Goal: Task Accomplishment & Management: Manage account settings

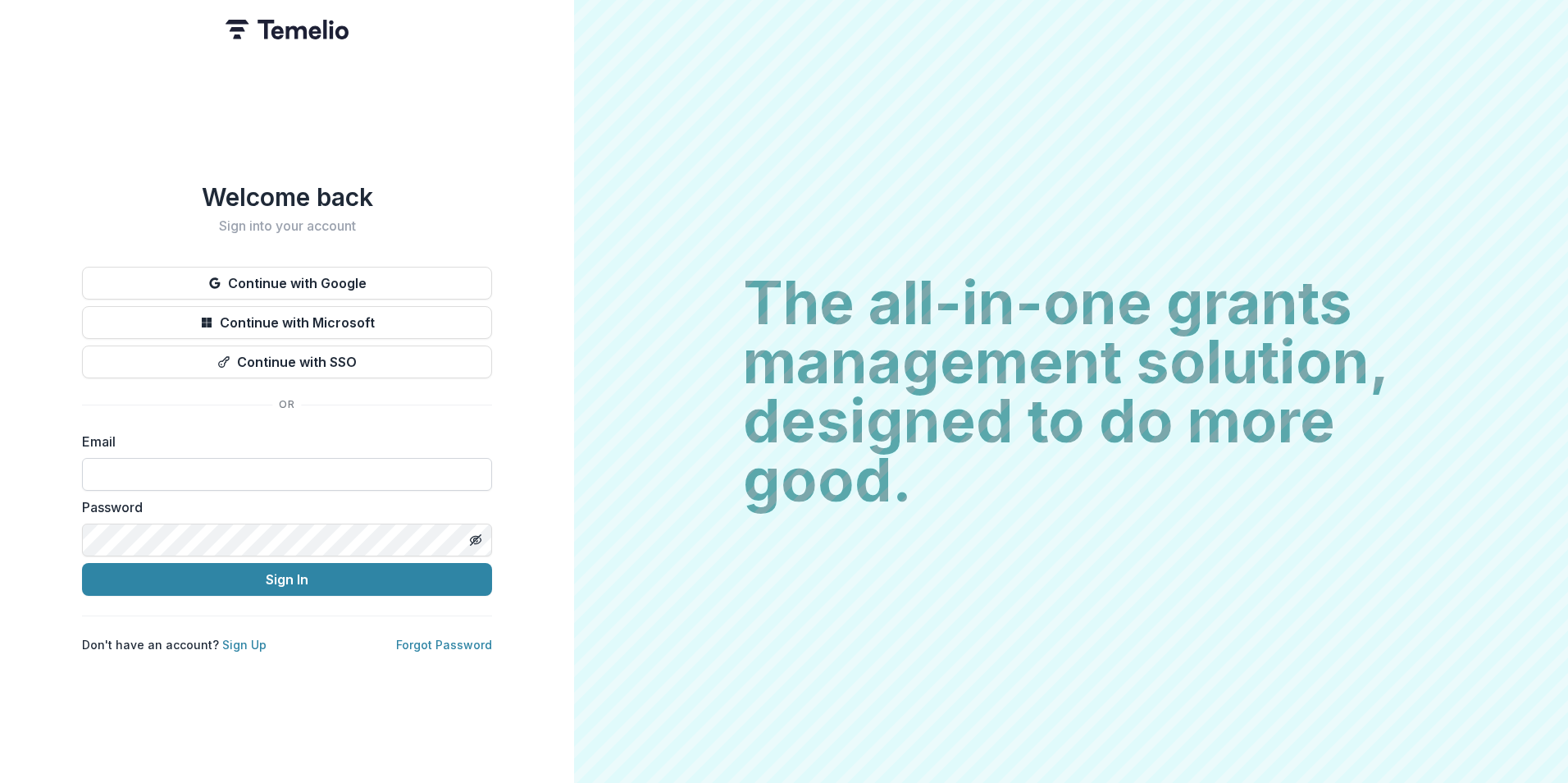
click at [334, 475] on input at bounding box center [287, 474] width 410 height 33
type input "**********"
click at [82, 563] on button "Sign In" at bounding box center [287, 579] width 410 height 33
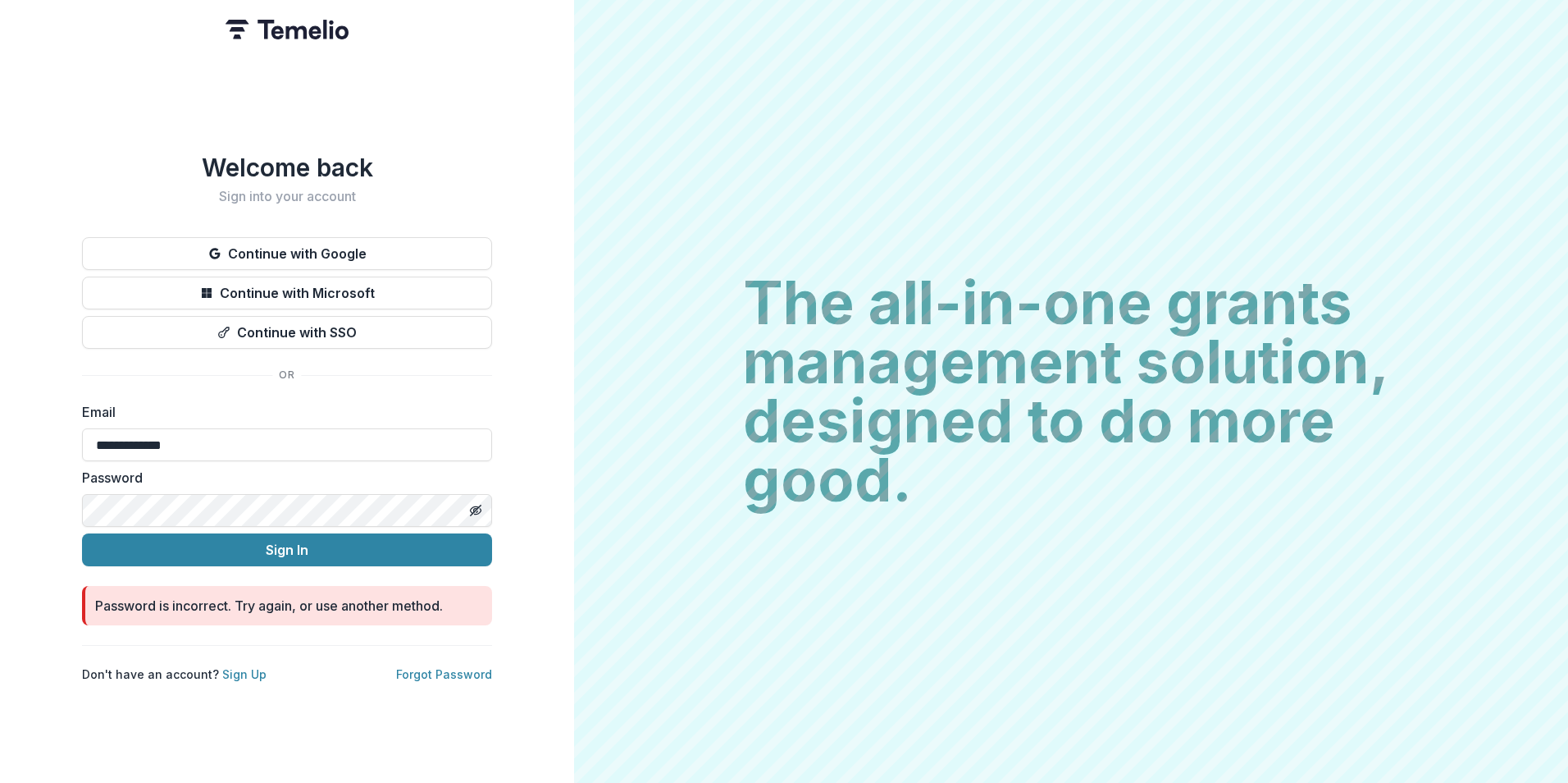
click at [0, 490] on html "**********" at bounding box center [784, 392] width 1568 height 783
click at [82, 534] on button "Sign In" at bounding box center [287, 550] width 410 height 33
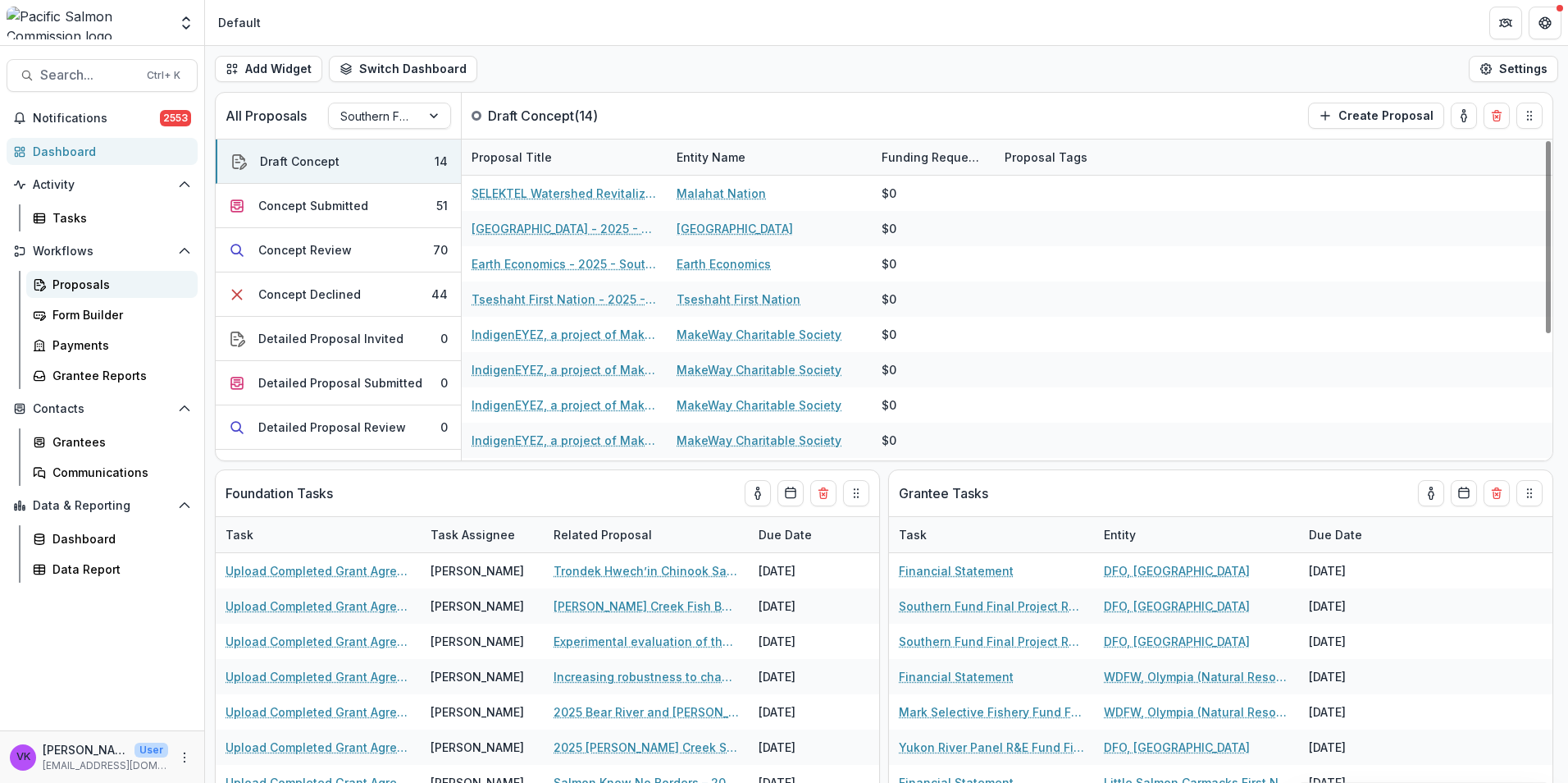
click at [74, 288] on div "Proposals" at bounding box center [118, 284] width 132 height 17
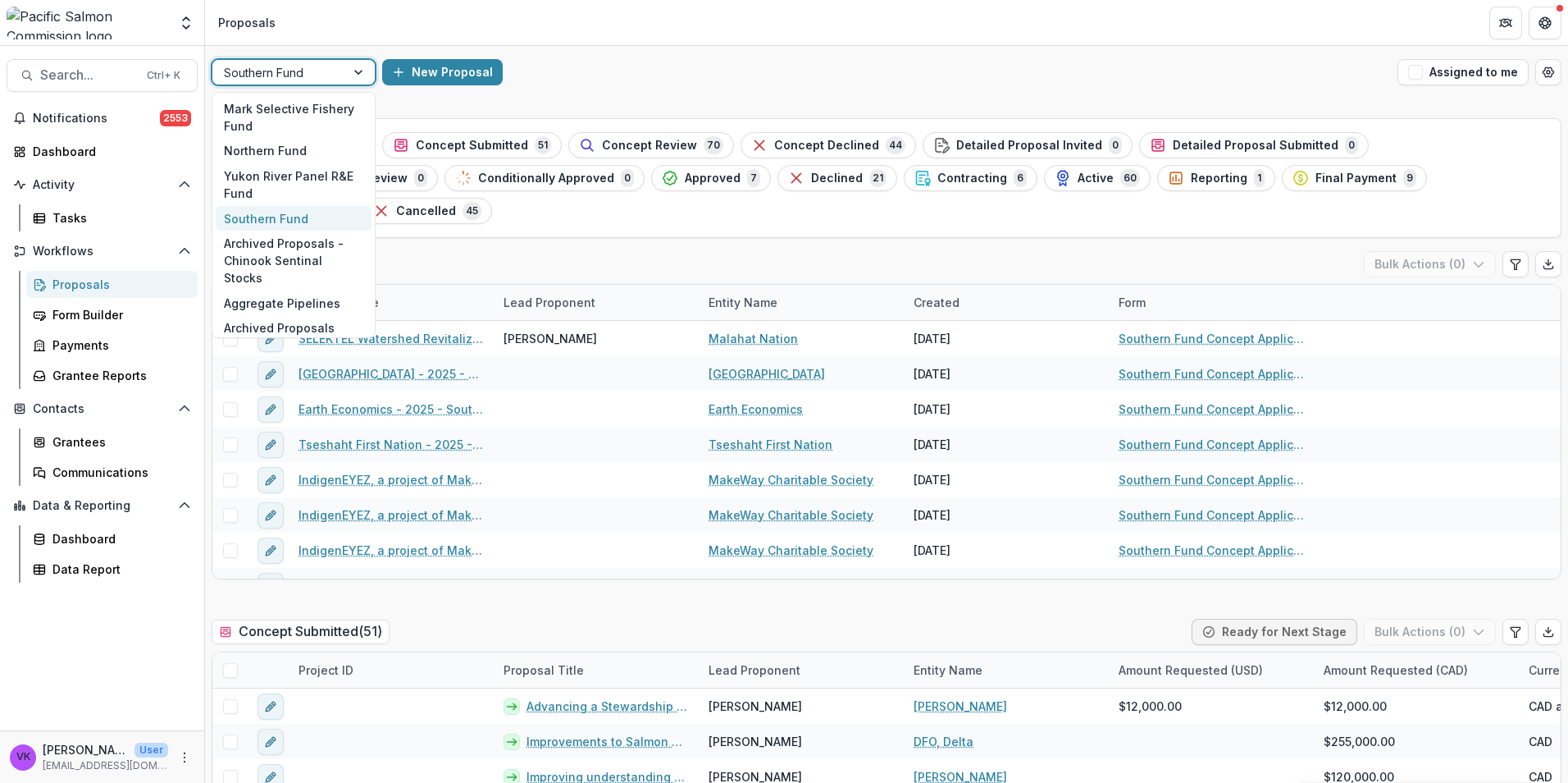
click at [359, 73] on div at bounding box center [360, 72] width 30 height 24
click at [312, 152] on div "Northern Fund" at bounding box center [293, 151] width 155 height 25
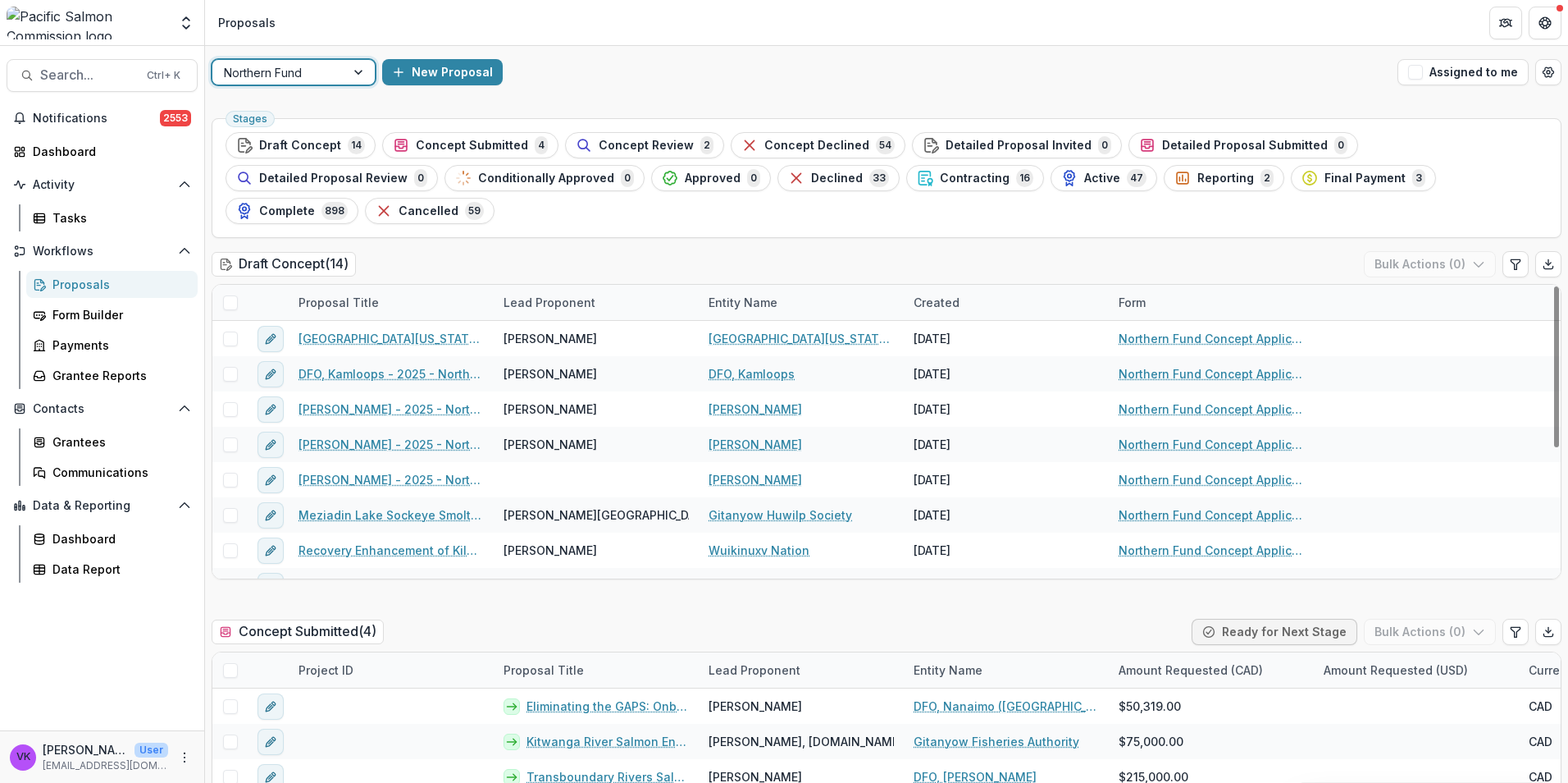
click at [940, 179] on span "Contracting" at bounding box center [975, 178] width 69 height 14
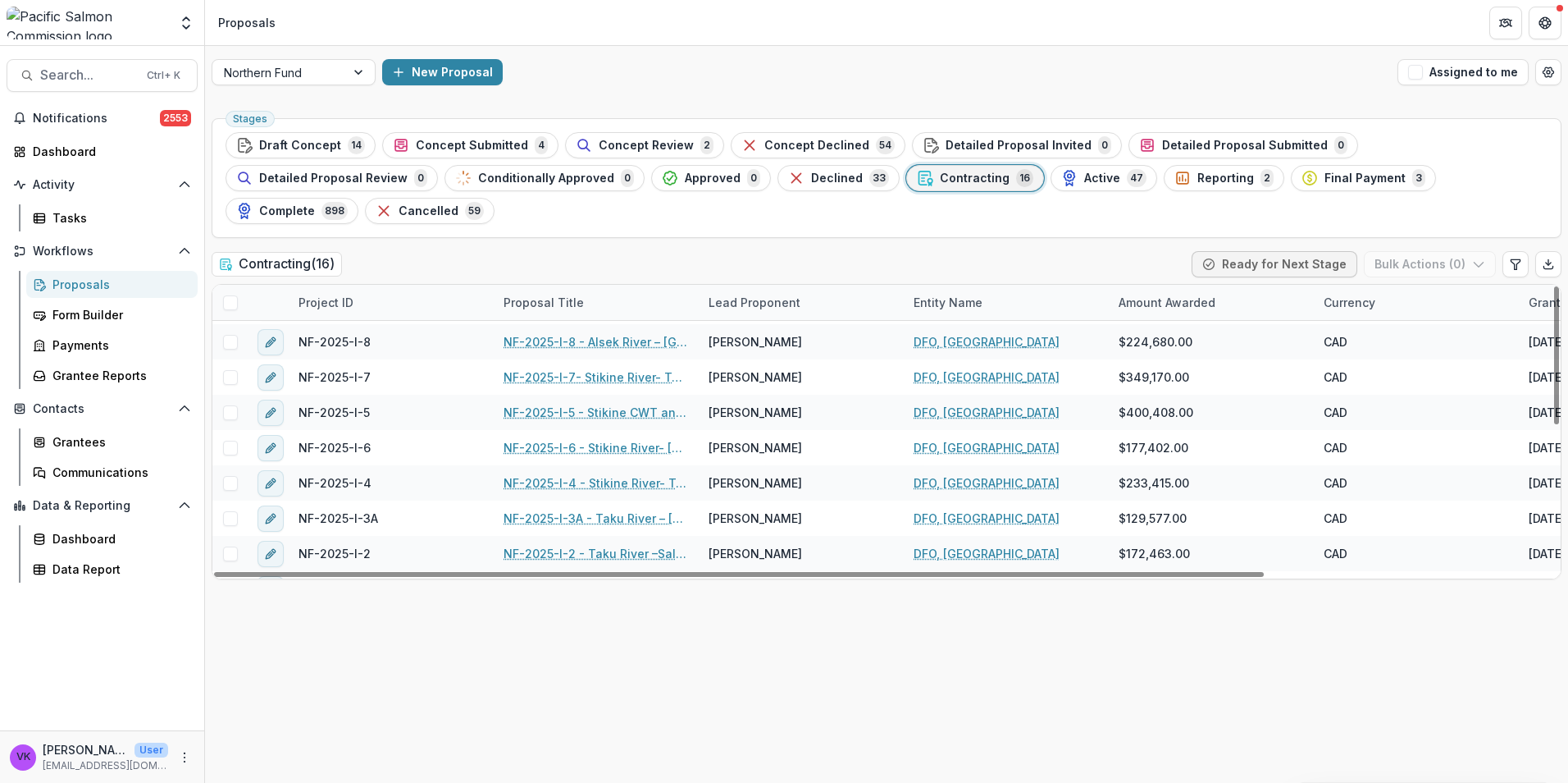
scroll to position [246, 0]
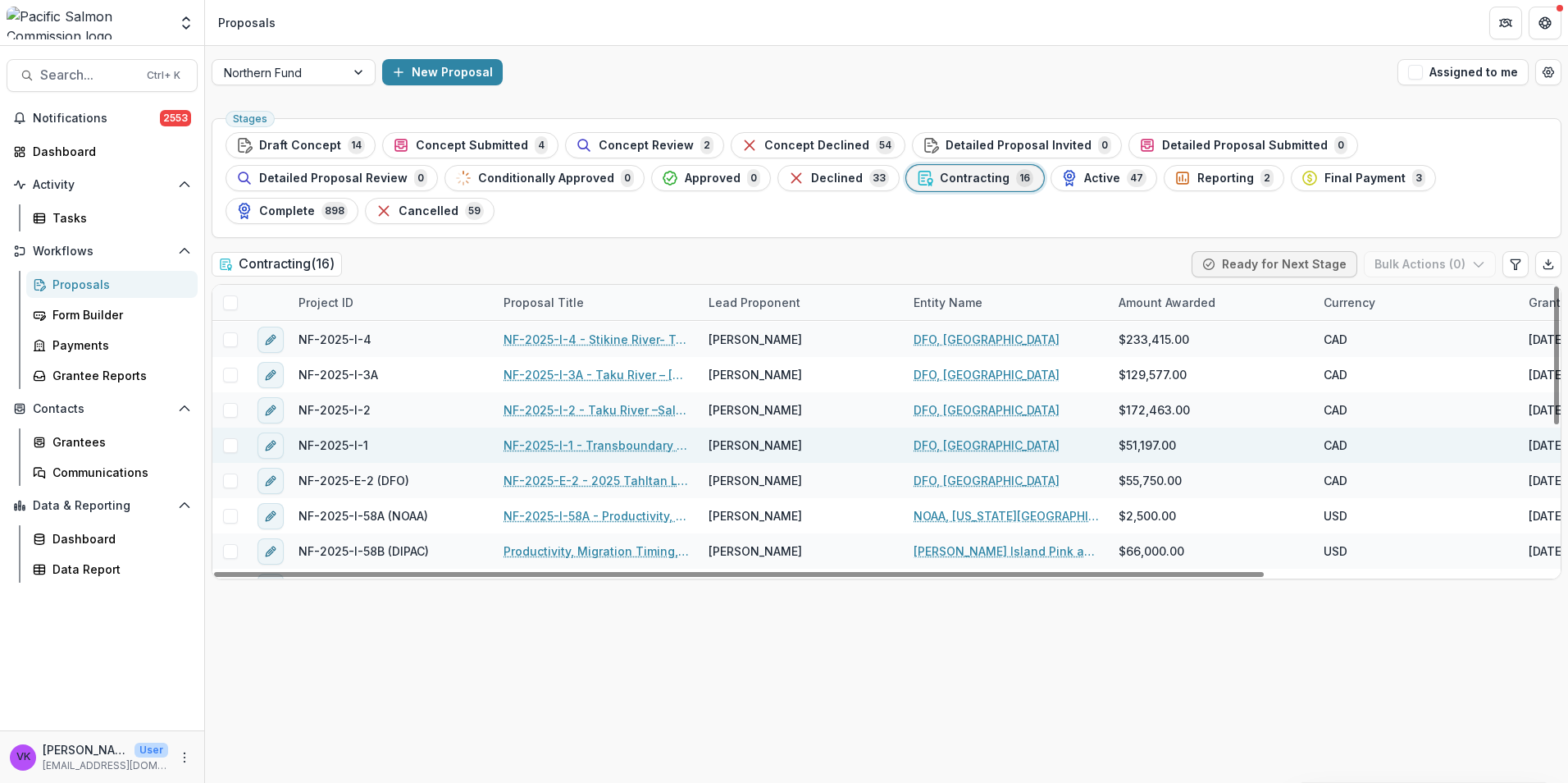
click at [620, 436] on link "NF-2025-I-1 - Transboundary Rivers [MEDICAL_DATA] Thermal Mark Recovery" at bounding box center [596, 445] width 185 height 17
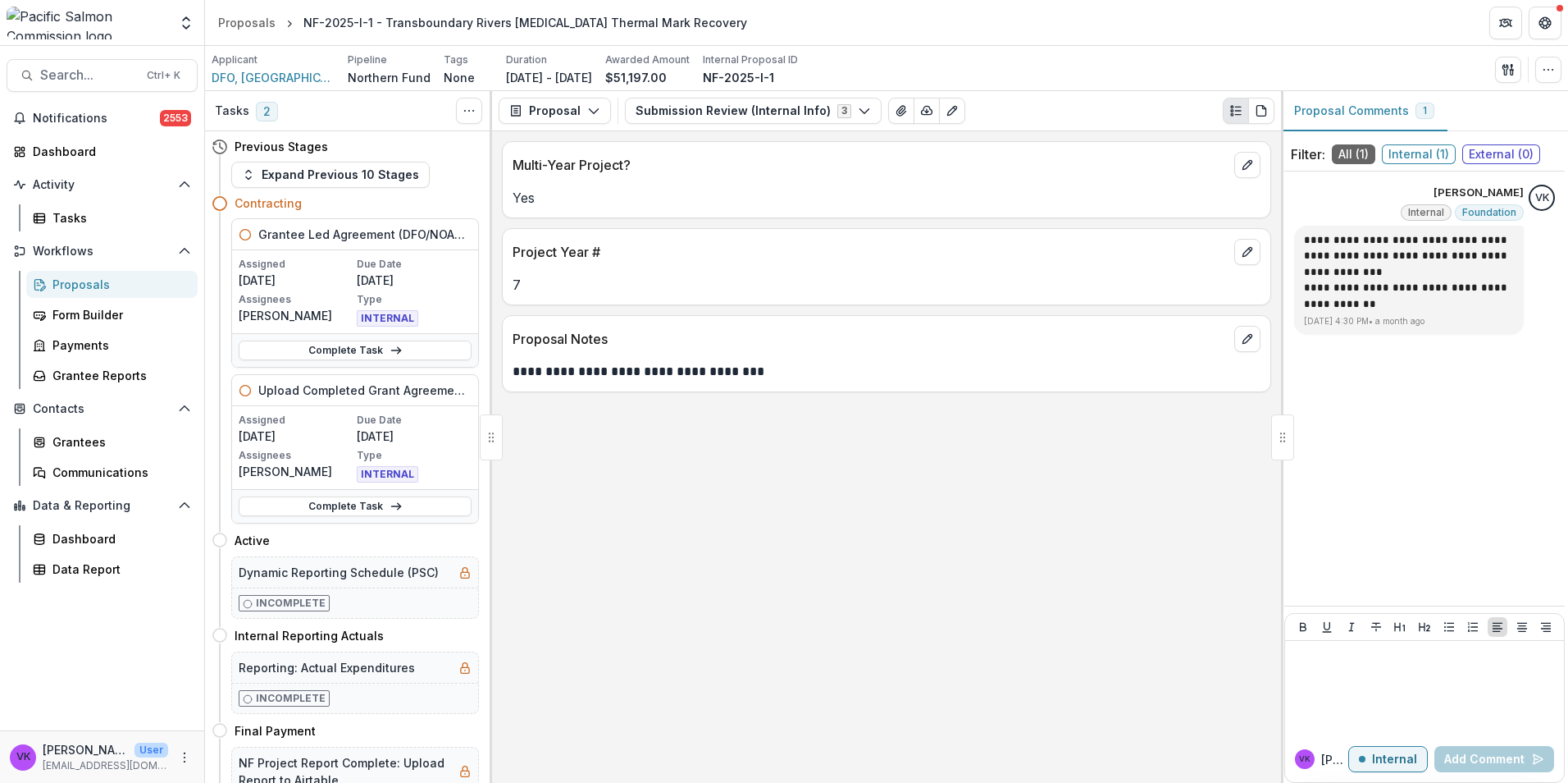
click at [246, 394] on icon at bounding box center [245, 391] width 13 height 13
drag, startPoint x: 359, startPoint y: 509, endPoint x: 392, endPoint y: 511, distance: 33.1
click at [359, 509] on link "Complete Task" at bounding box center [355, 506] width 233 height 20
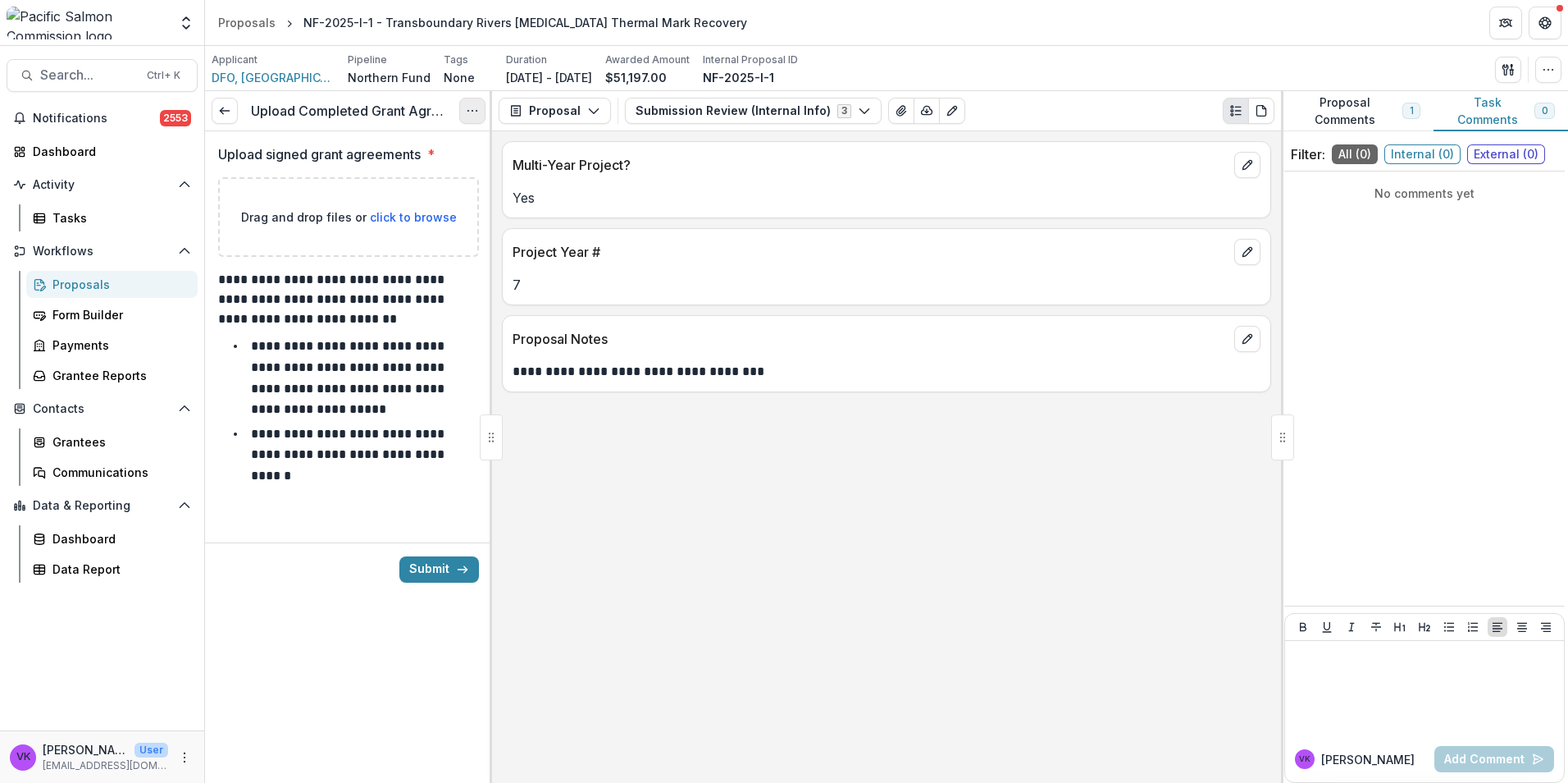
click at [470, 116] on icon "Options" at bounding box center [473, 111] width 13 height 13
drag, startPoint x: 718, startPoint y: 618, endPoint x: 693, endPoint y: 599, distance: 31.4
click at [718, 618] on div "**********" at bounding box center [887, 457] width 789 height 652
click at [227, 108] on icon at bounding box center [225, 111] width 13 height 13
click at [77, 282] on div "Proposals" at bounding box center [118, 284] width 132 height 17
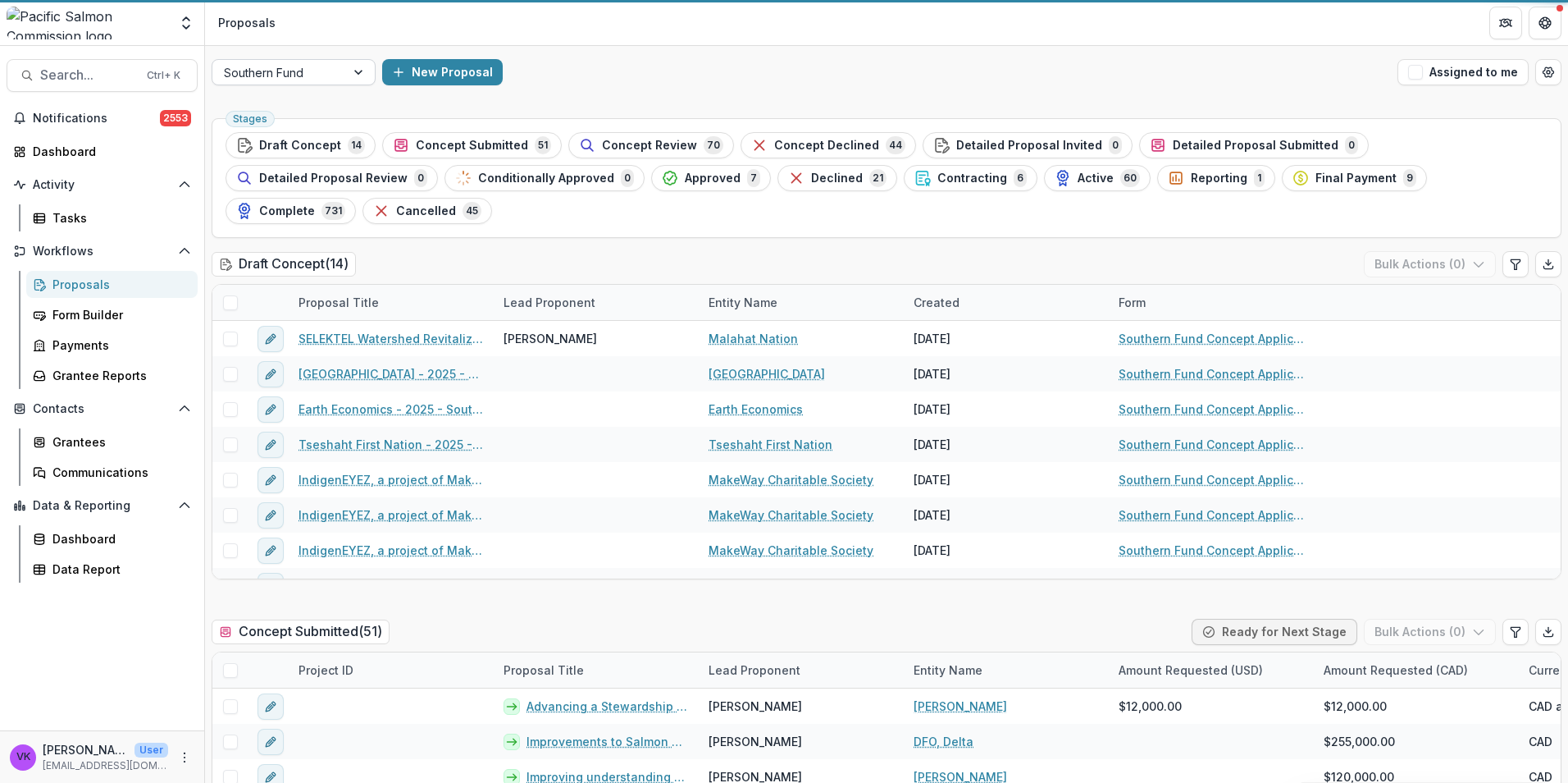
click at [353, 74] on div at bounding box center [360, 72] width 30 height 24
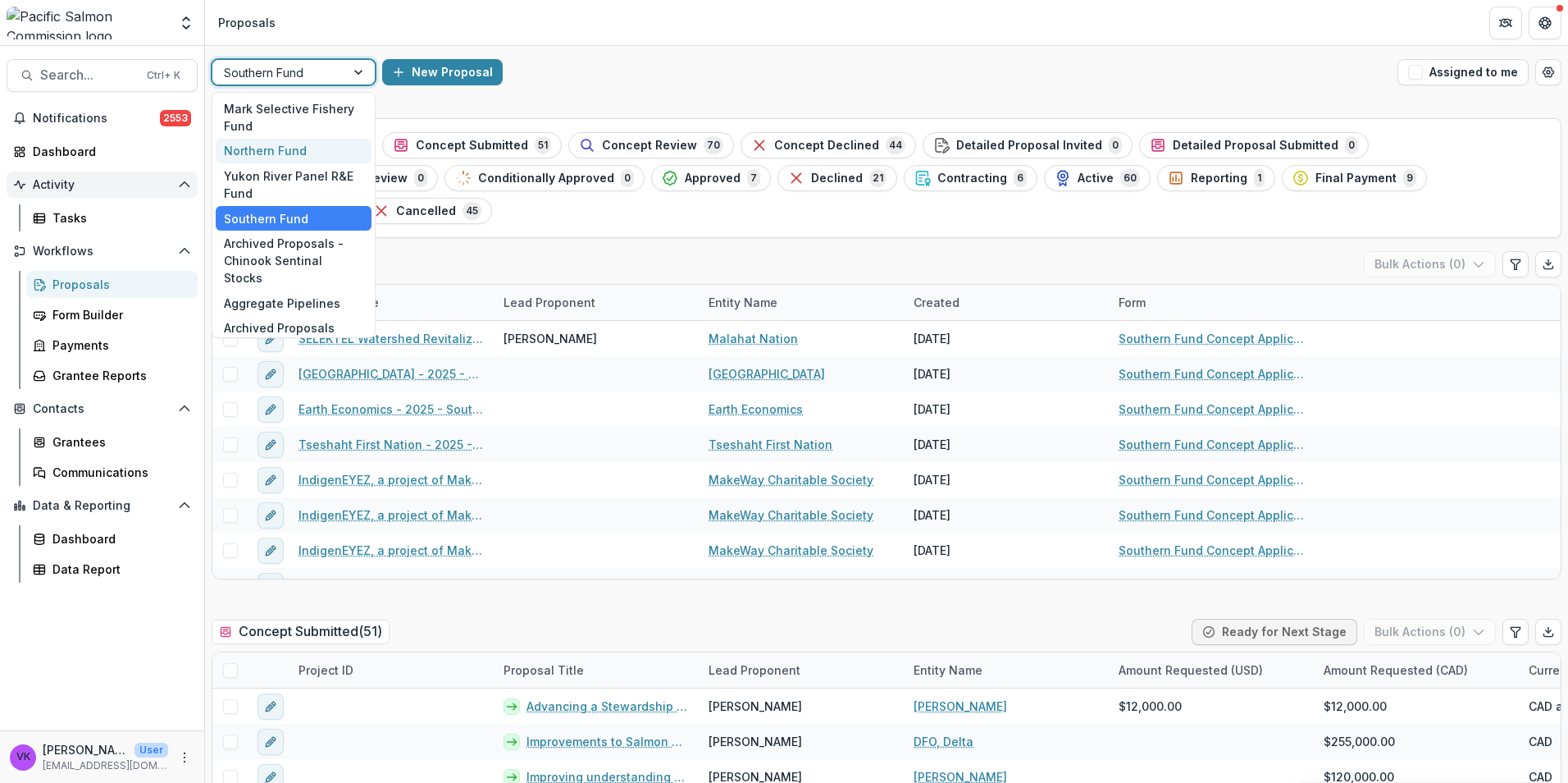
drag, startPoint x: 288, startPoint y: 149, endPoint x: 183, endPoint y: 171, distance: 107.3
click at [288, 149] on div "Northern Fund" at bounding box center [293, 151] width 155 height 25
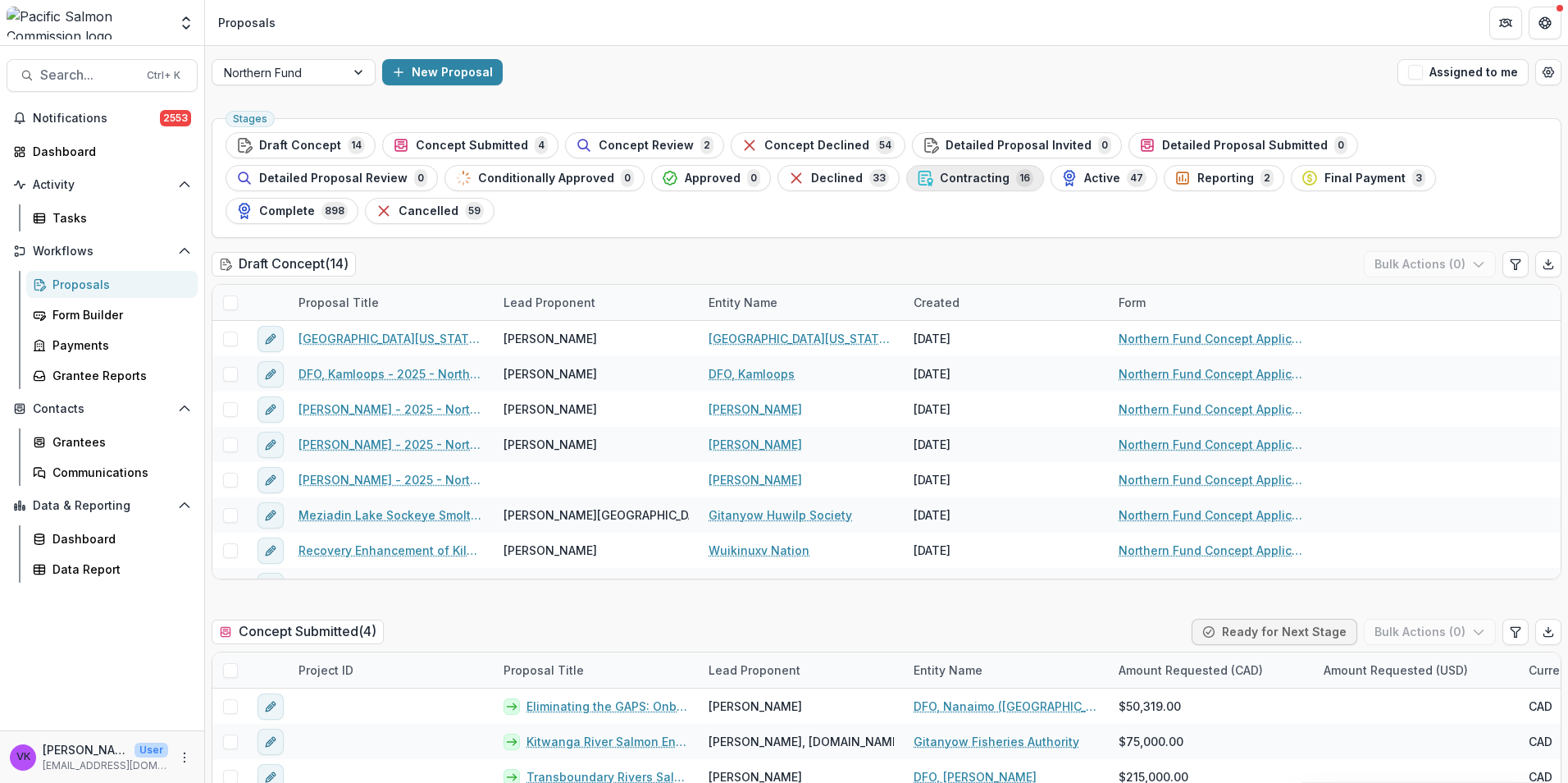
click at [940, 175] on span "Contracting" at bounding box center [975, 178] width 69 height 14
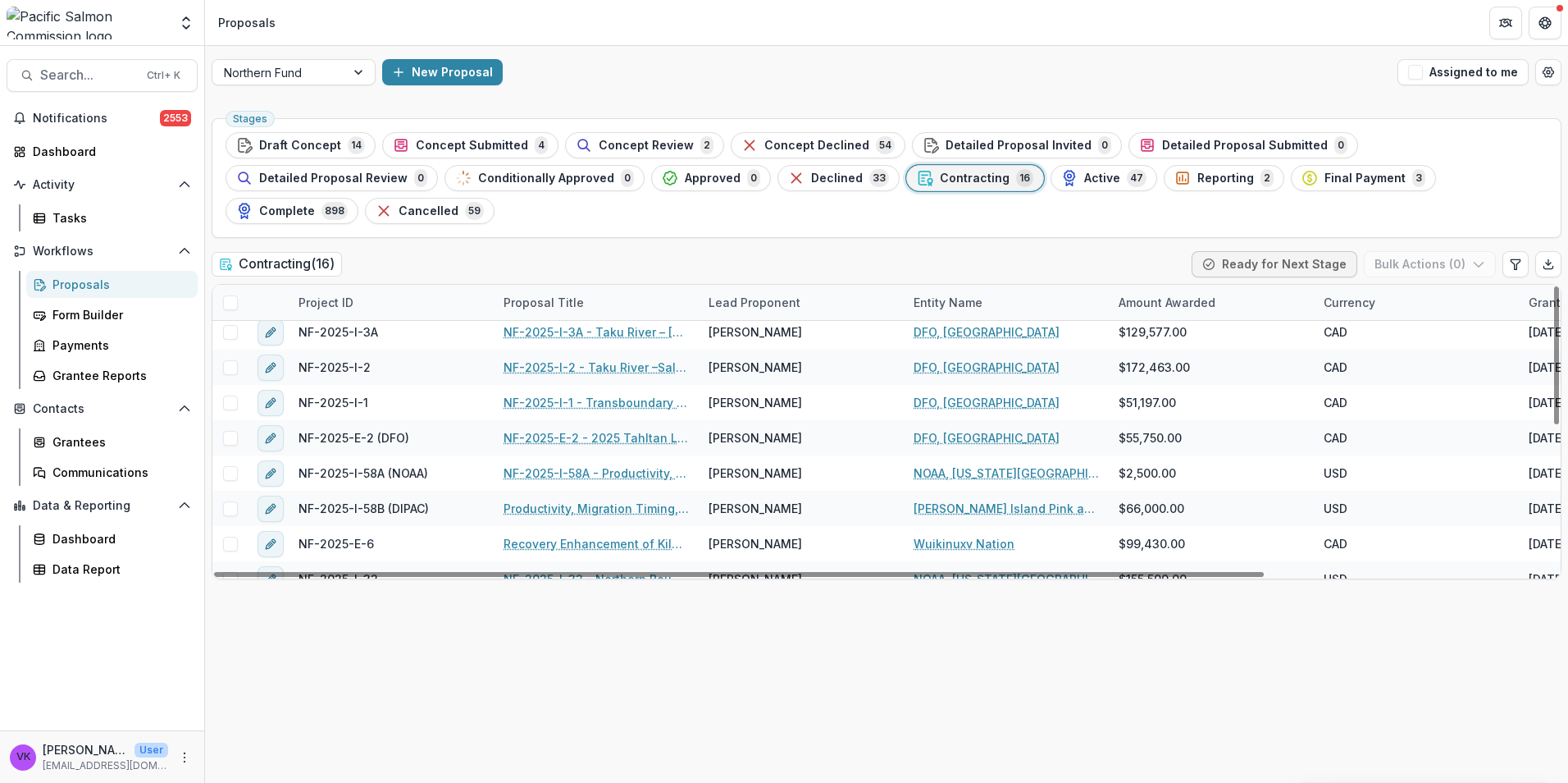
scroll to position [307, 0]
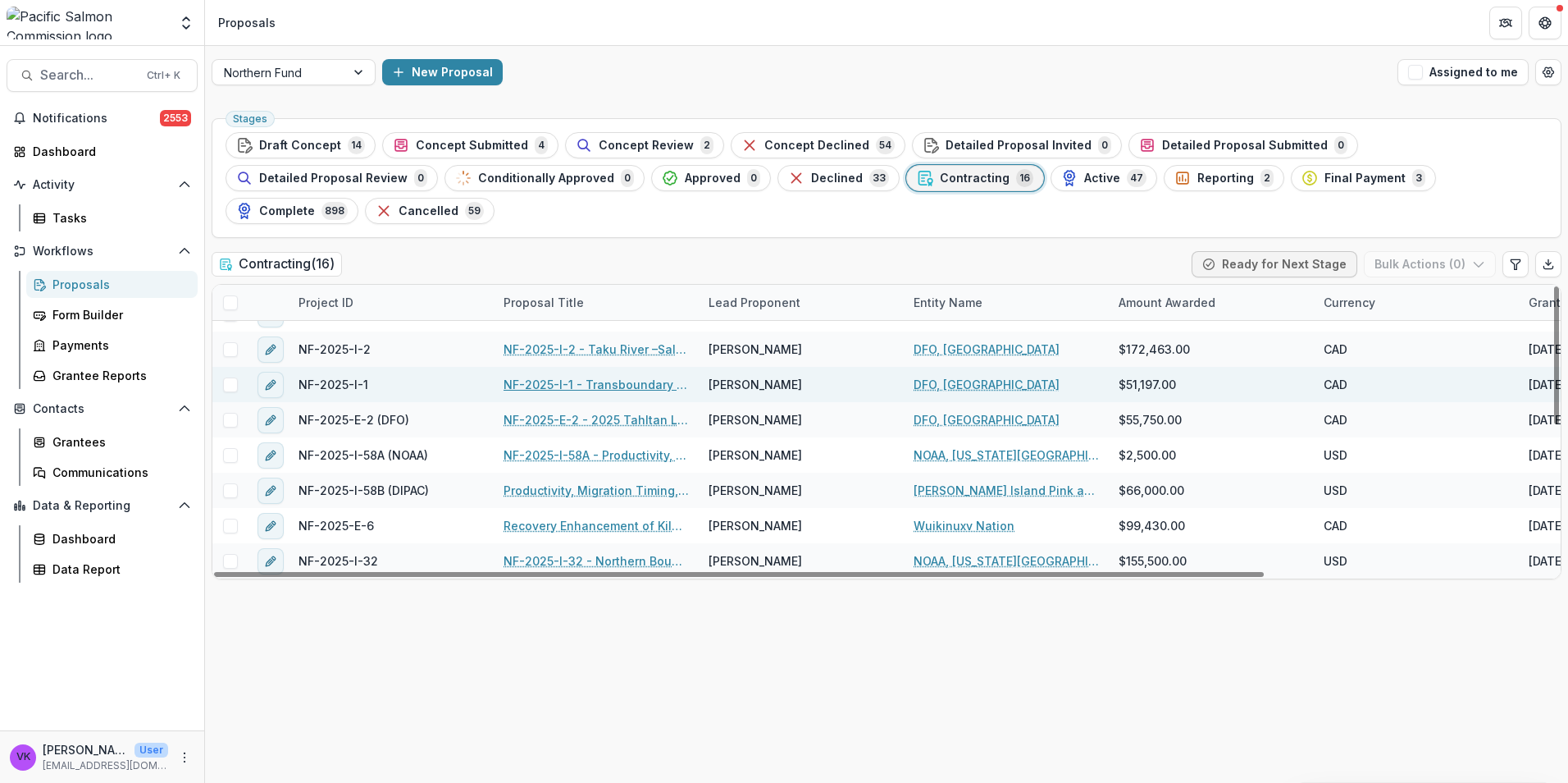
drag, startPoint x: 631, startPoint y: 355, endPoint x: 639, endPoint y: 362, distance: 10.6
click at [631, 376] on link "NF-2025-I-1 - Transboundary Rivers [MEDICAL_DATA] Thermal Mark Recovery" at bounding box center [596, 384] width 185 height 17
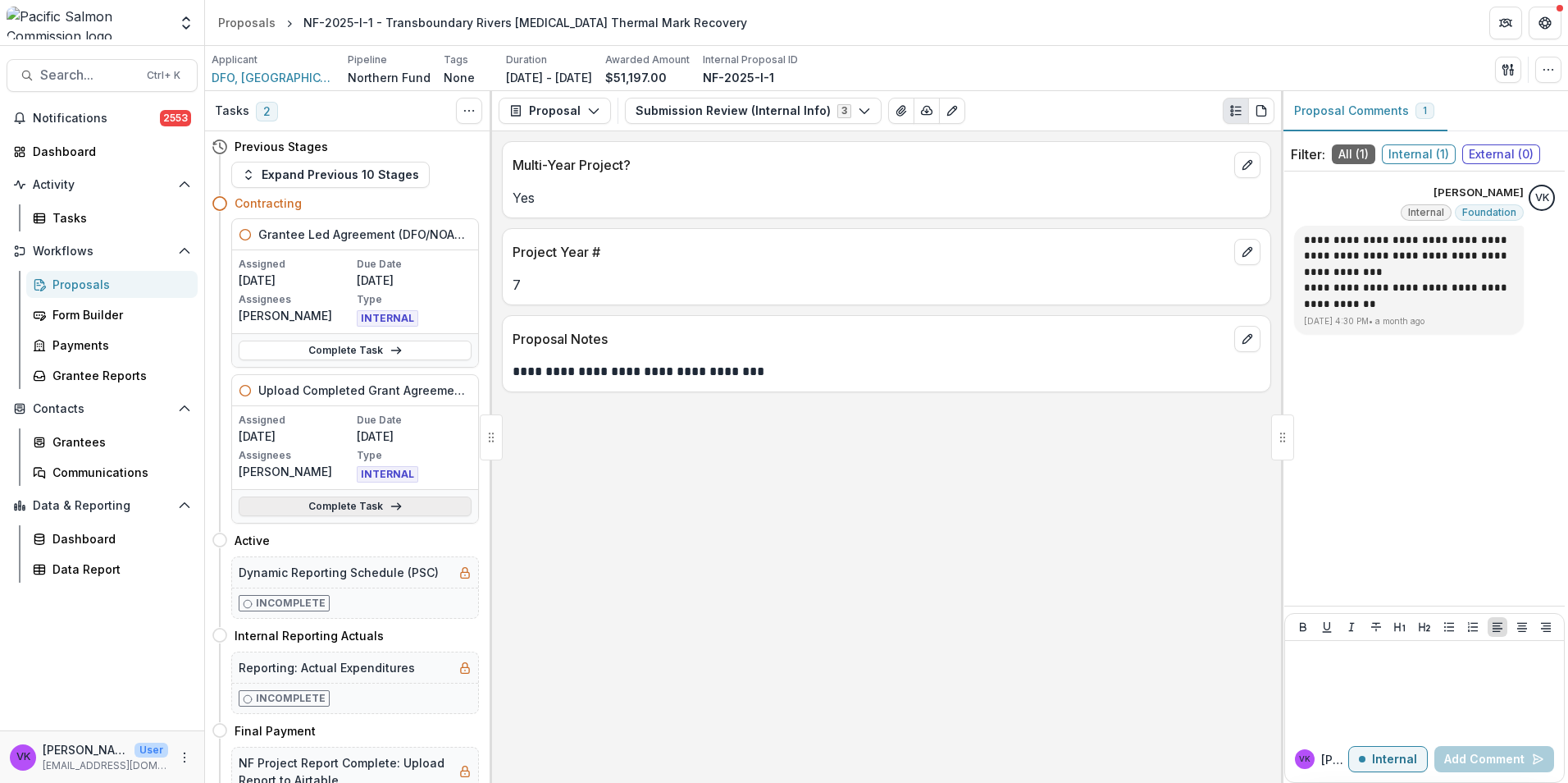
click at [371, 510] on link "Complete Task" at bounding box center [355, 506] width 233 height 20
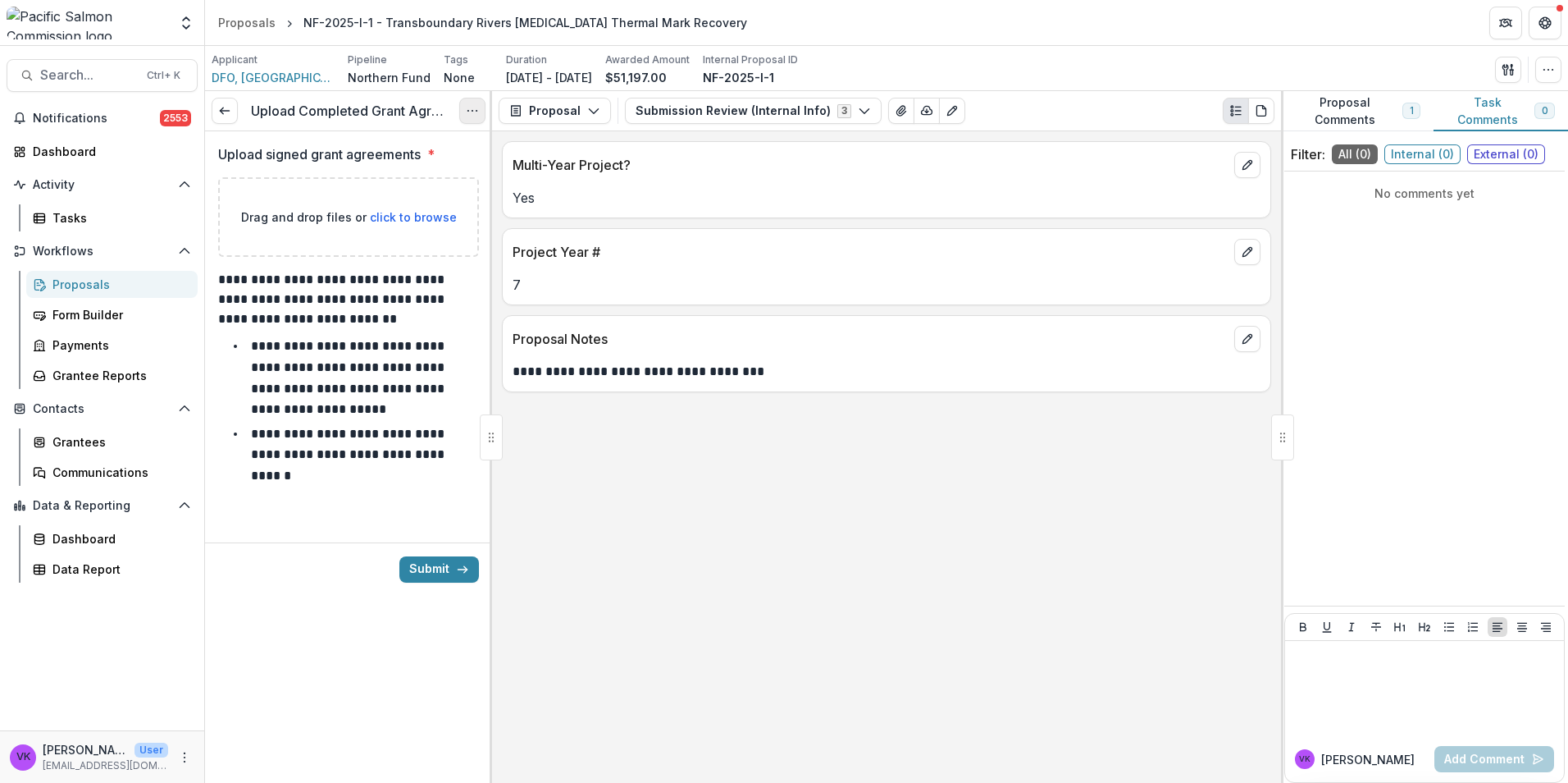
click at [474, 110] on icon "Options" at bounding box center [473, 111] width 13 height 13
click at [377, 189] on button "Cancel Task" at bounding box center [394, 182] width 176 height 27
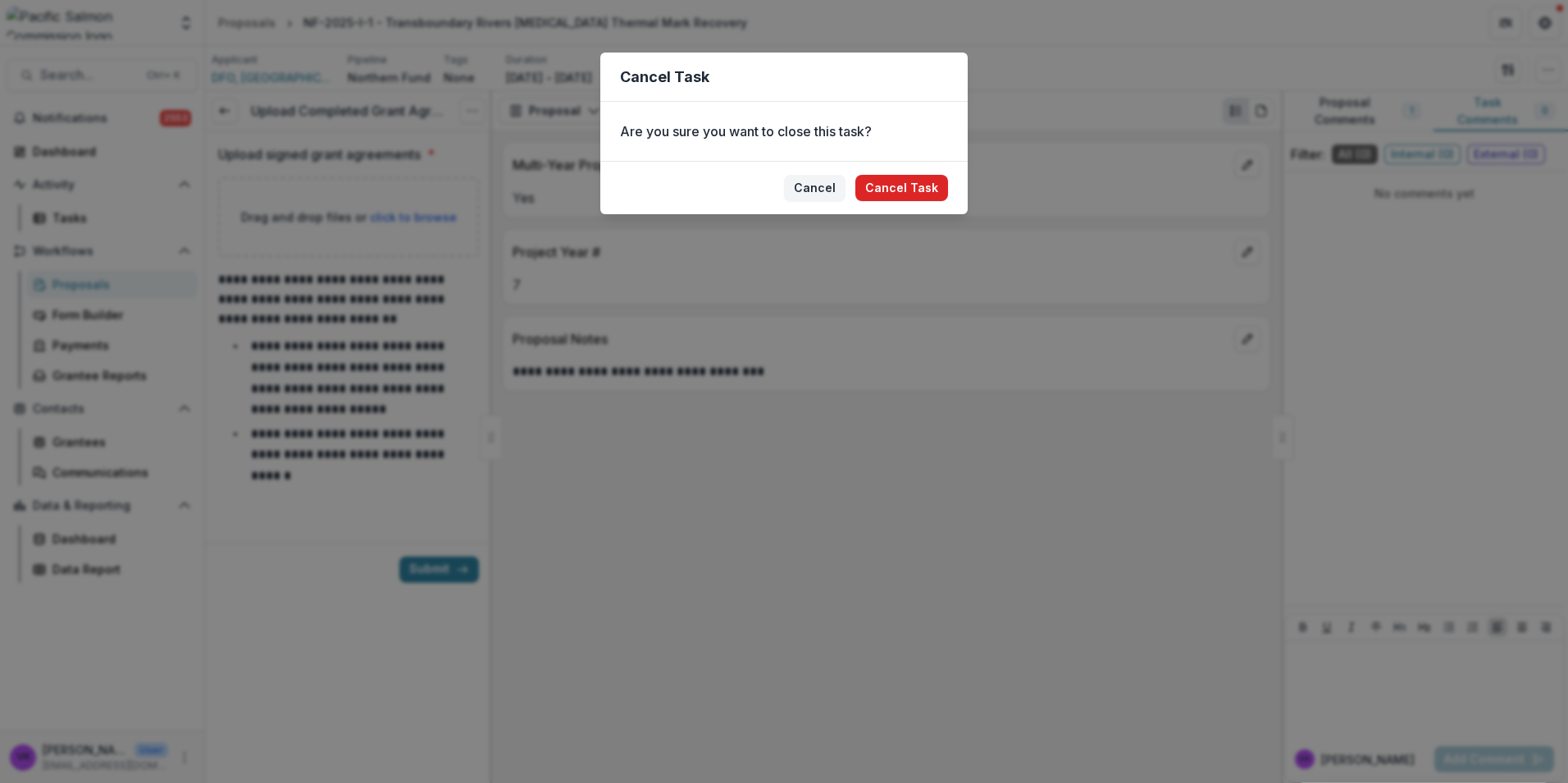
click at [886, 183] on button "Cancel Task" at bounding box center [901, 188] width 93 height 26
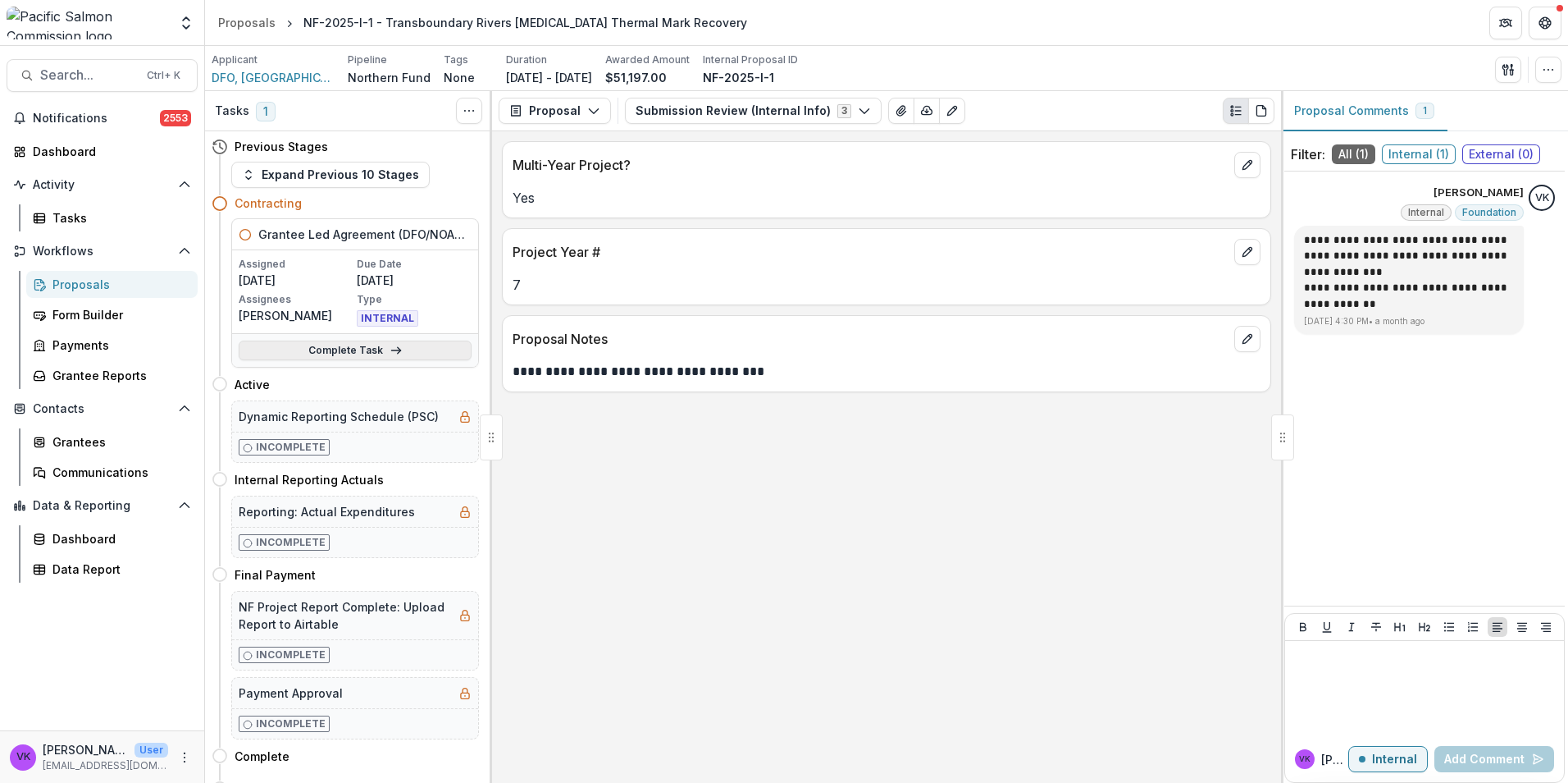
click at [333, 352] on link "Complete Task" at bounding box center [355, 350] width 233 height 20
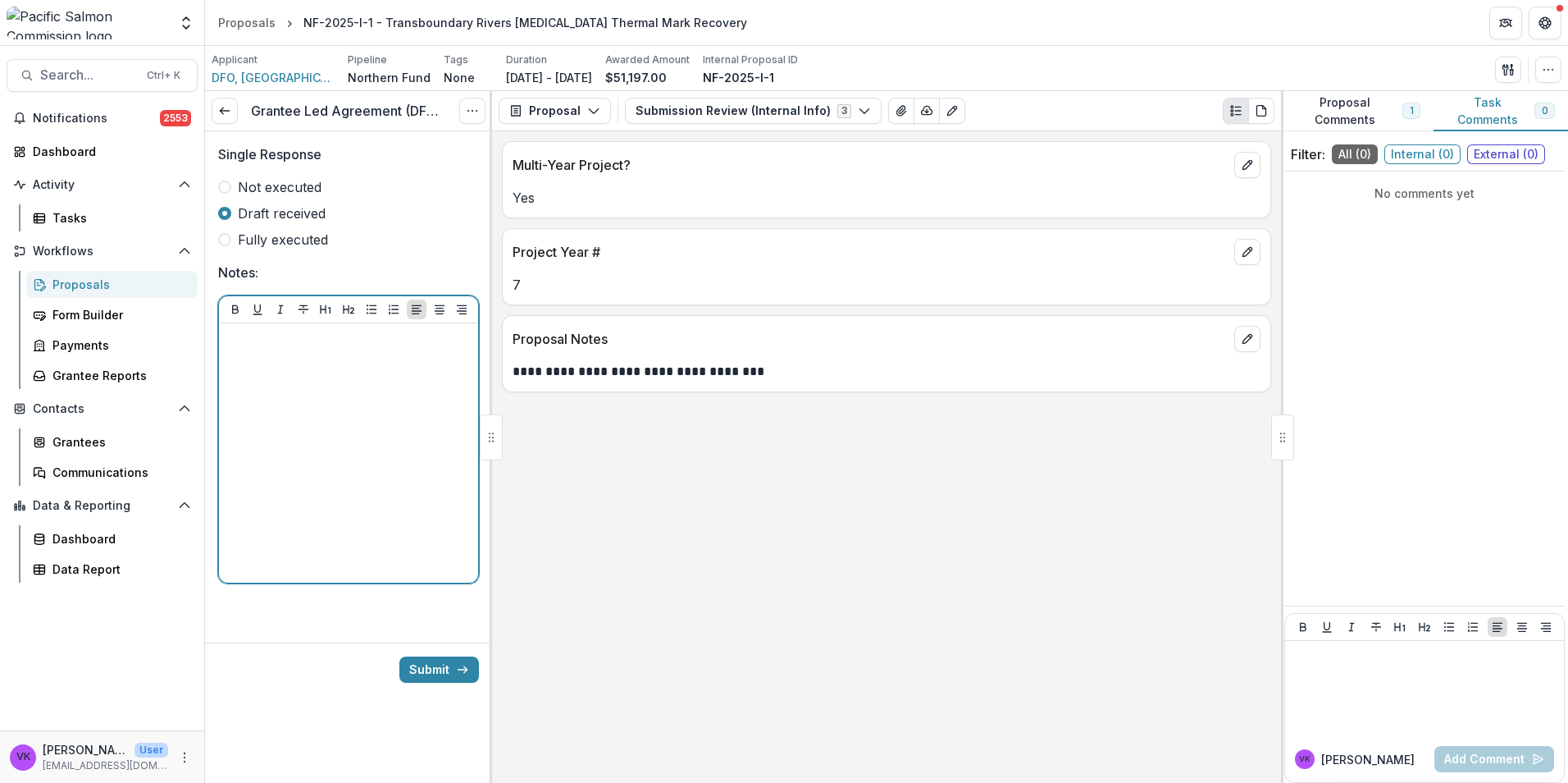
click at [377, 440] on div at bounding box center [348, 452] width 246 height 246
click at [225, 111] on line at bounding box center [225, 111] width 9 height 0
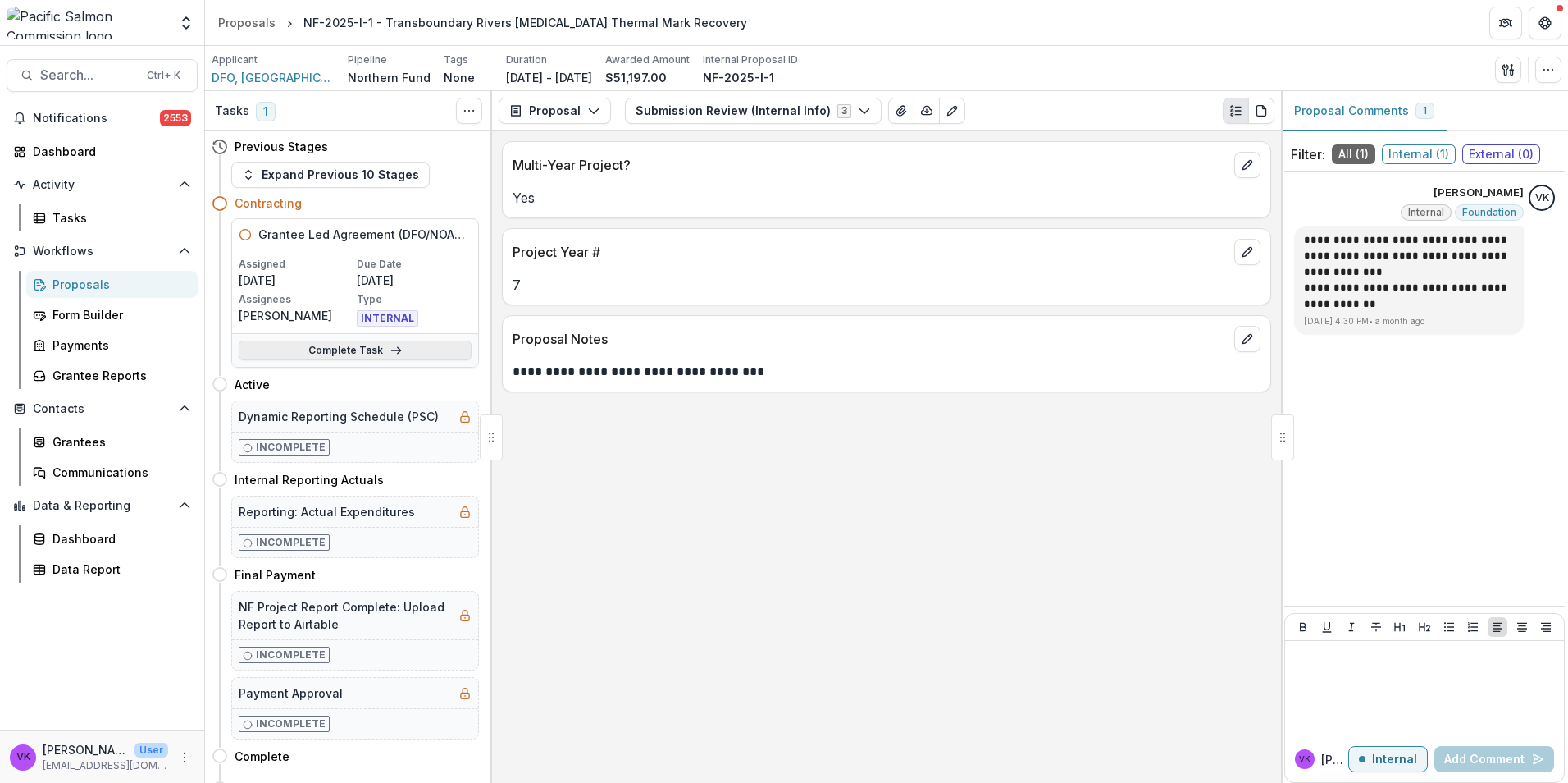
click at [365, 355] on link "Complete Task" at bounding box center [355, 350] width 233 height 20
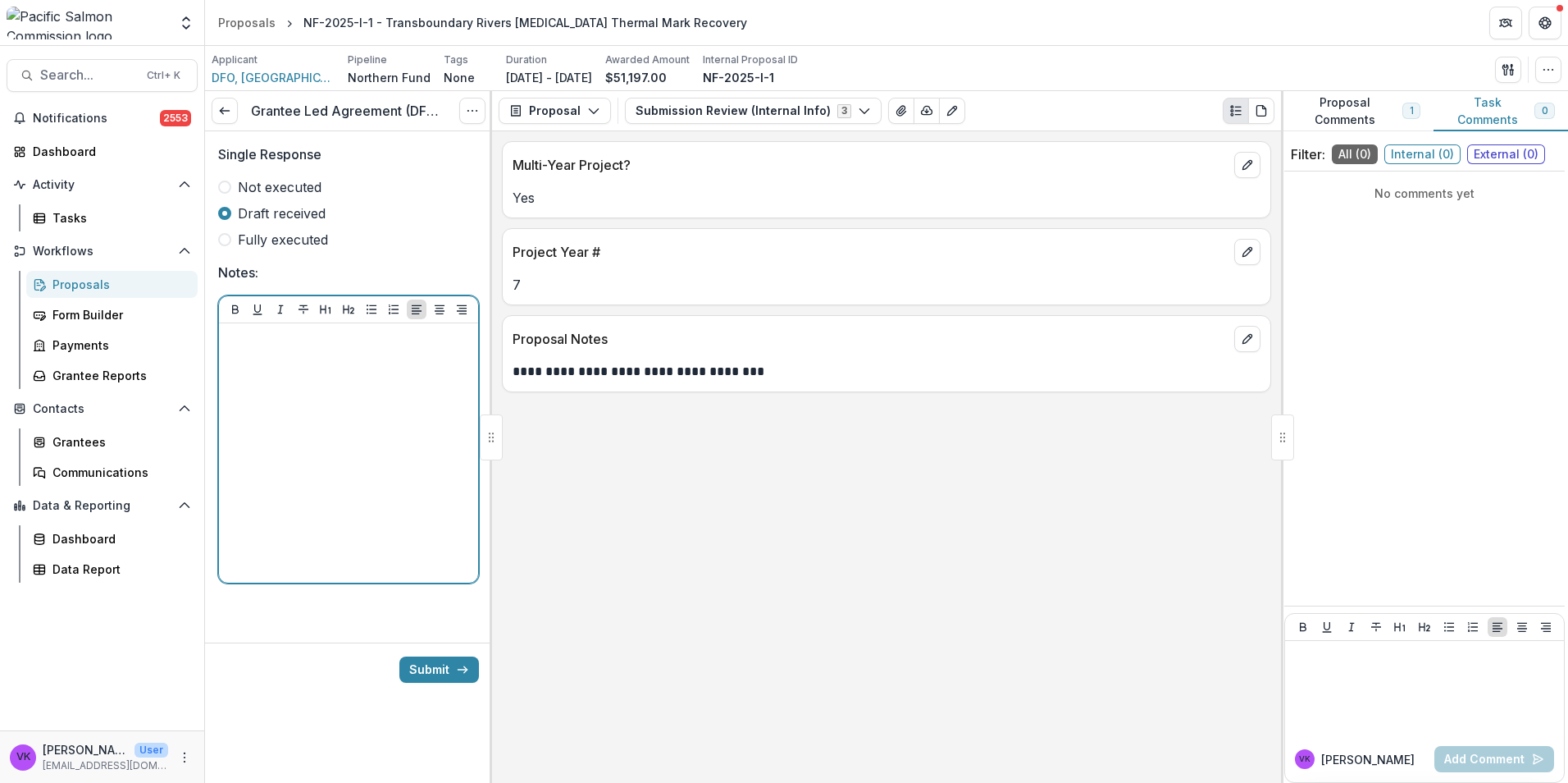
click at [333, 400] on div at bounding box center [348, 452] width 246 height 246
click at [227, 238] on span at bounding box center [225, 240] width 13 height 13
click at [369, 407] on div at bounding box center [348, 452] width 246 height 246
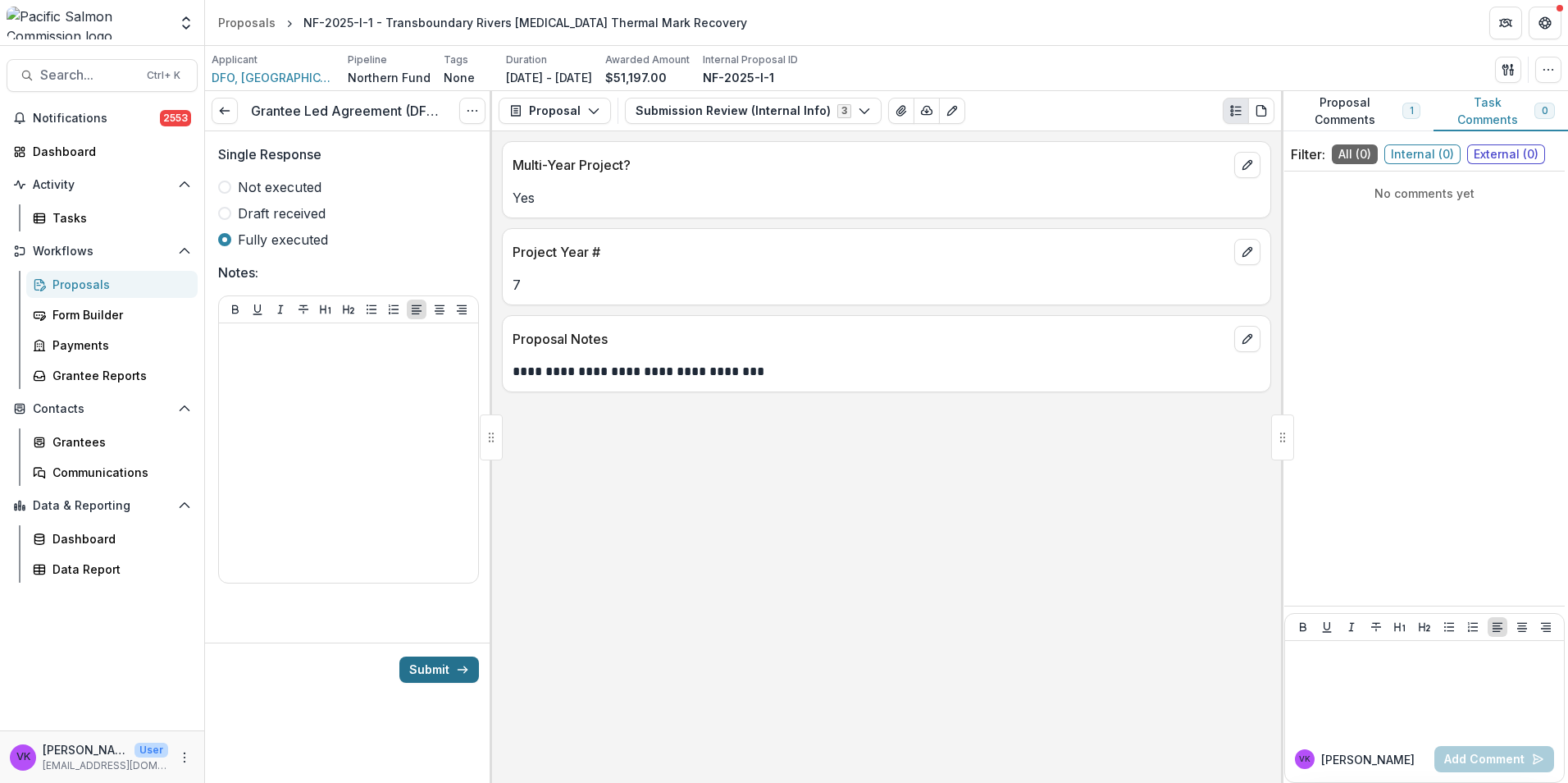
click at [435, 672] on button "Submit" at bounding box center [439, 670] width 80 height 26
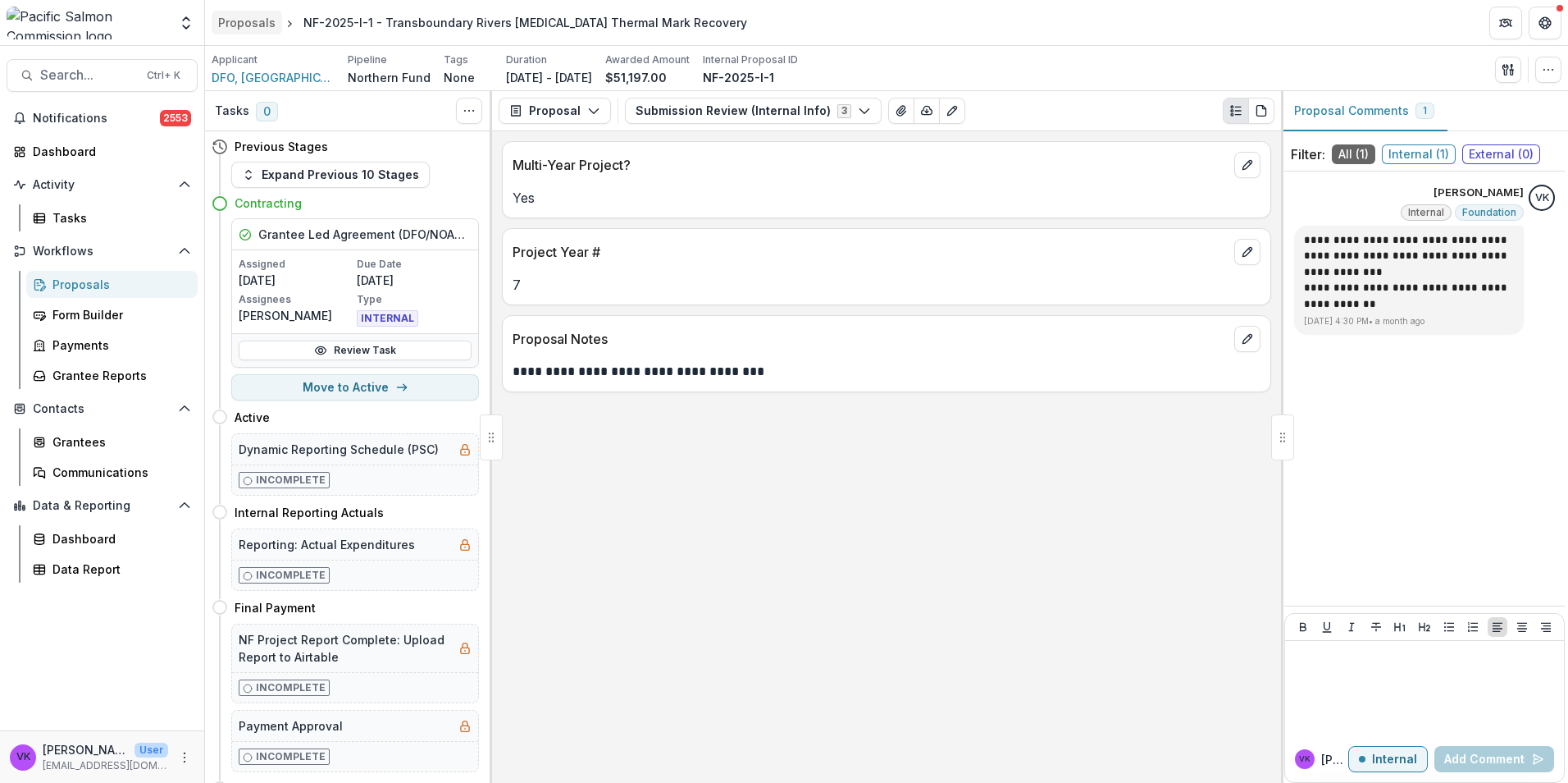
click at [243, 22] on div "Proposals" at bounding box center [246, 22] width 57 height 17
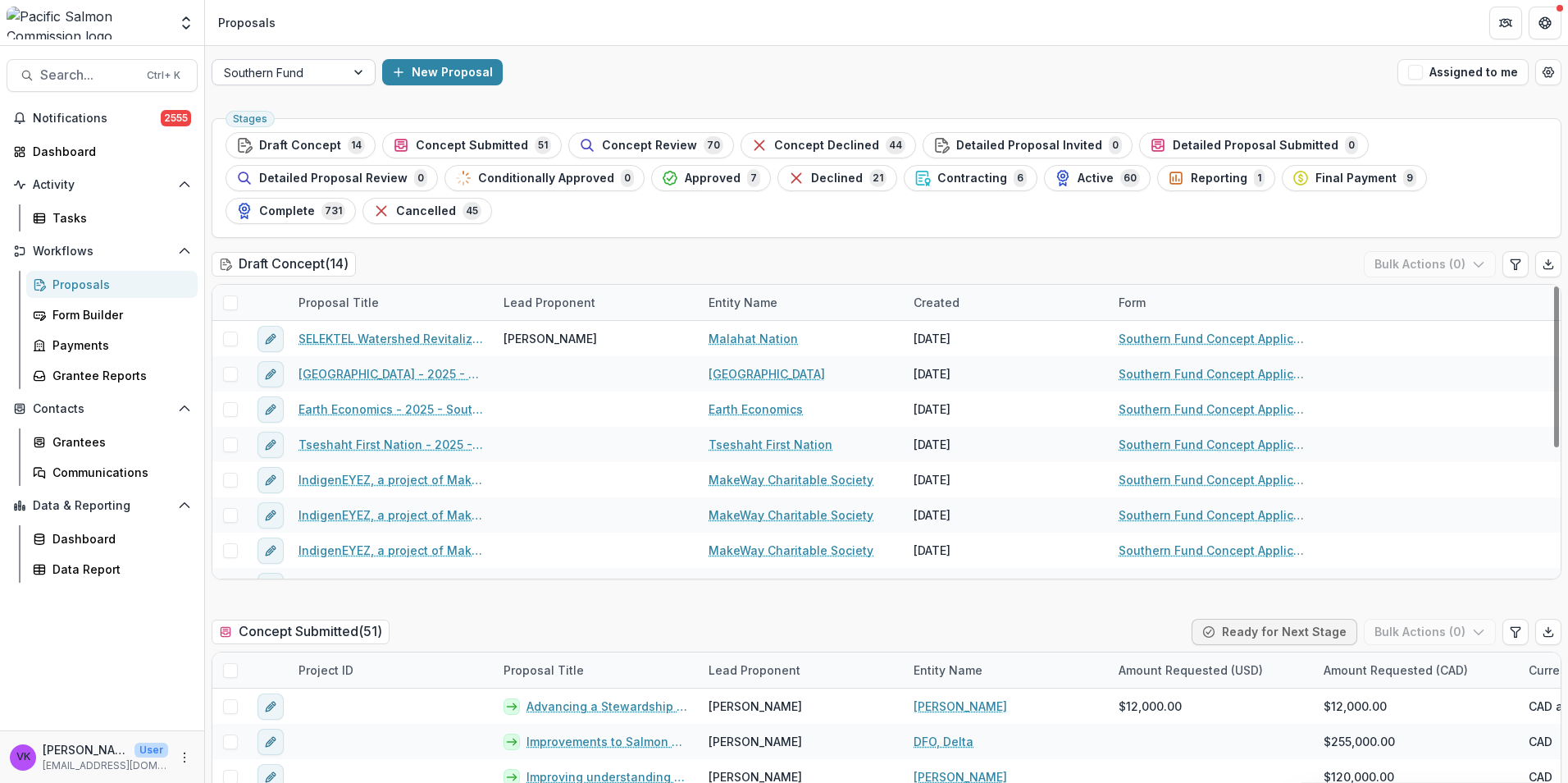
click at [348, 67] on div at bounding box center [360, 72] width 30 height 24
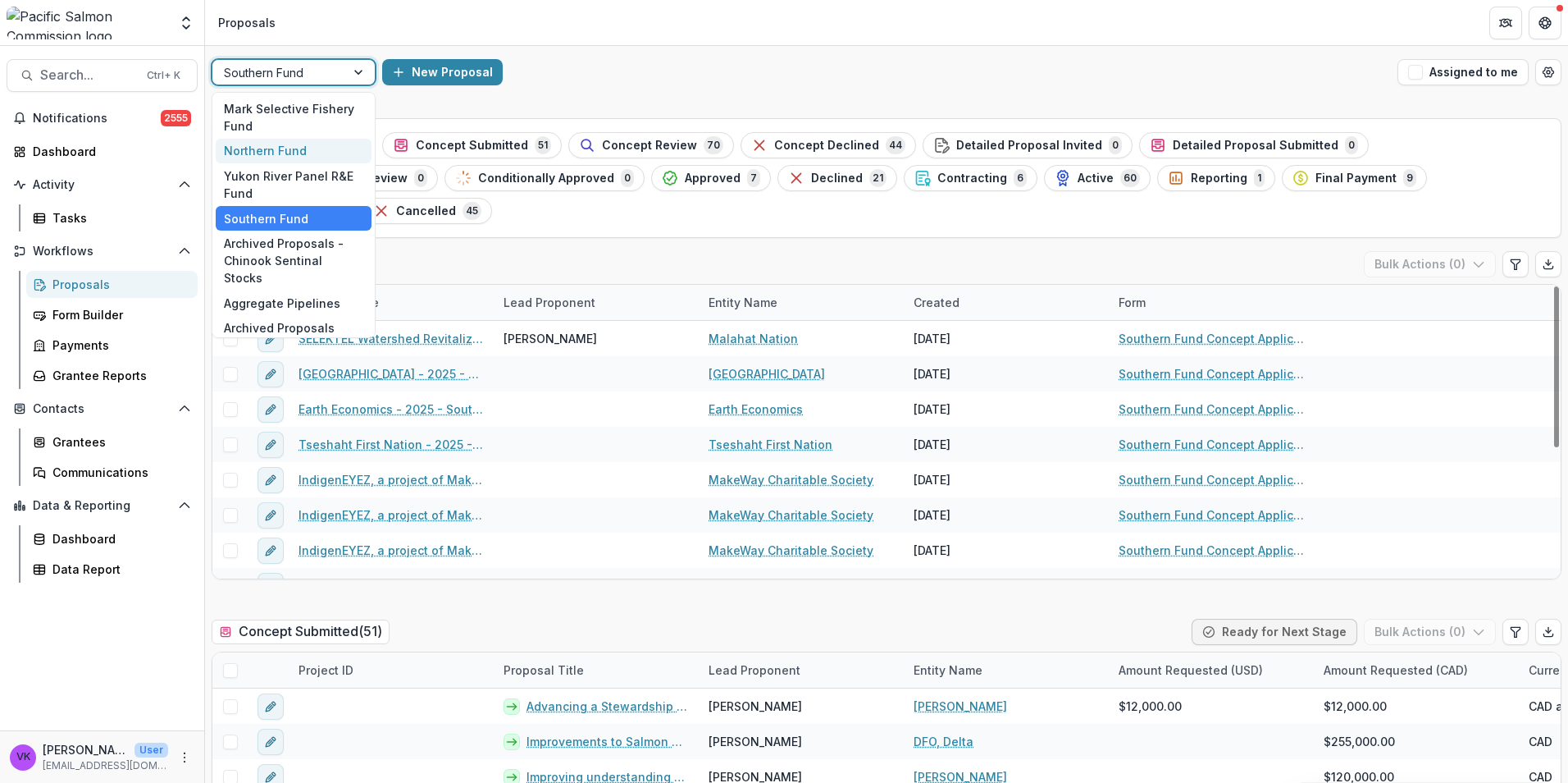
click at [289, 152] on div "Northern Fund" at bounding box center [293, 151] width 155 height 25
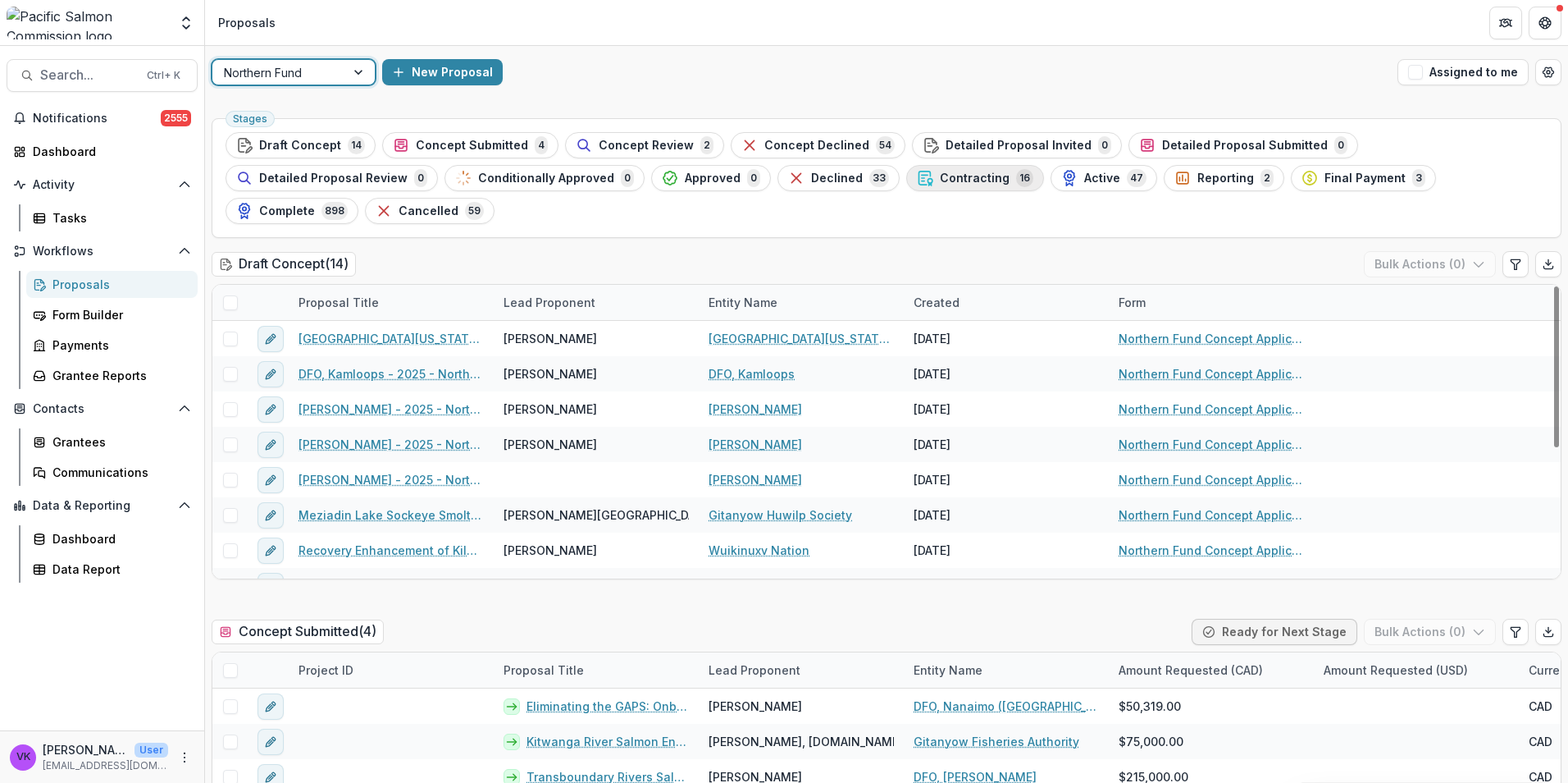
click at [940, 183] on span "Contracting" at bounding box center [975, 178] width 69 height 14
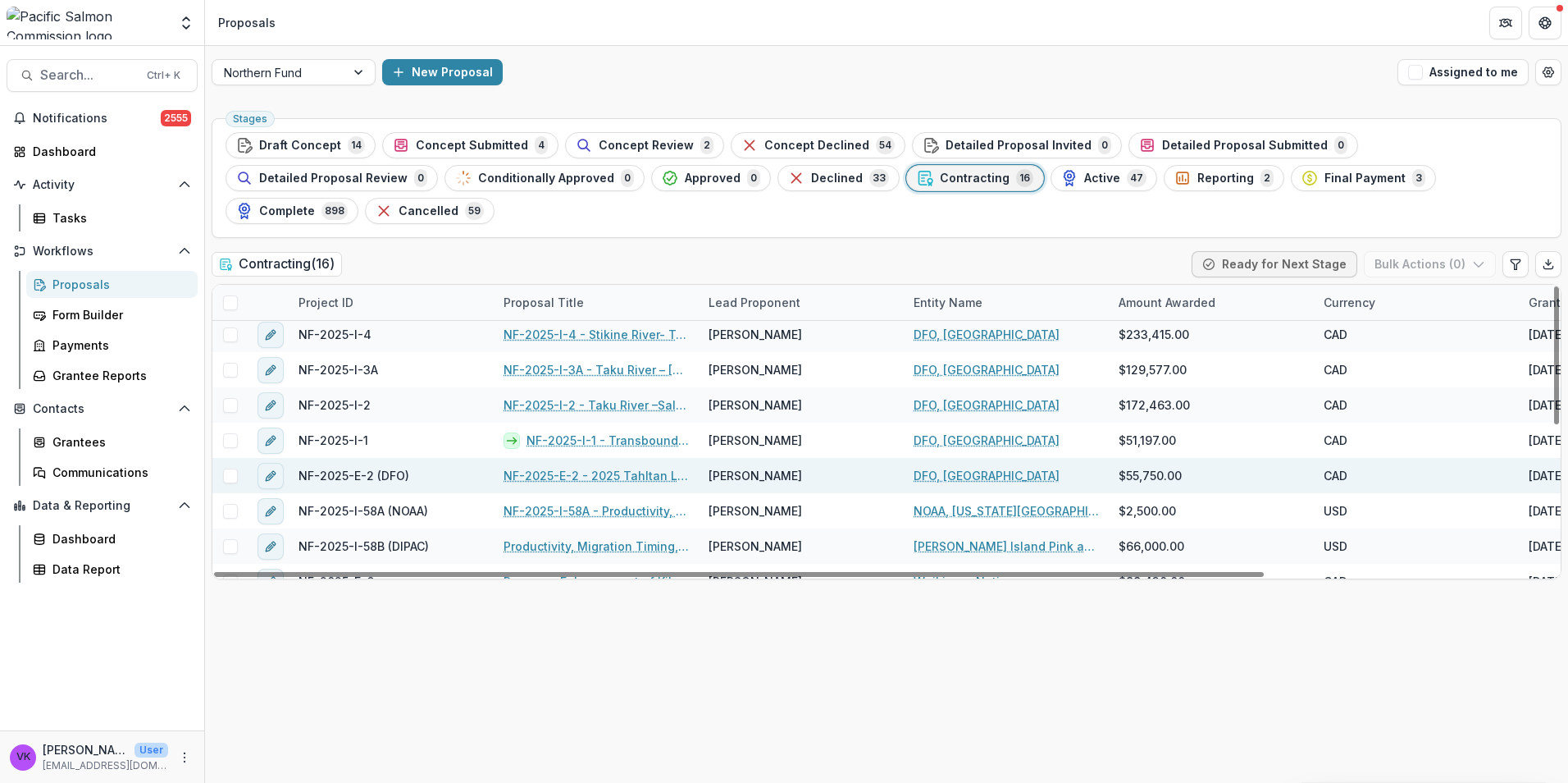
scroll to position [225, 0]
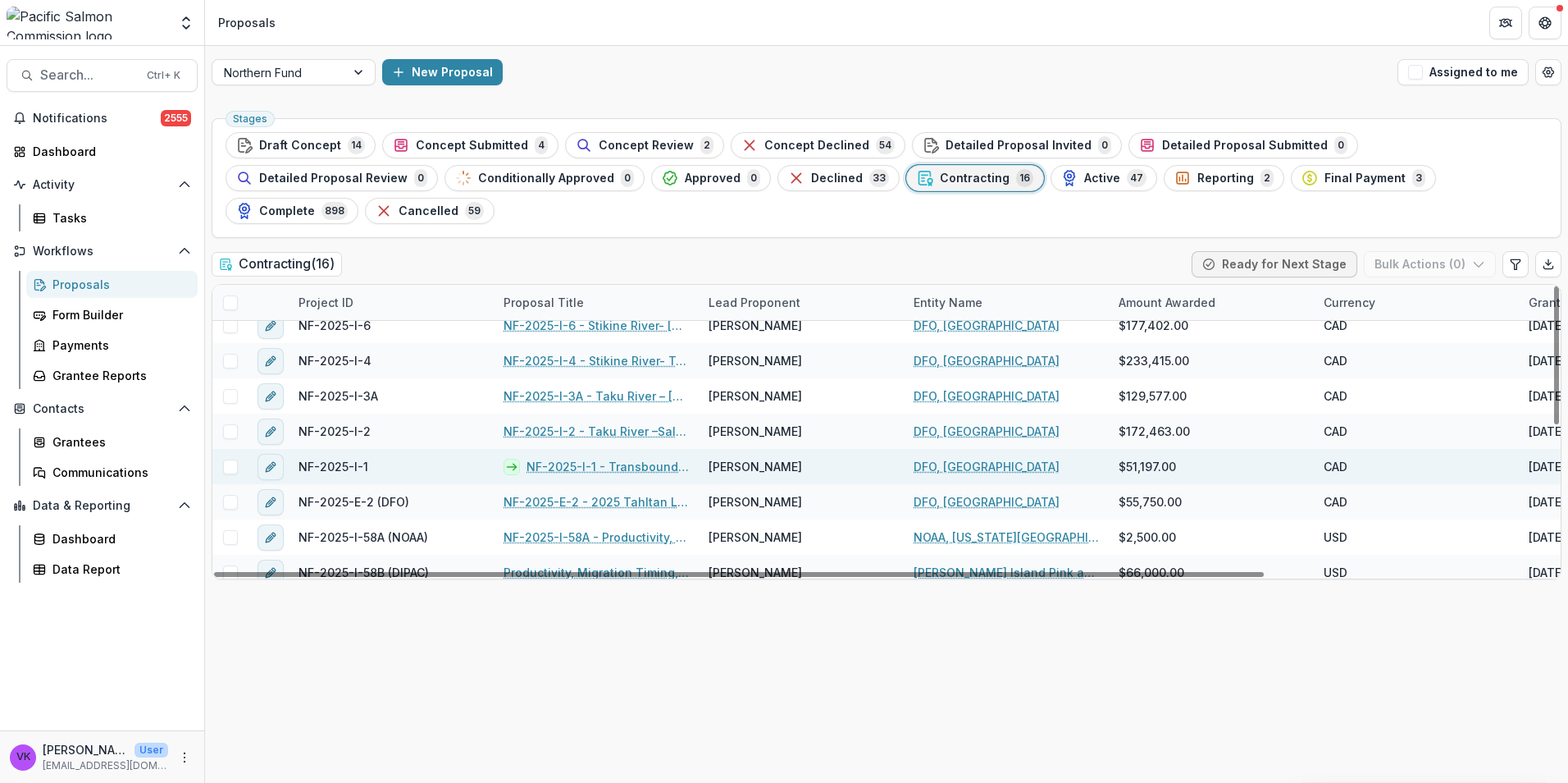
click at [231, 460] on span at bounding box center [230, 467] width 15 height 15
click at [1479, 258] on icon "button" at bounding box center [1479, 264] width 13 height 13
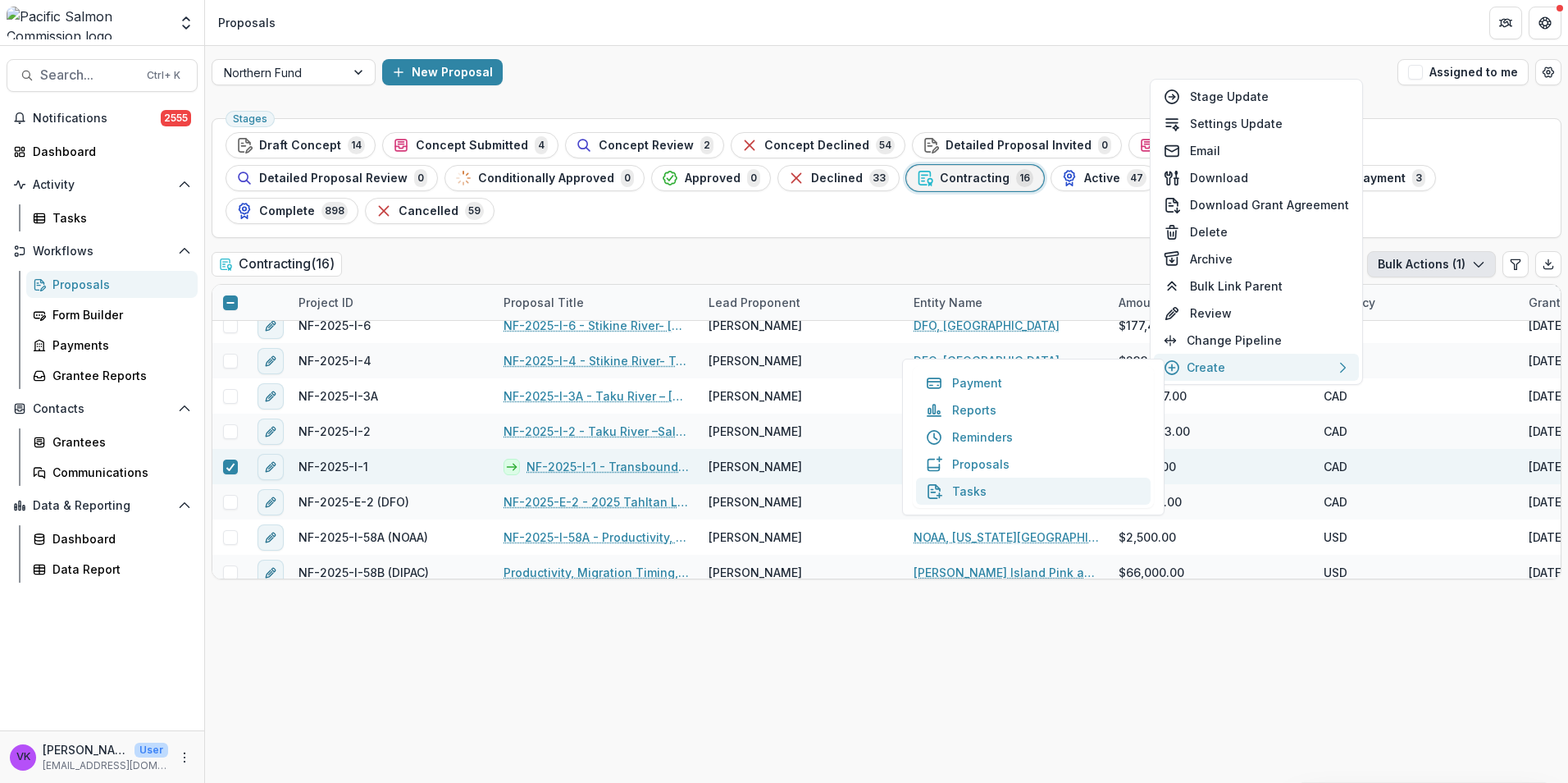
click at [979, 493] on button "Tasks" at bounding box center [1033, 491] width 235 height 27
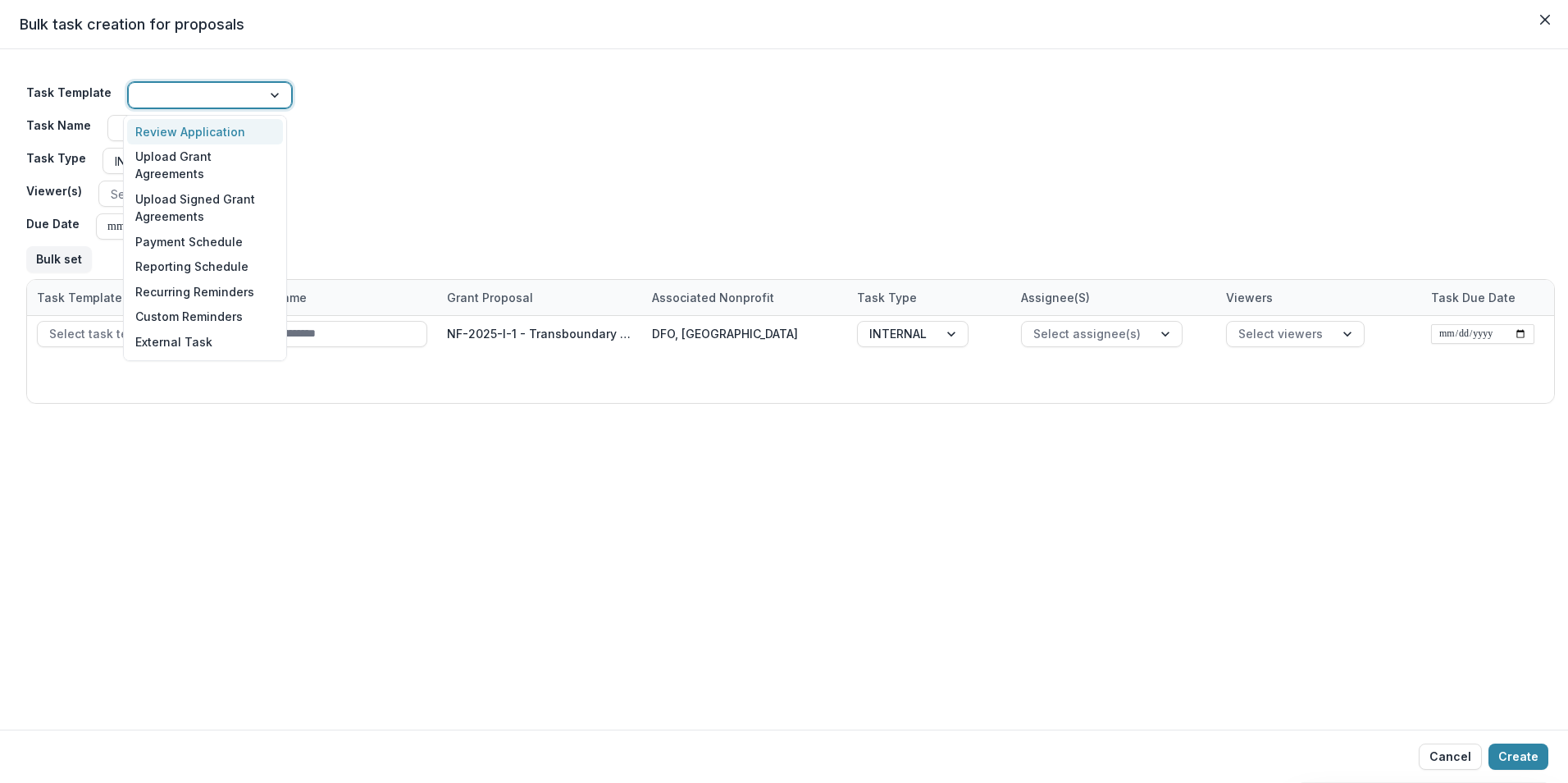
click at [269, 95] on div at bounding box center [277, 95] width 30 height 24
click at [238, 208] on div "Upload Signed Grant Agreements" at bounding box center [205, 208] width 155 height 43
type input "**********"
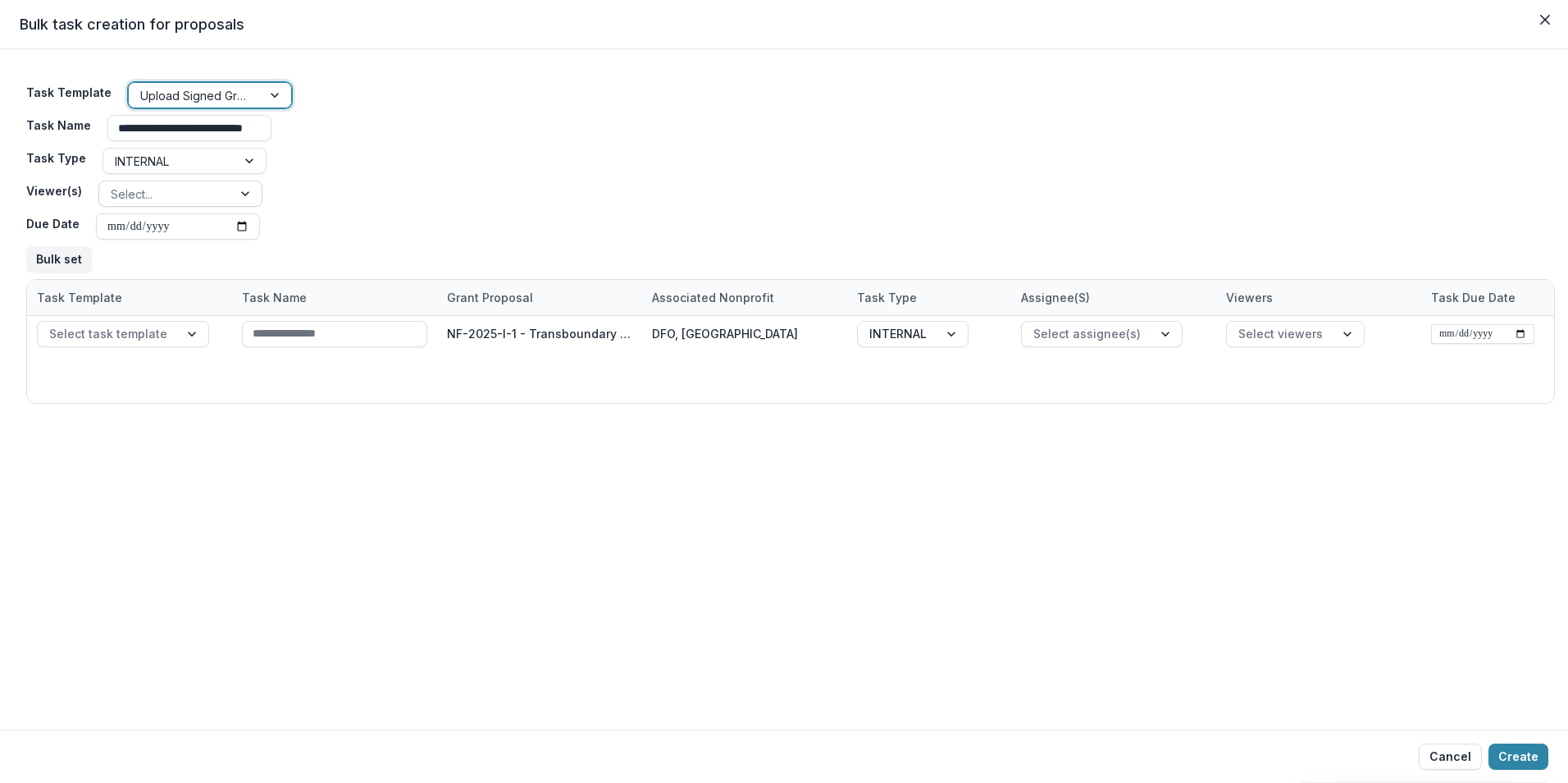
click at [242, 192] on div at bounding box center [247, 194] width 30 height 24
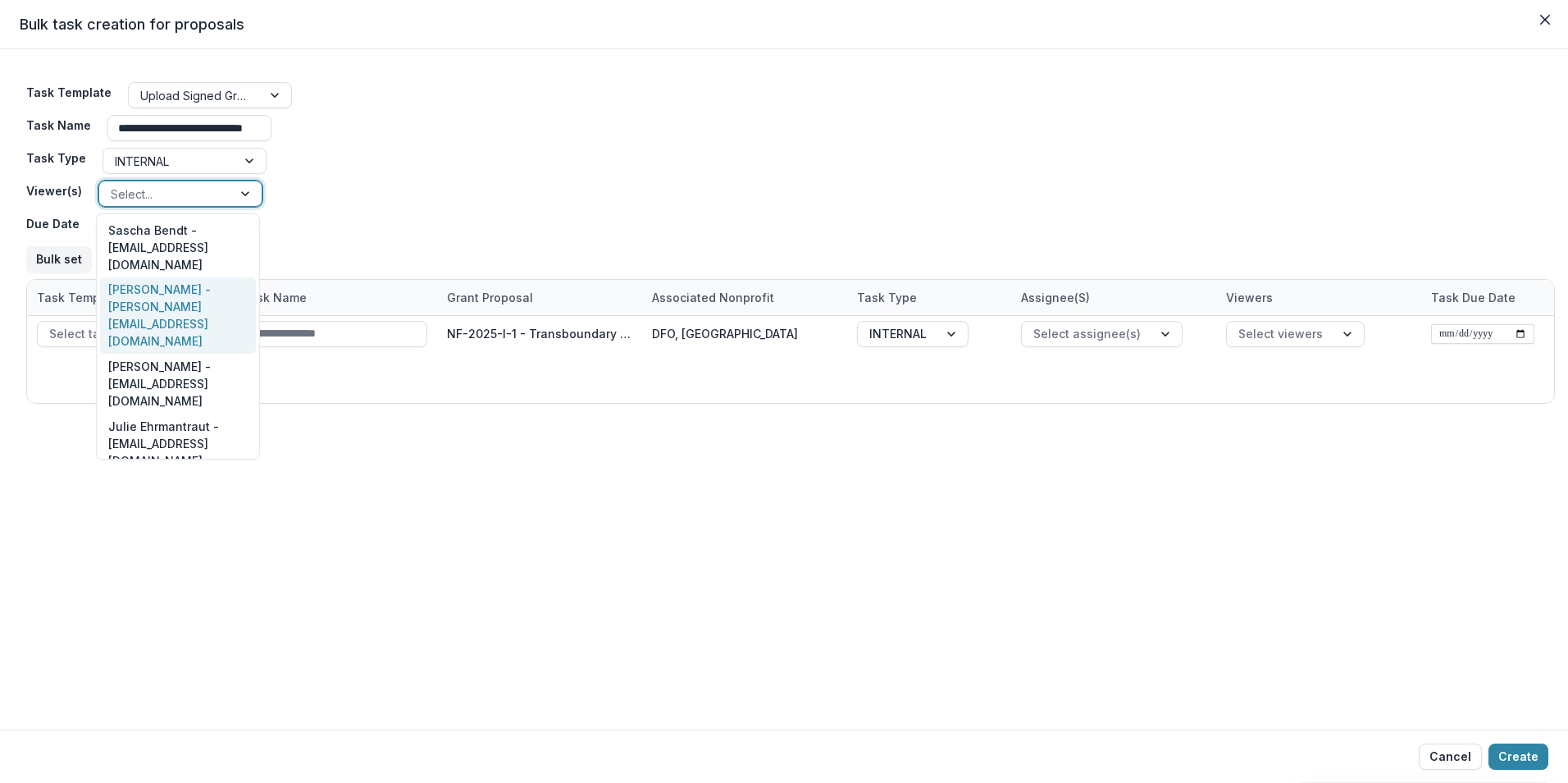
drag, startPoint x: 186, startPoint y: 280, endPoint x: 508, endPoint y: 303, distance: 322.8
click at [186, 281] on div "[PERSON_NAME] - [PERSON_NAME][EMAIL_ADDRESS][DOMAIN_NAME]" at bounding box center [178, 316] width 155 height 77
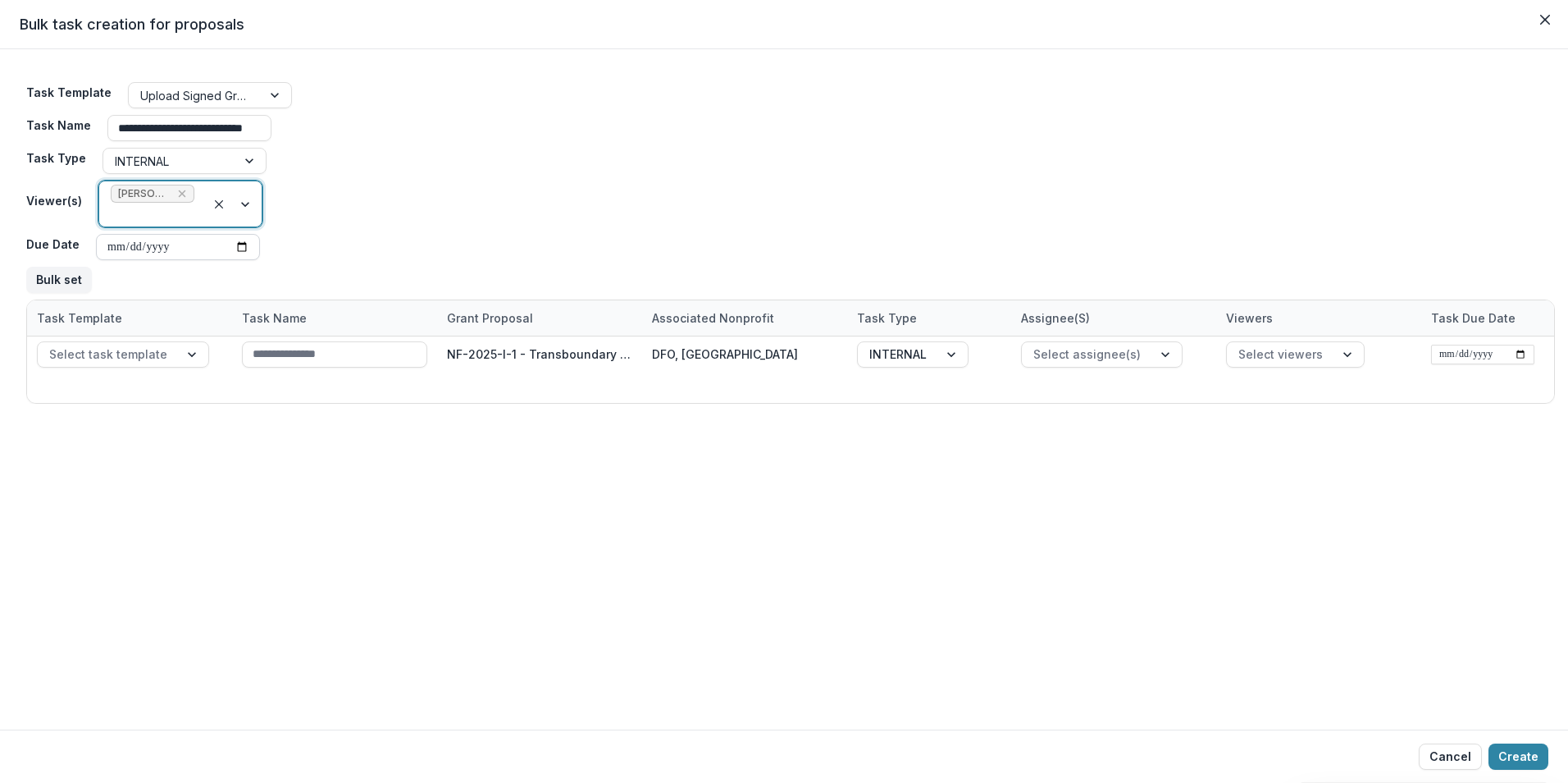
click at [238, 243] on input "Due Date" at bounding box center [178, 247] width 164 height 26
click at [242, 250] on input "**********" at bounding box center [178, 247] width 164 height 26
type input "**********"
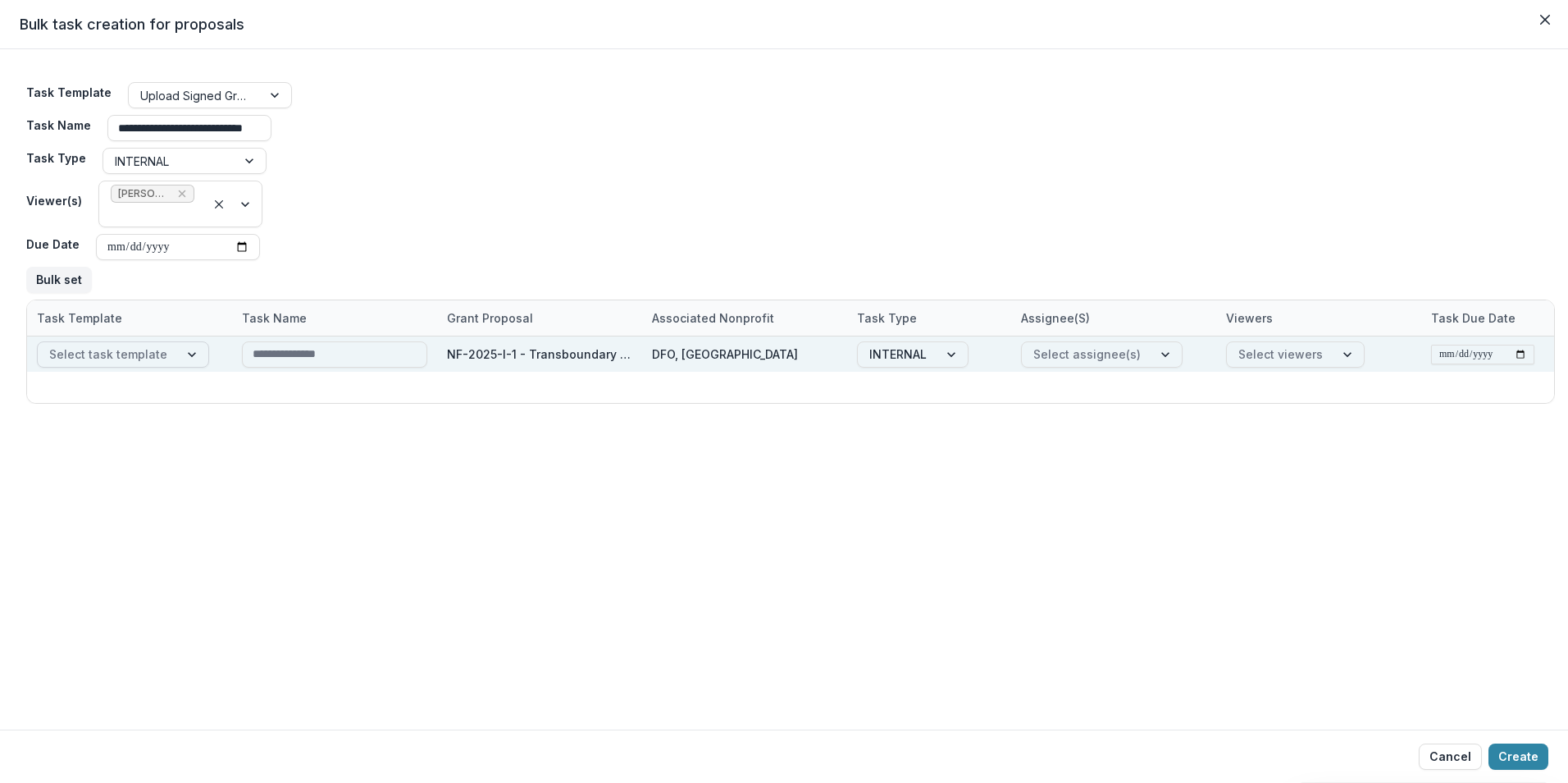
click at [185, 349] on div at bounding box center [194, 354] width 30 height 24
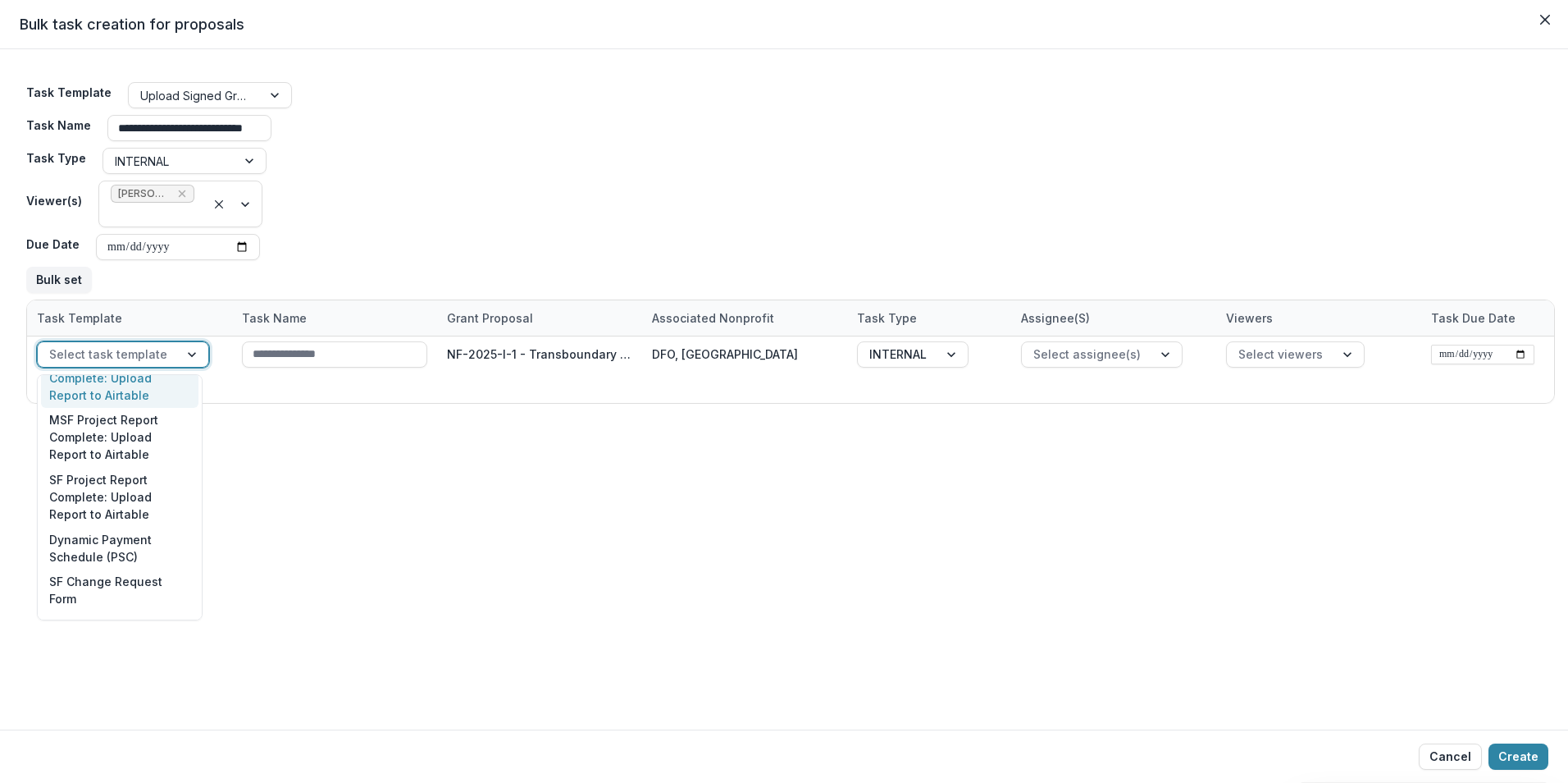
scroll to position [1887, 0]
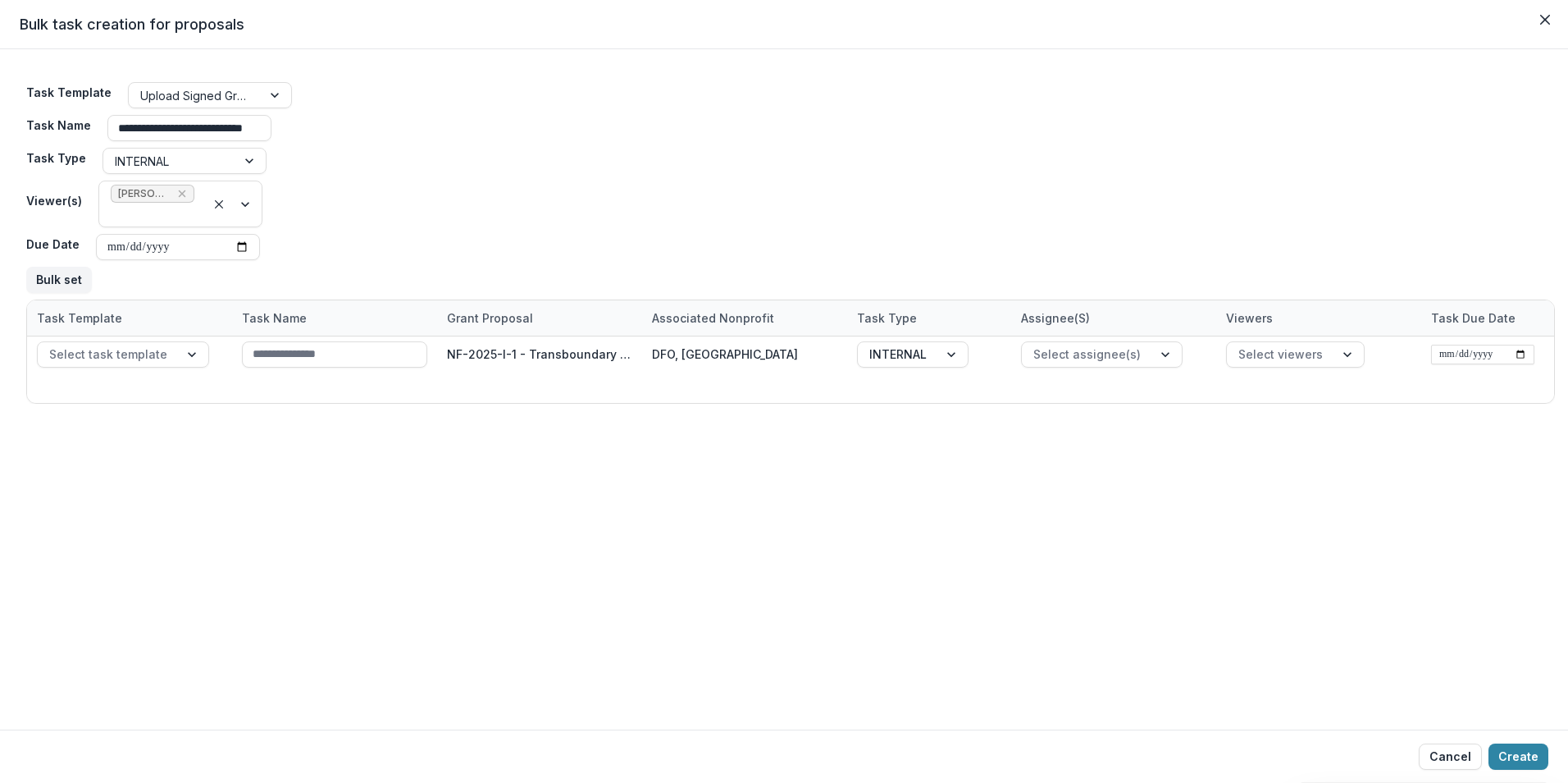
click at [422, 516] on div "**********" at bounding box center [784, 390] width 1568 height 680
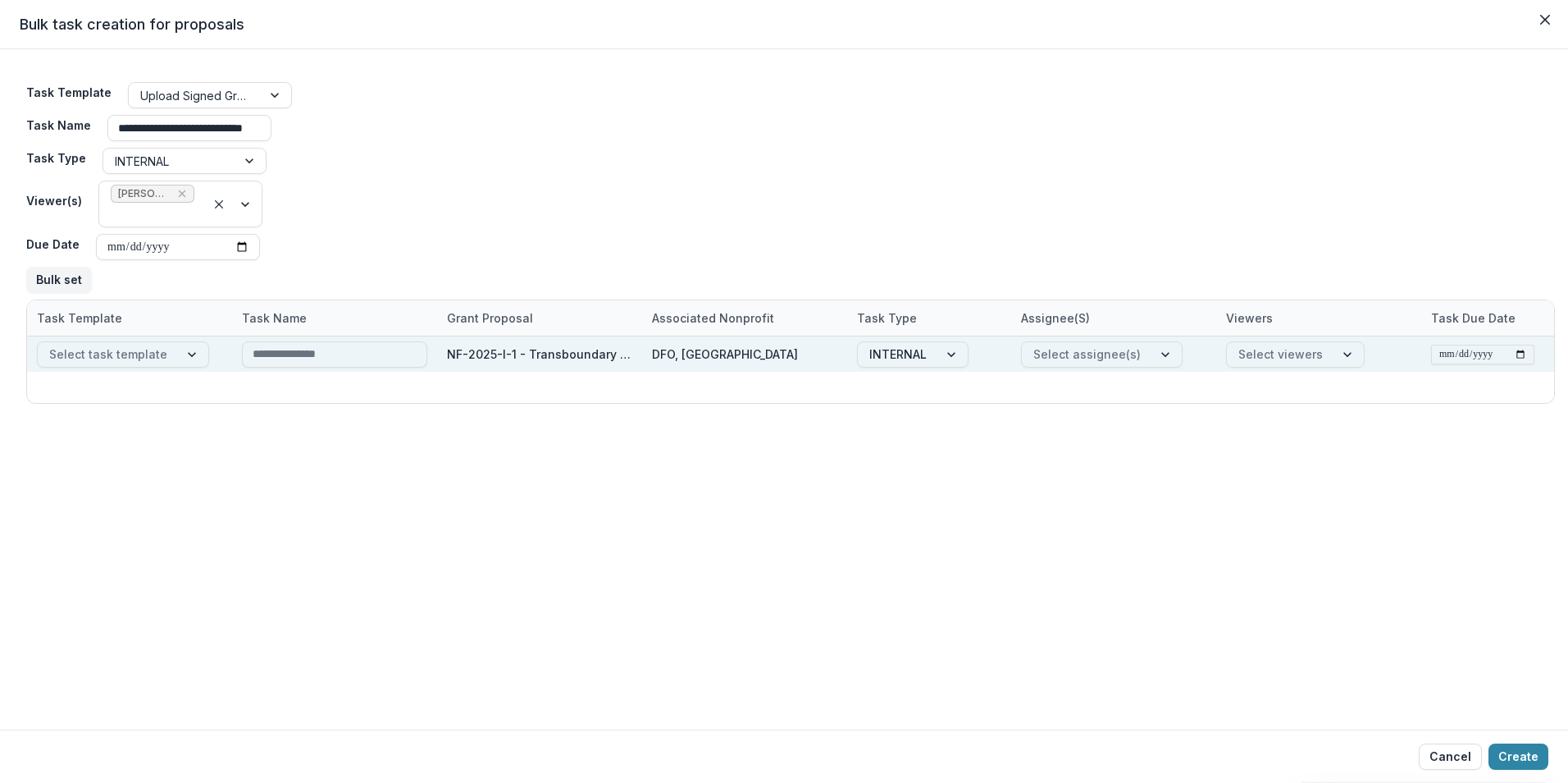
click at [99, 339] on div "Select task template" at bounding box center [129, 354] width 205 height 36
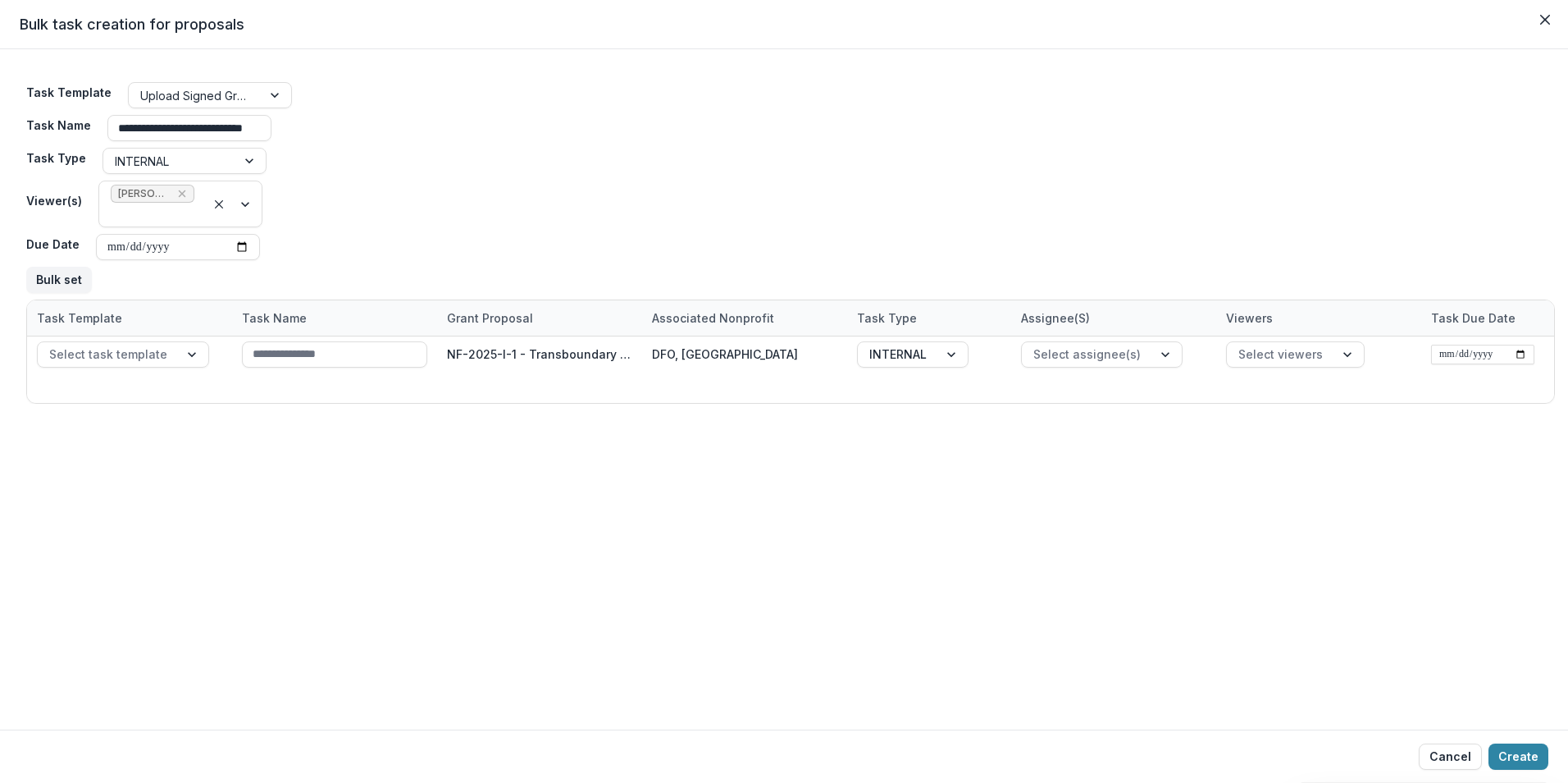
click at [140, 317] on div "Task Template" at bounding box center [129, 318] width 205 height 36
click at [116, 360] on button "Hide Column" at bounding box center [128, 360] width 197 height 26
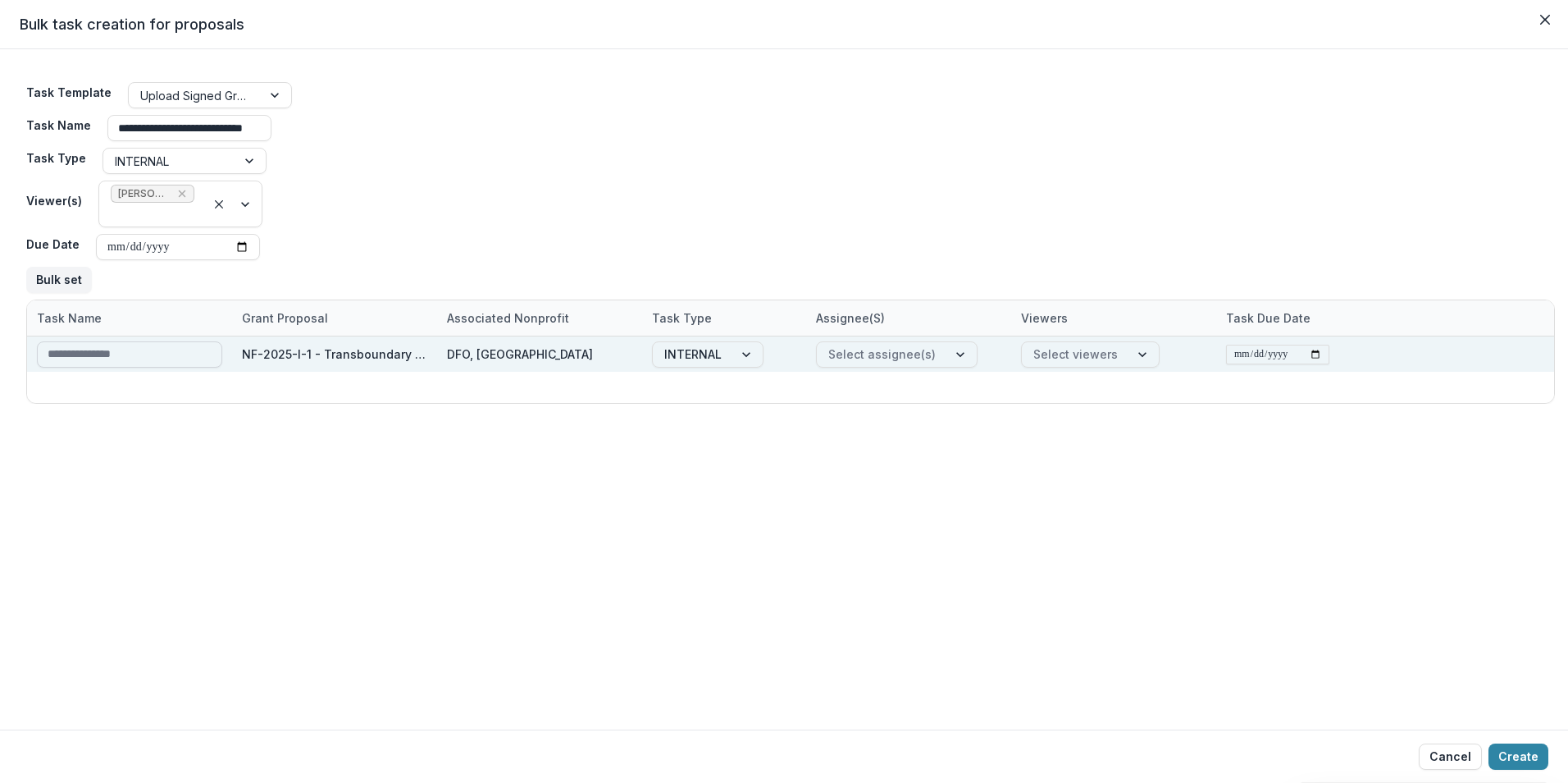
click at [116, 352] on input at bounding box center [129, 354] width 185 height 26
click at [571, 621] on div "**********" at bounding box center [784, 390] width 1568 height 680
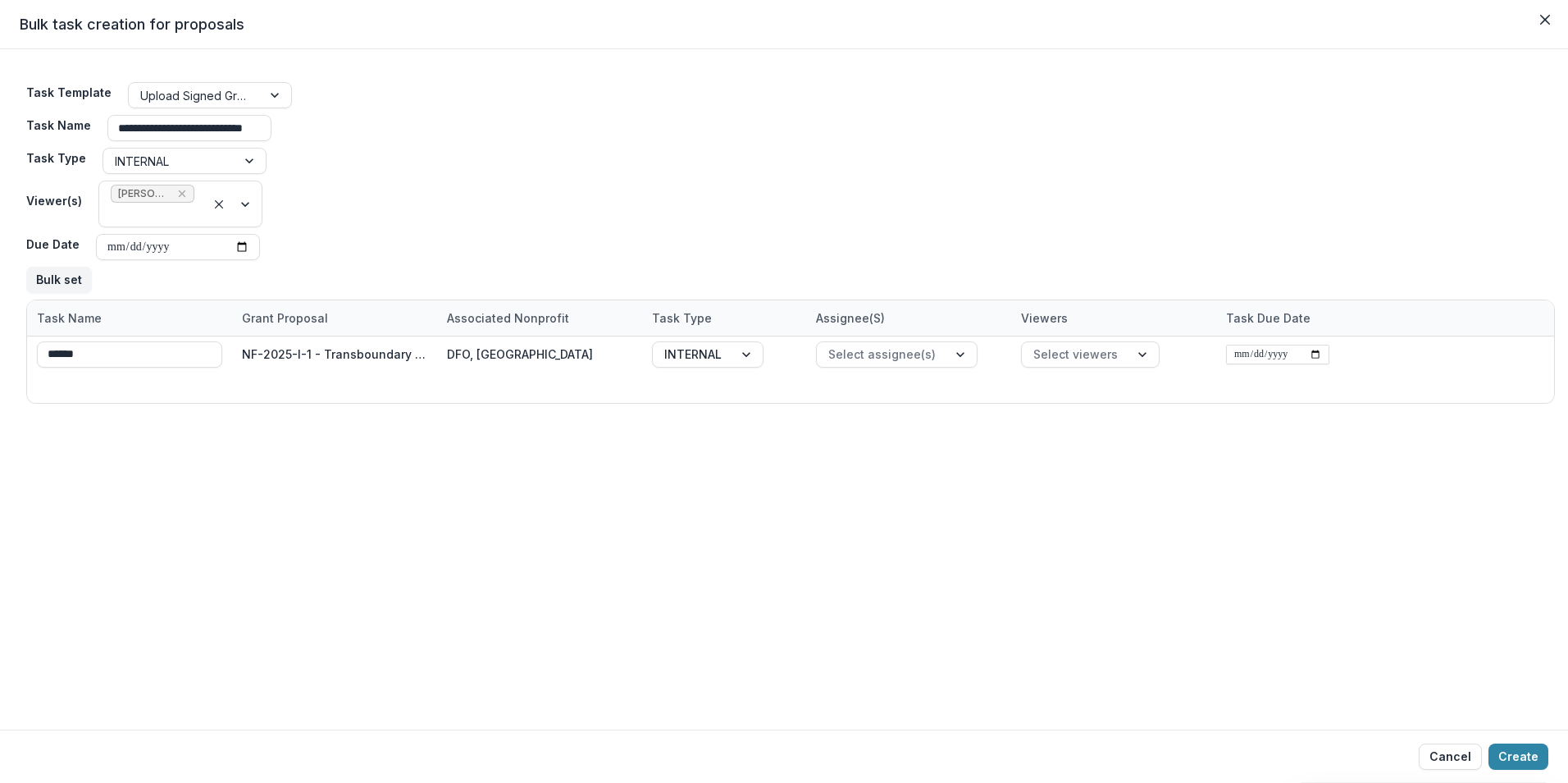
drag, startPoint x: 110, startPoint y: 350, endPoint x: -4, endPoint y: 336, distance: 114.9
click at [0, 336] on html "Skip to content Foundations Pacific Salmon Commission Nonprofits Test Phising I…" at bounding box center [784, 392] width 1568 height 783
drag, startPoint x: 98, startPoint y: 322, endPoint x: 141, endPoint y: 325, distance: 43.1
click at [99, 323] on div "Task Name" at bounding box center [69, 318] width 84 height 17
drag, startPoint x: 116, startPoint y: 310, endPoint x: 129, endPoint y: 320, distance: 16.4
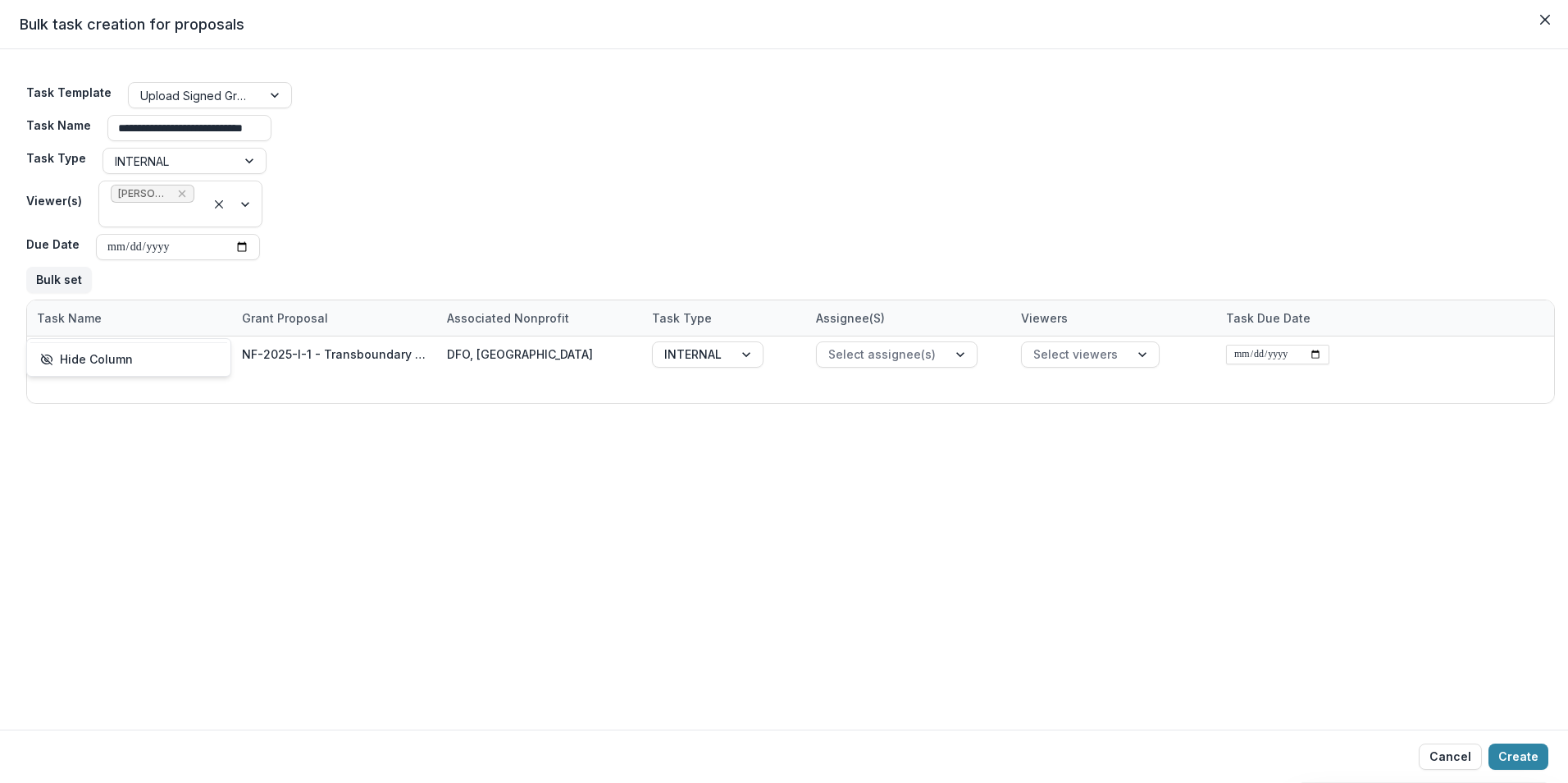
click at [118, 312] on div "Task Name" at bounding box center [129, 318] width 205 height 36
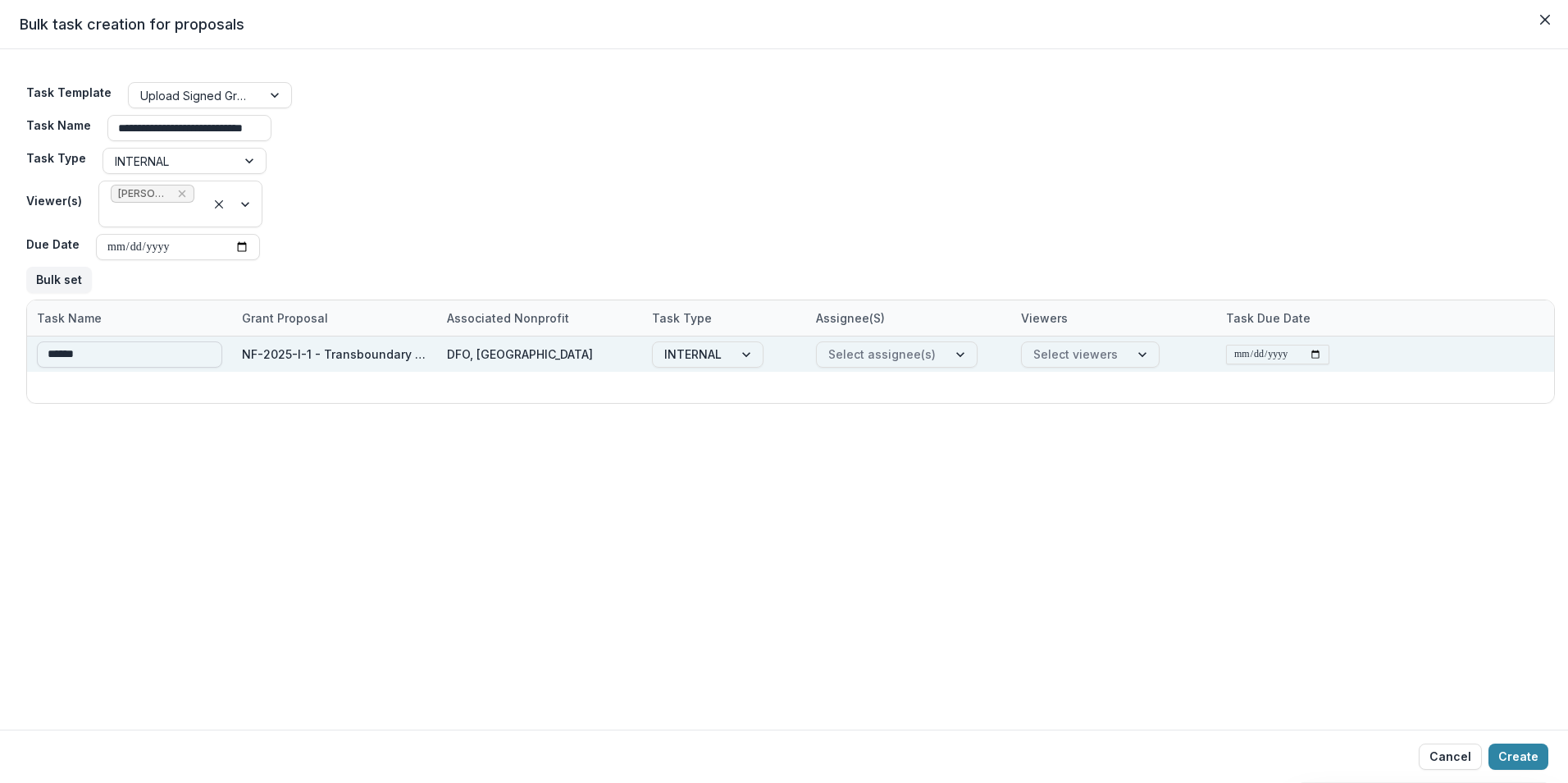
click at [96, 355] on input "******" at bounding box center [129, 354] width 185 height 26
click at [76, 356] on input "******" at bounding box center [129, 354] width 185 height 26
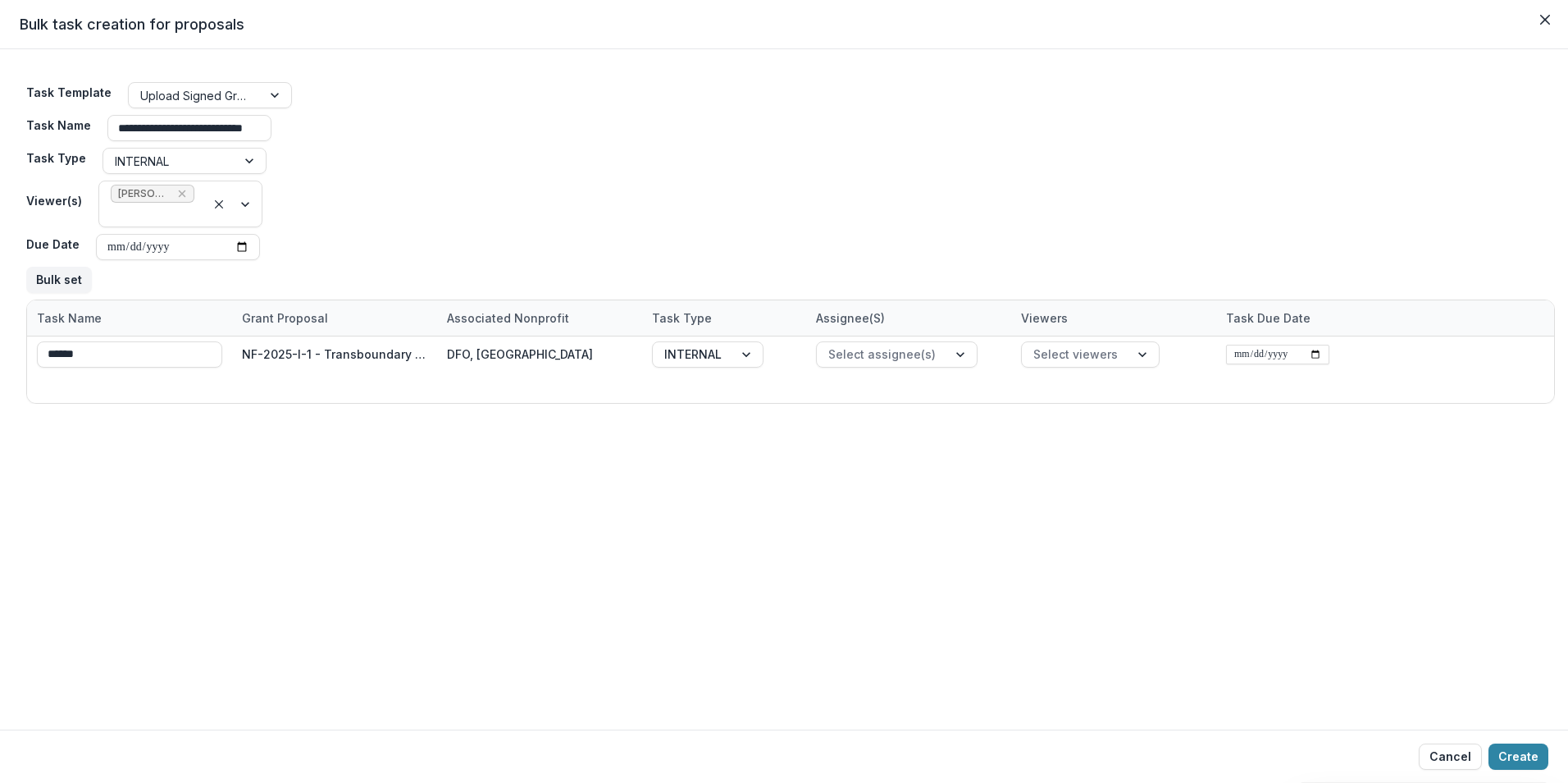
drag, startPoint x: 270, startPoint y: 514, endPoint x: 349, endPoint y: 535, distance: 81.7
click at [270, 513] on div "**********" at bounding box center [784, 390] width 1568 height 680
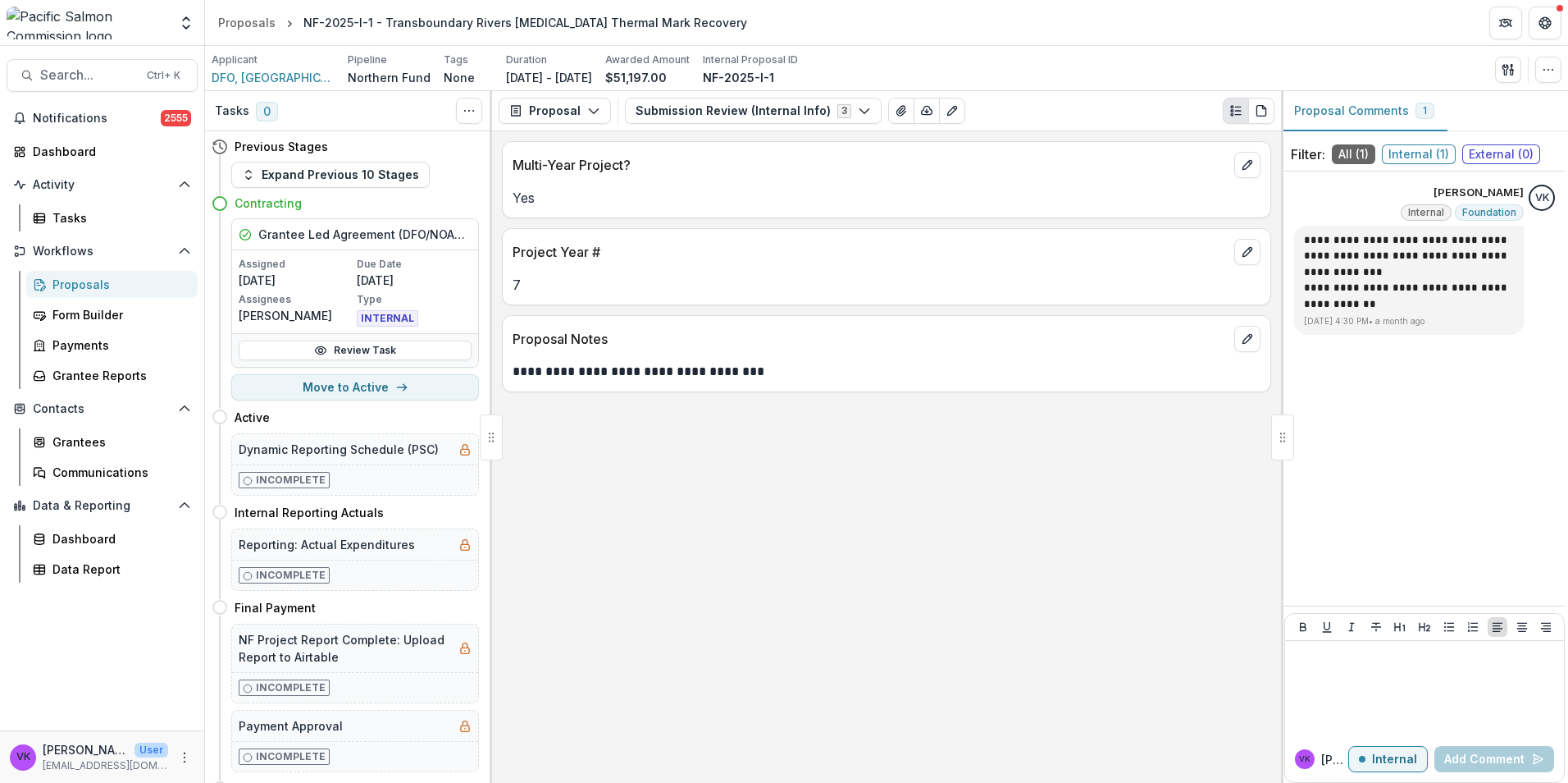
click at [81, 287] on div "Proposals" at bounding box center [118, 284] width 132 height 17
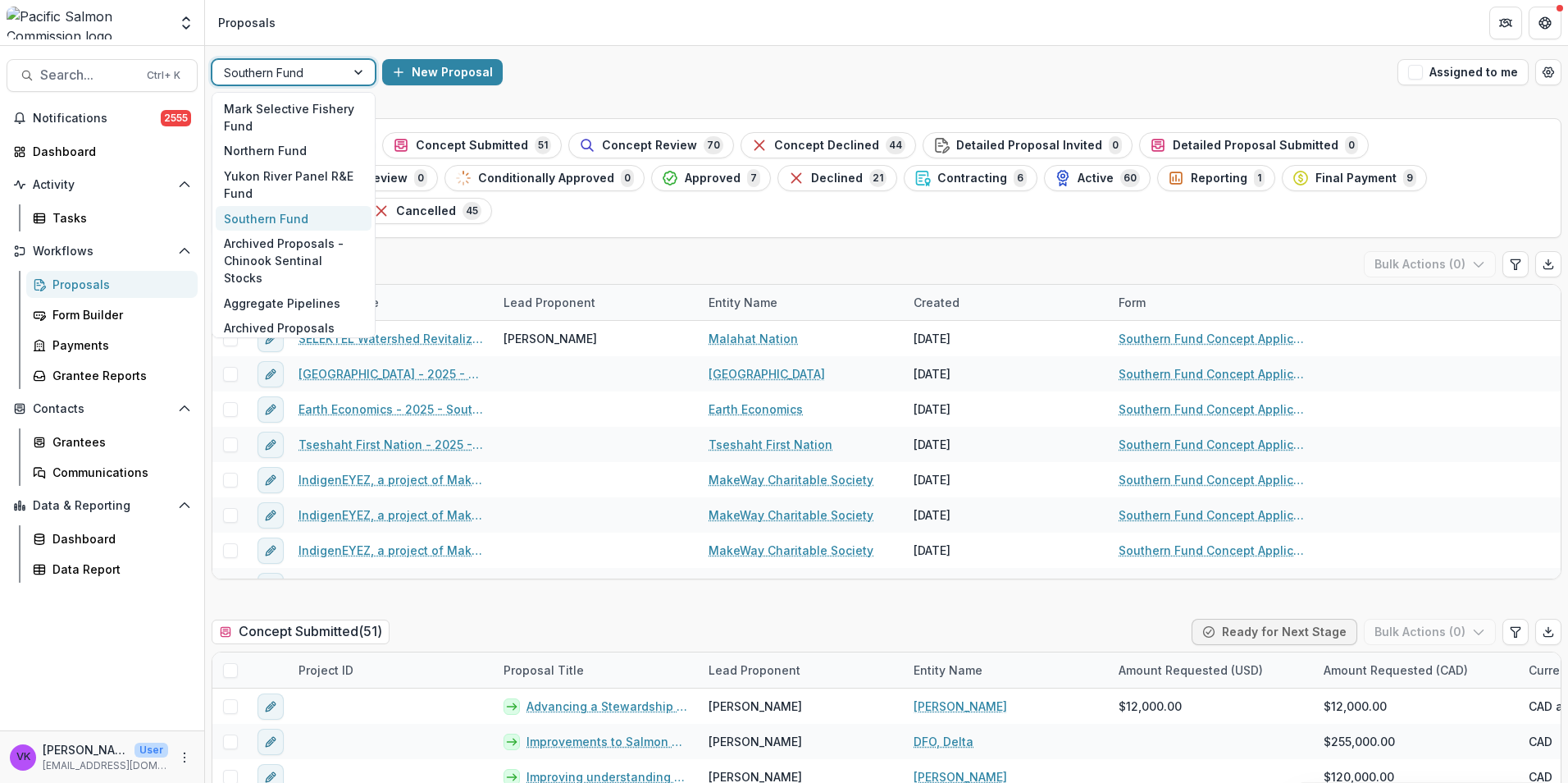
click at [352, 69] on div at bounding box center [360, 72] width 30 height 24
click at [256, 148] on div "Northern Fund" at bounding box center [293, 151] width 155 height 25
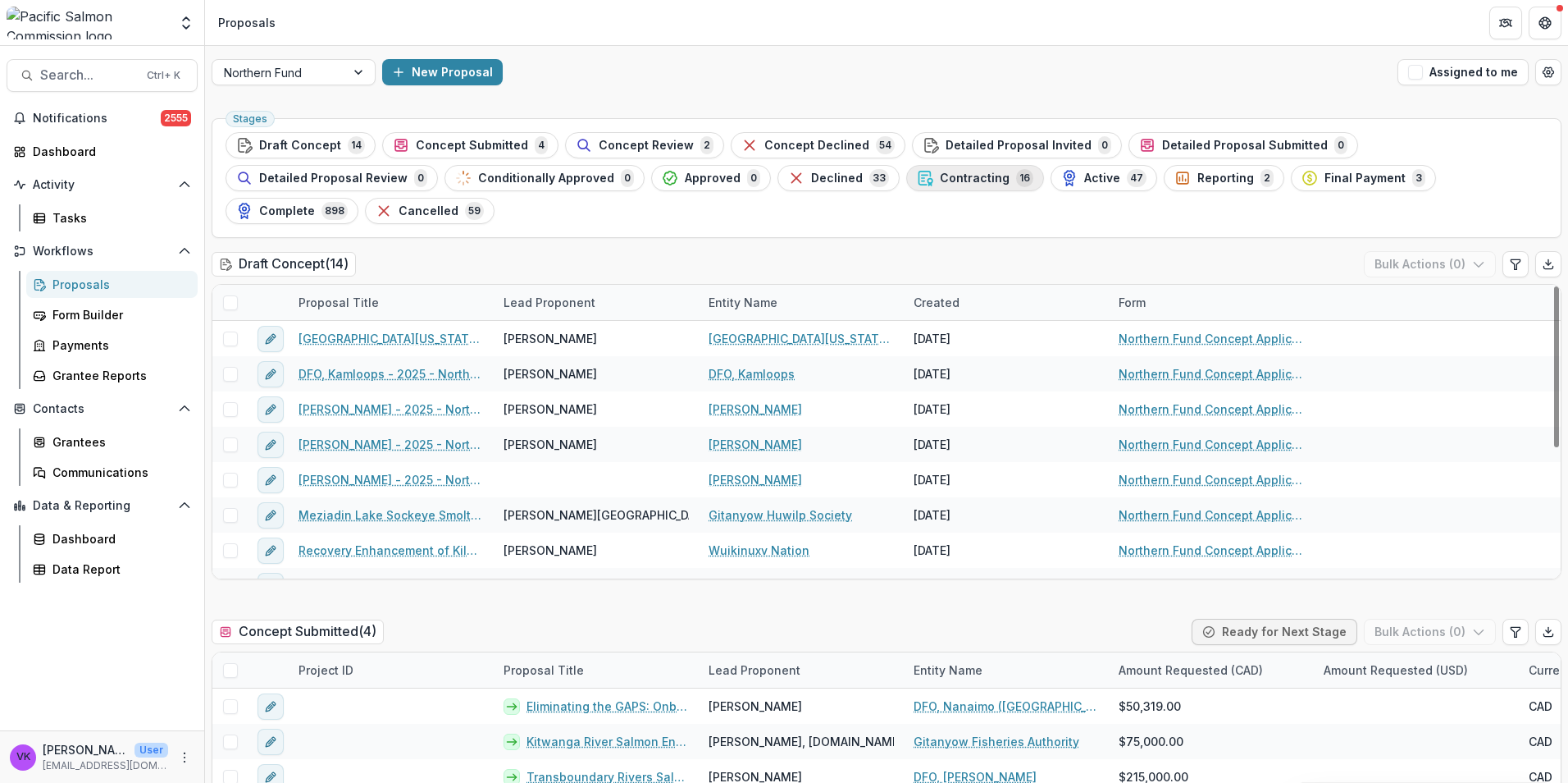
click at [940, 179] on span "Contracting" at bounding box center [975, 178] width 69 height 14
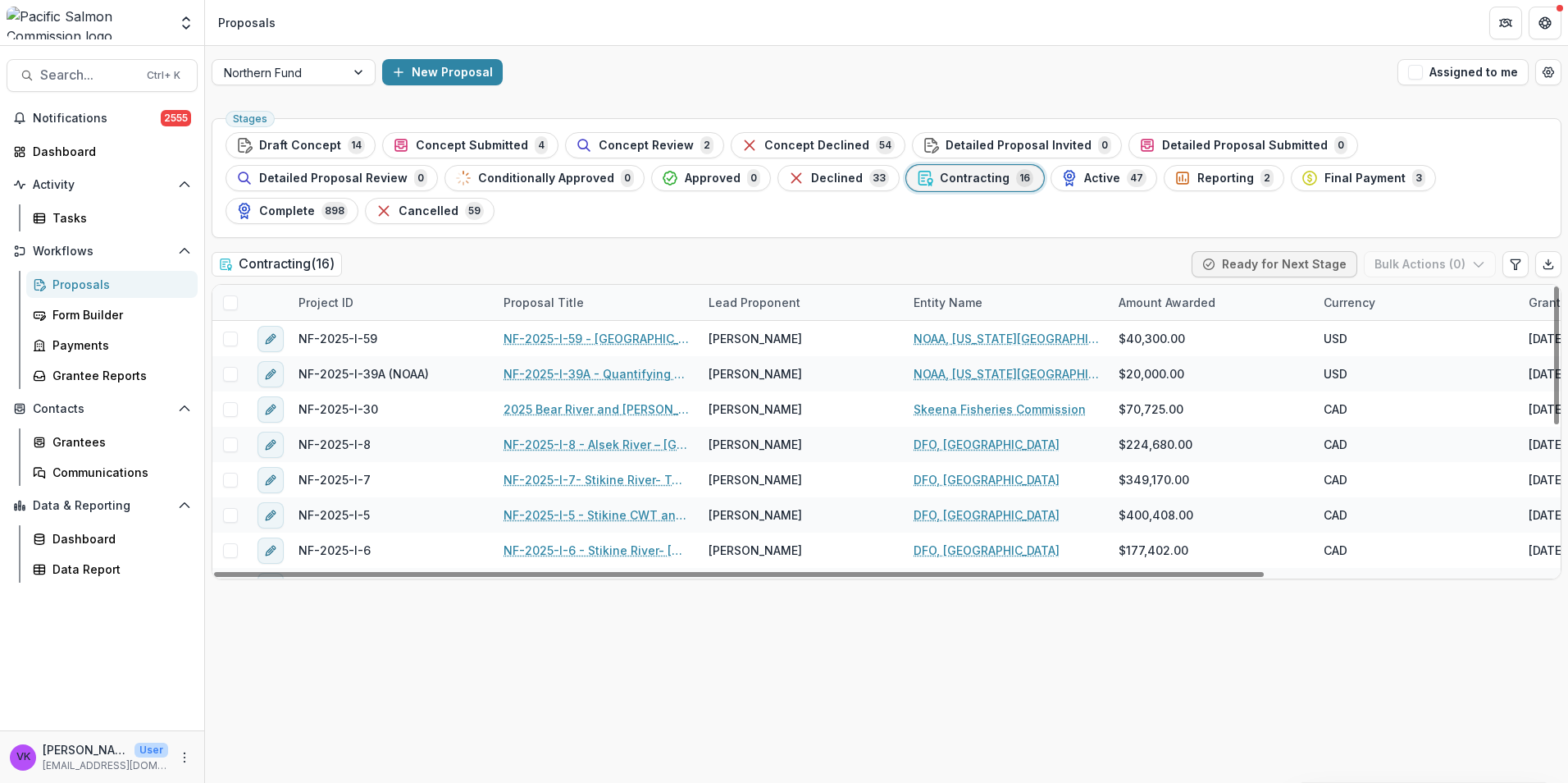
scroll to position [164, 0]
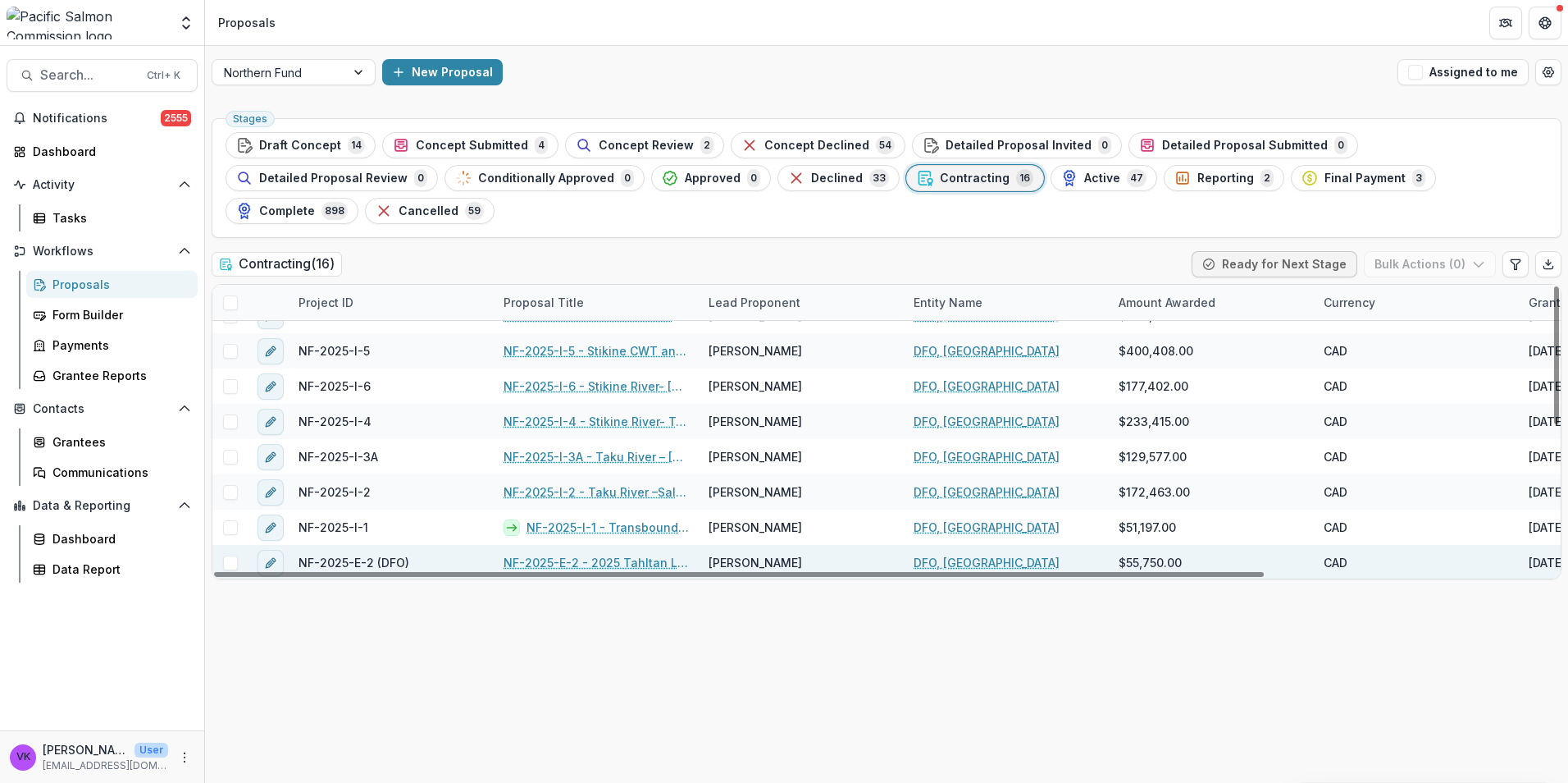
drag, startPoint x: 231, startPoint y: 494, endPoint x: 364, endPoint y: 513, distance: 134.4
click at [233, 521] on span at bounding box center [230, 528] width 15 height 15
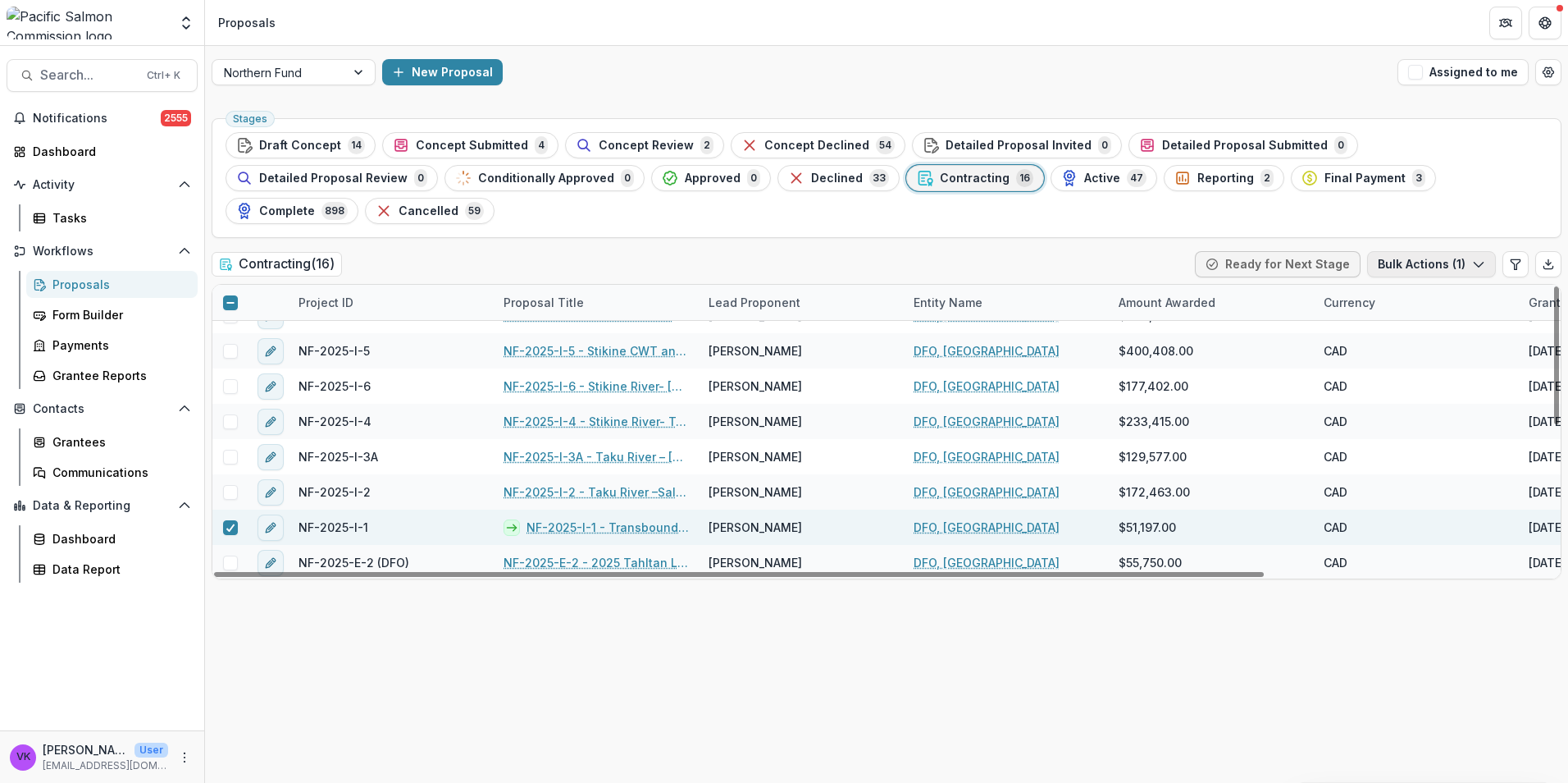
click at [1481, 258] on icon "button" at bounding box center [1479, 264] width 13 height 13
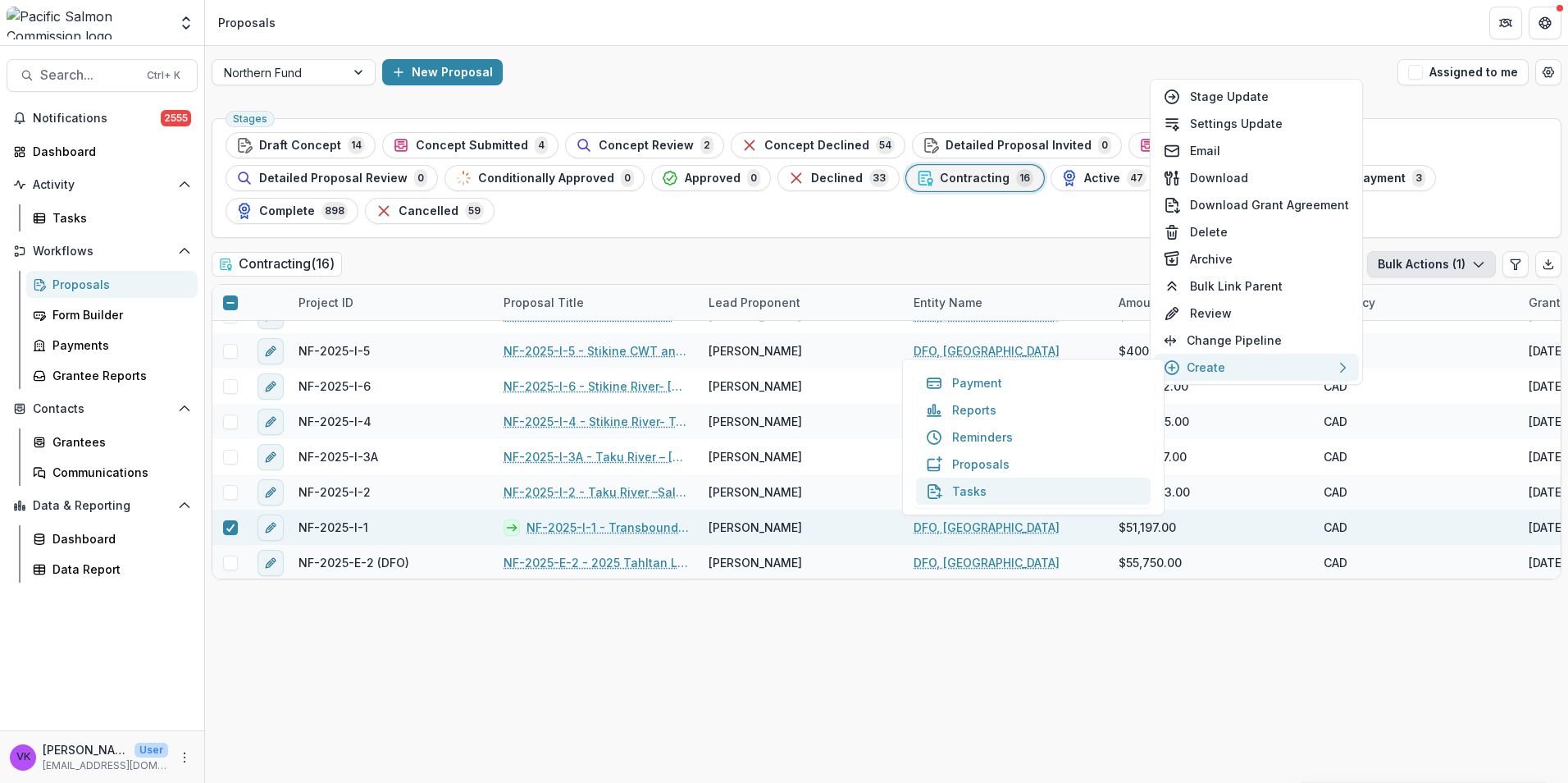
click at [961, 493] on button "Tasks" at bounding box center [1033, 491] width 235 height 27
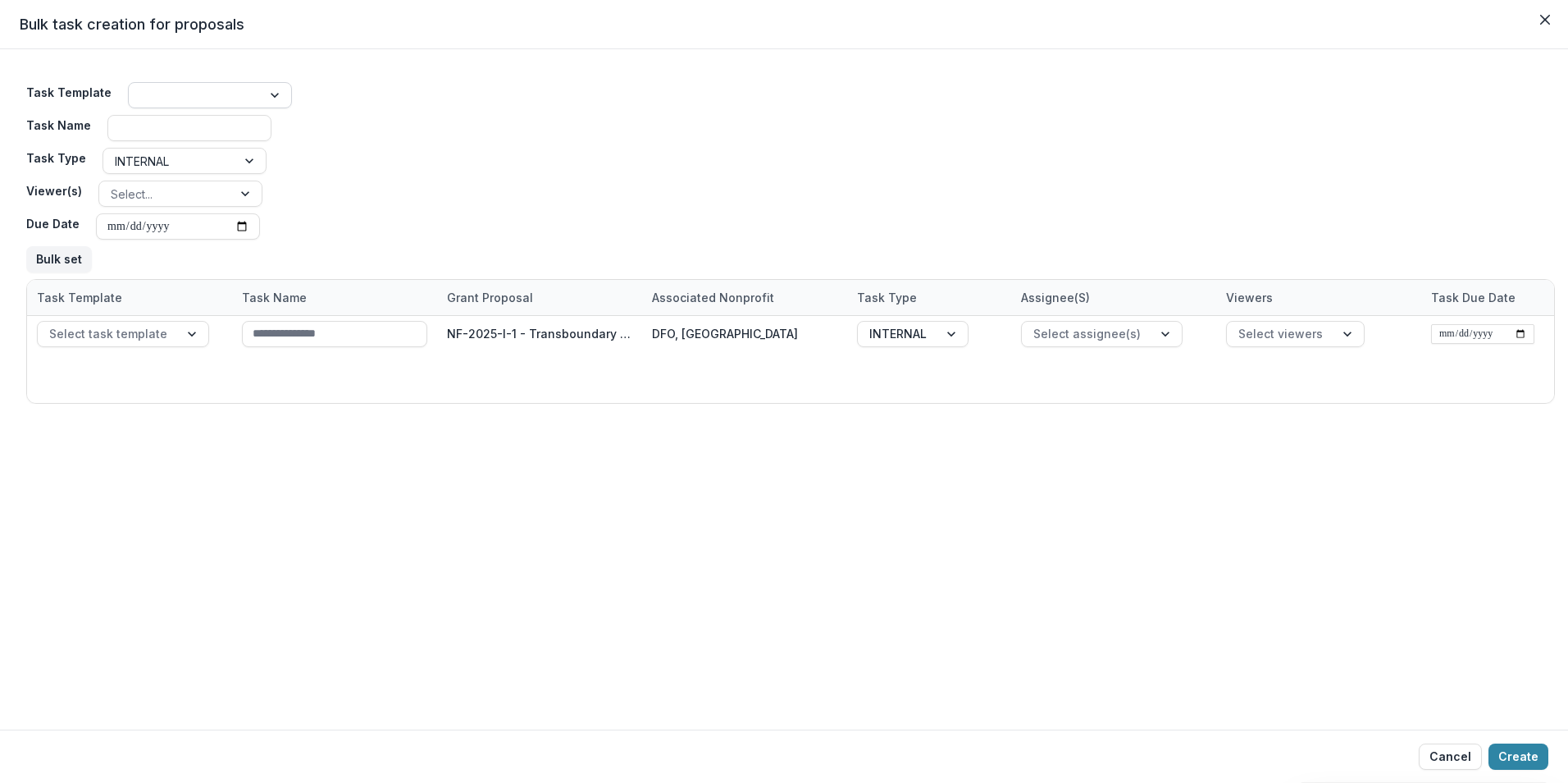
click at [275, 88] on div at bounding box center [277, 95] width 30 height 24
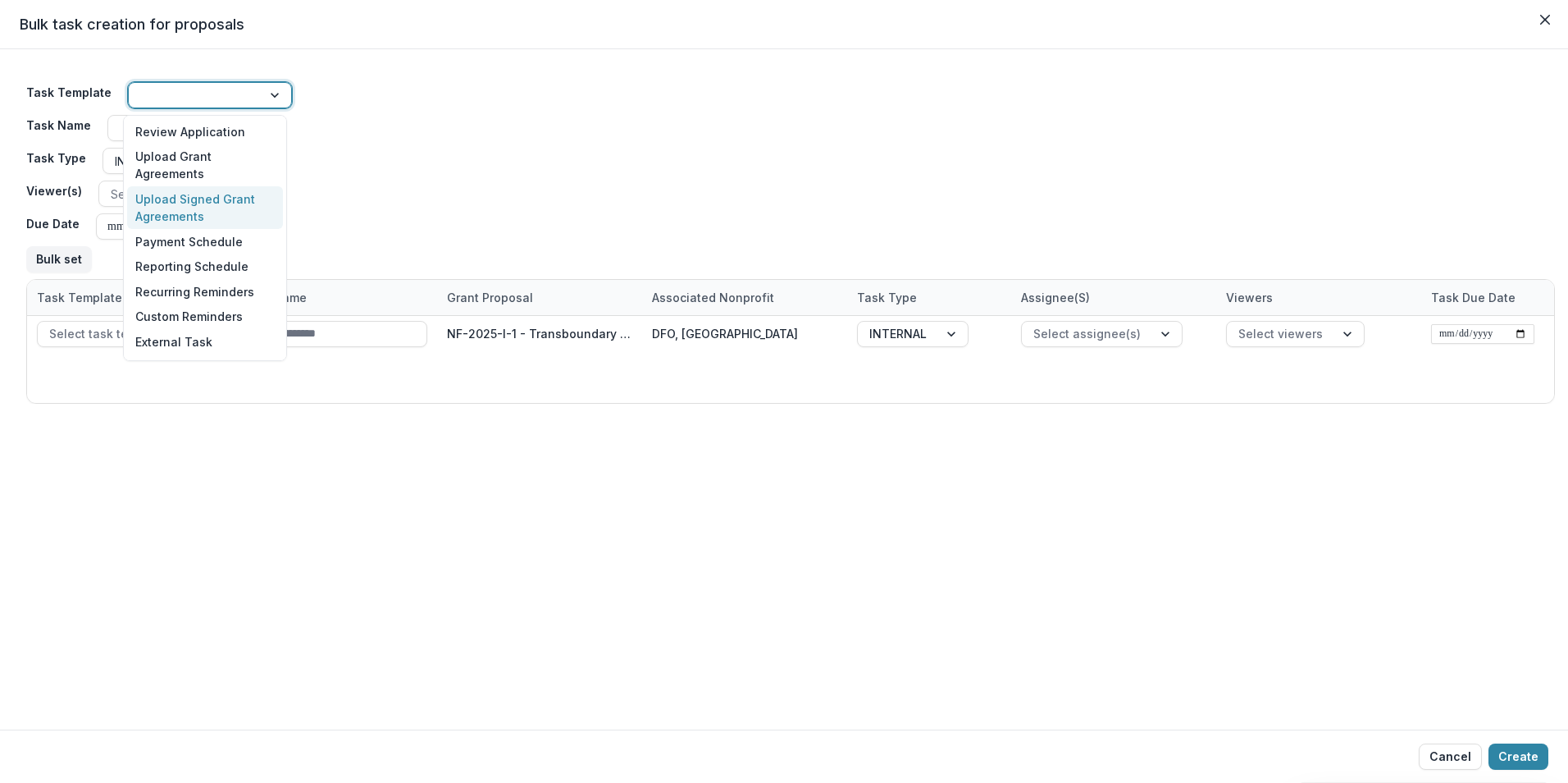
click at [232, 210] on div "Upload Signed Grant Agreements" at bounding box center [205, 208] width 155 height 43
type input "**********"
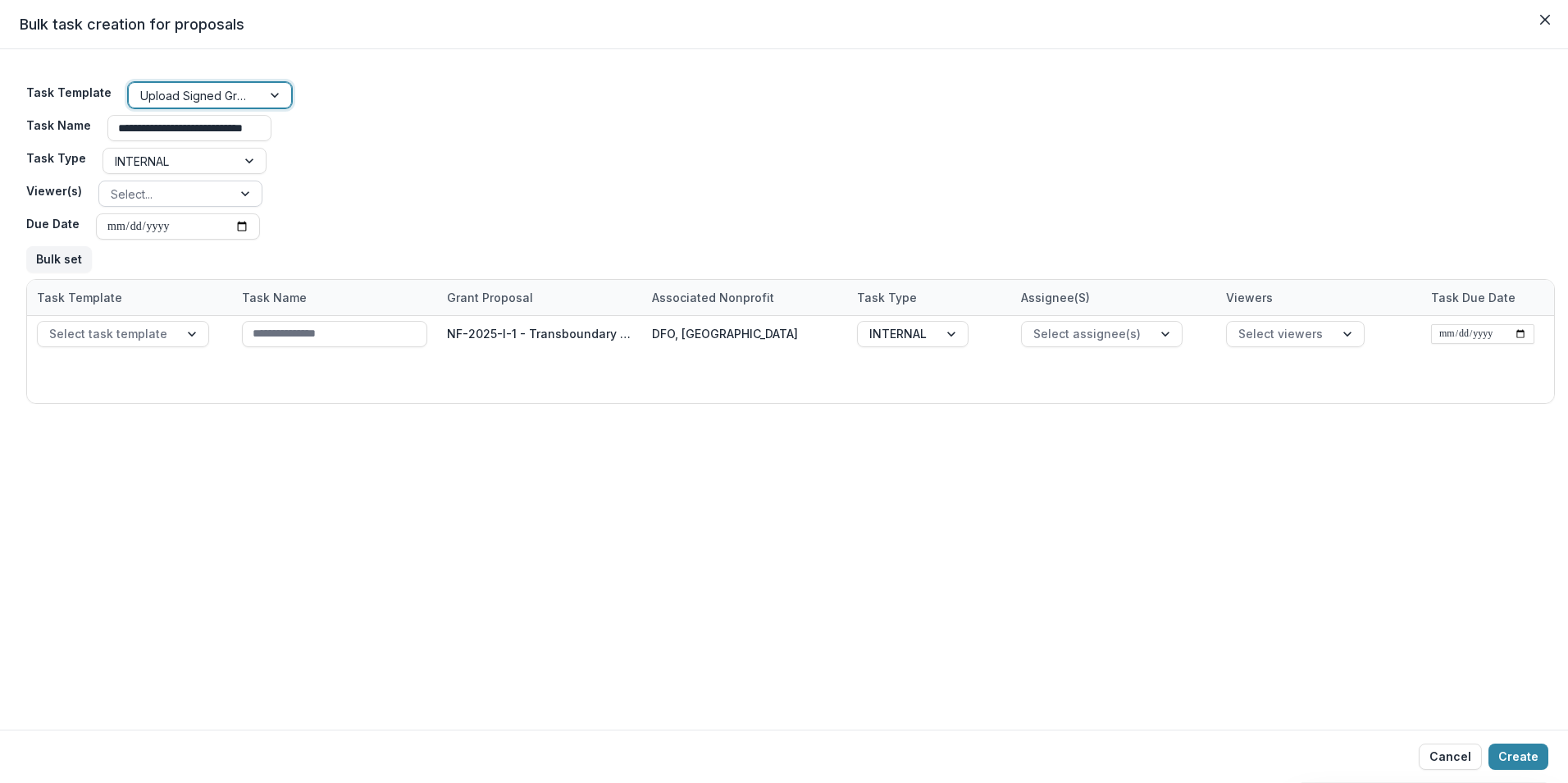
click at [250, 190] on div at bounding box center [247, 194] width 30 height 24
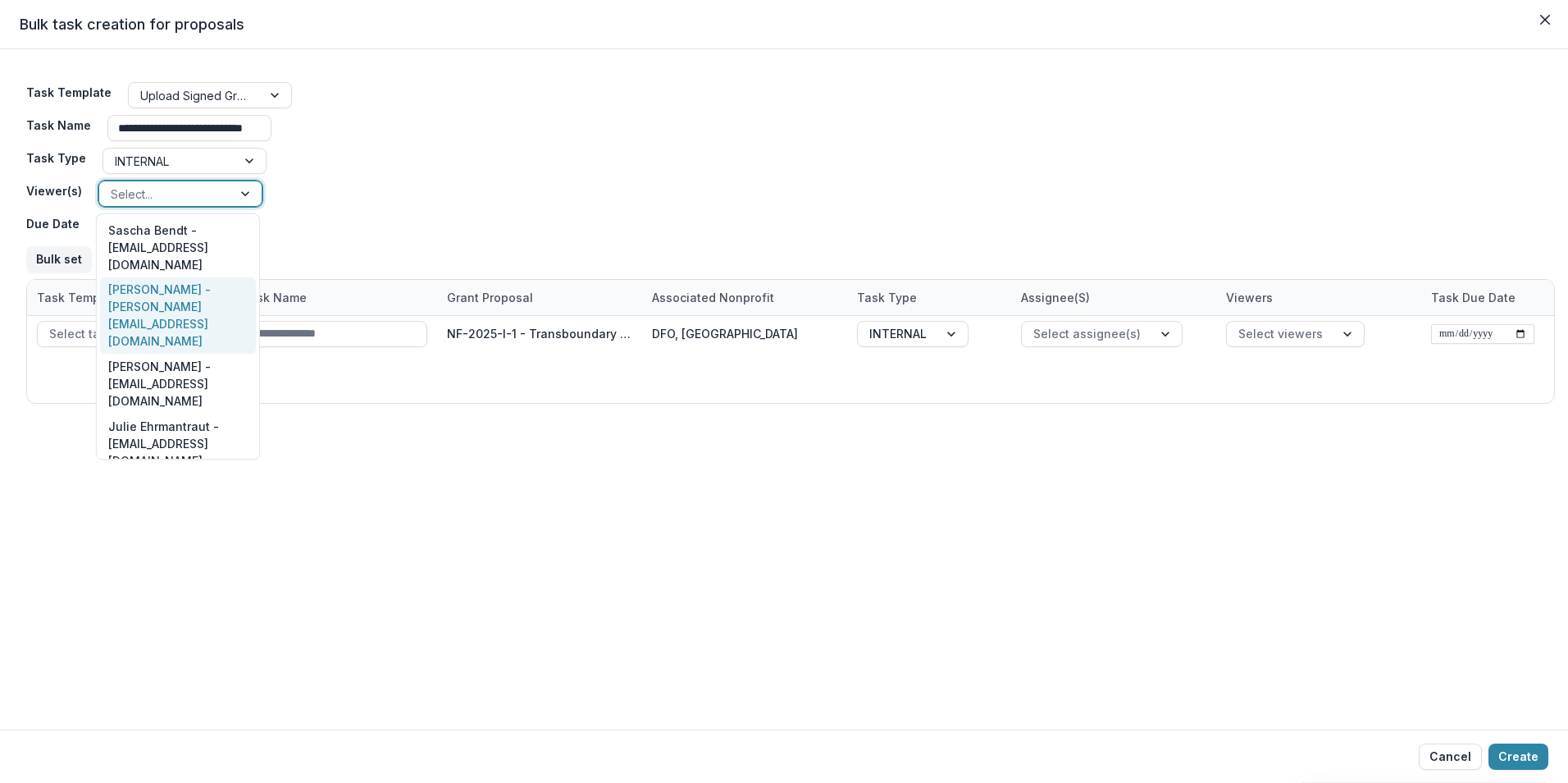
click at [178, 279] on div "[PERSON_NAME] - [PERSON_NAME][EMAIL_ADDRESS][DOMAIN_NAME]" at bounding box center [178, 316] width 155 height 77
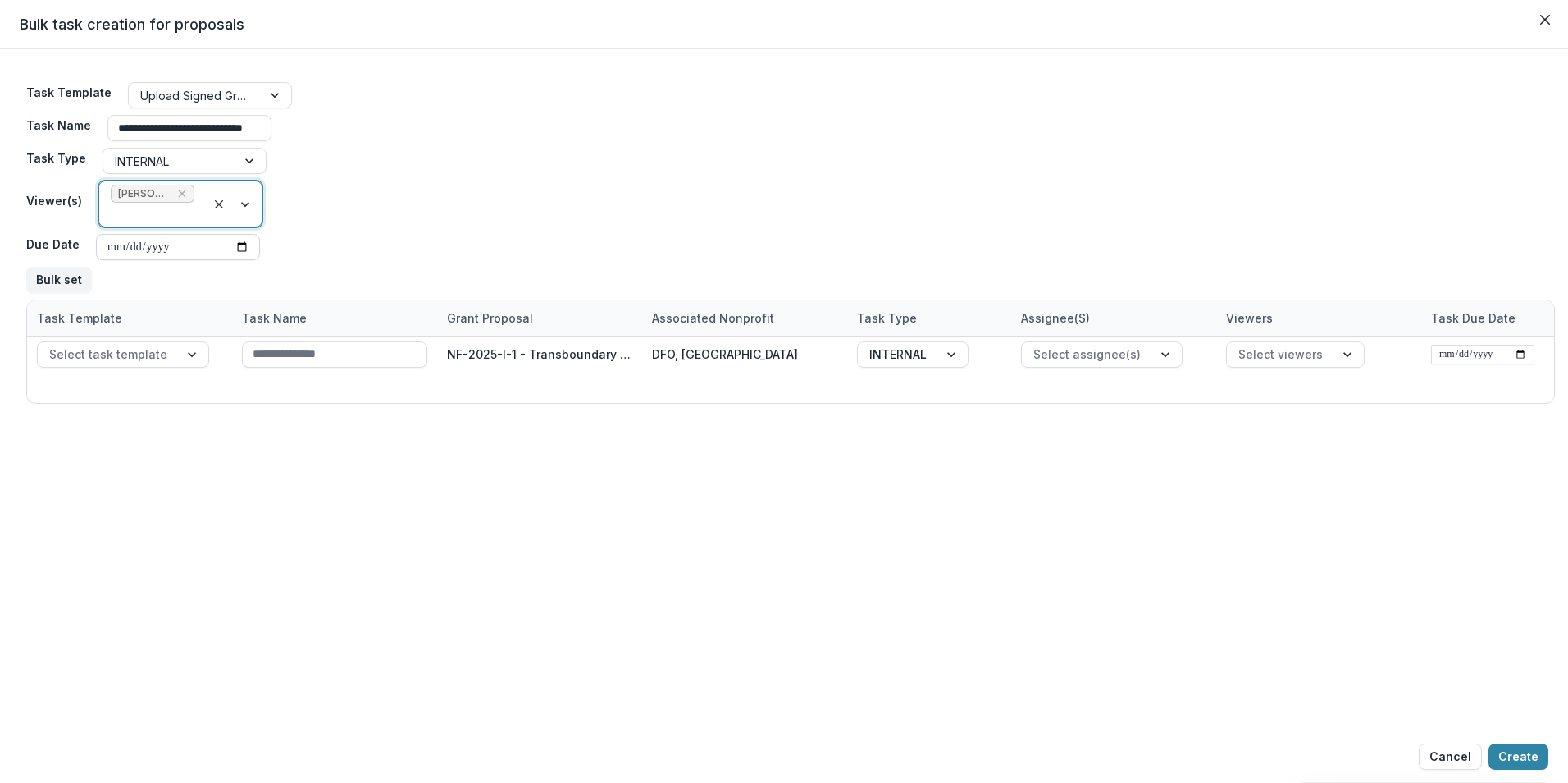
click at [235, 248] on input "Due Date" at bounding box center [178, 247] width 164 height 26
type input "**********"
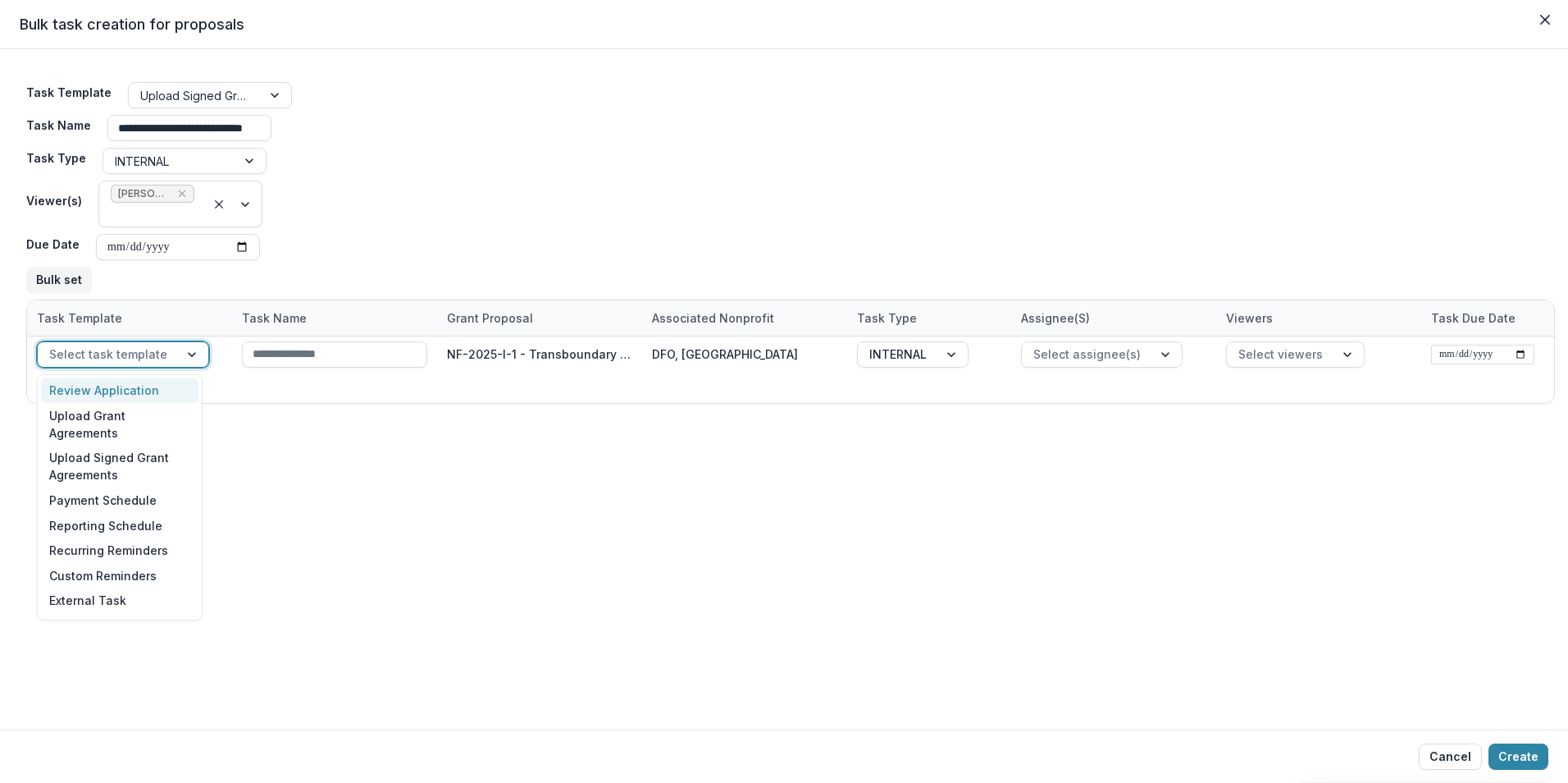
drag, startPoint x: 186, startPoint y: 355, endPoint x: 558, endPoint y: 472, distance: 390.0
click at [186, 356] on div at bounding box center [194, 354] width 30 height 24
drag, startPoint x: 131, startPoint y: 465, endPoint x: 162, endPoint y: 471, distance: 31.6
click at [131, 466] on div "Upload Signed Grant Agreements" at bounding box center [120, 467] width 157 height 43
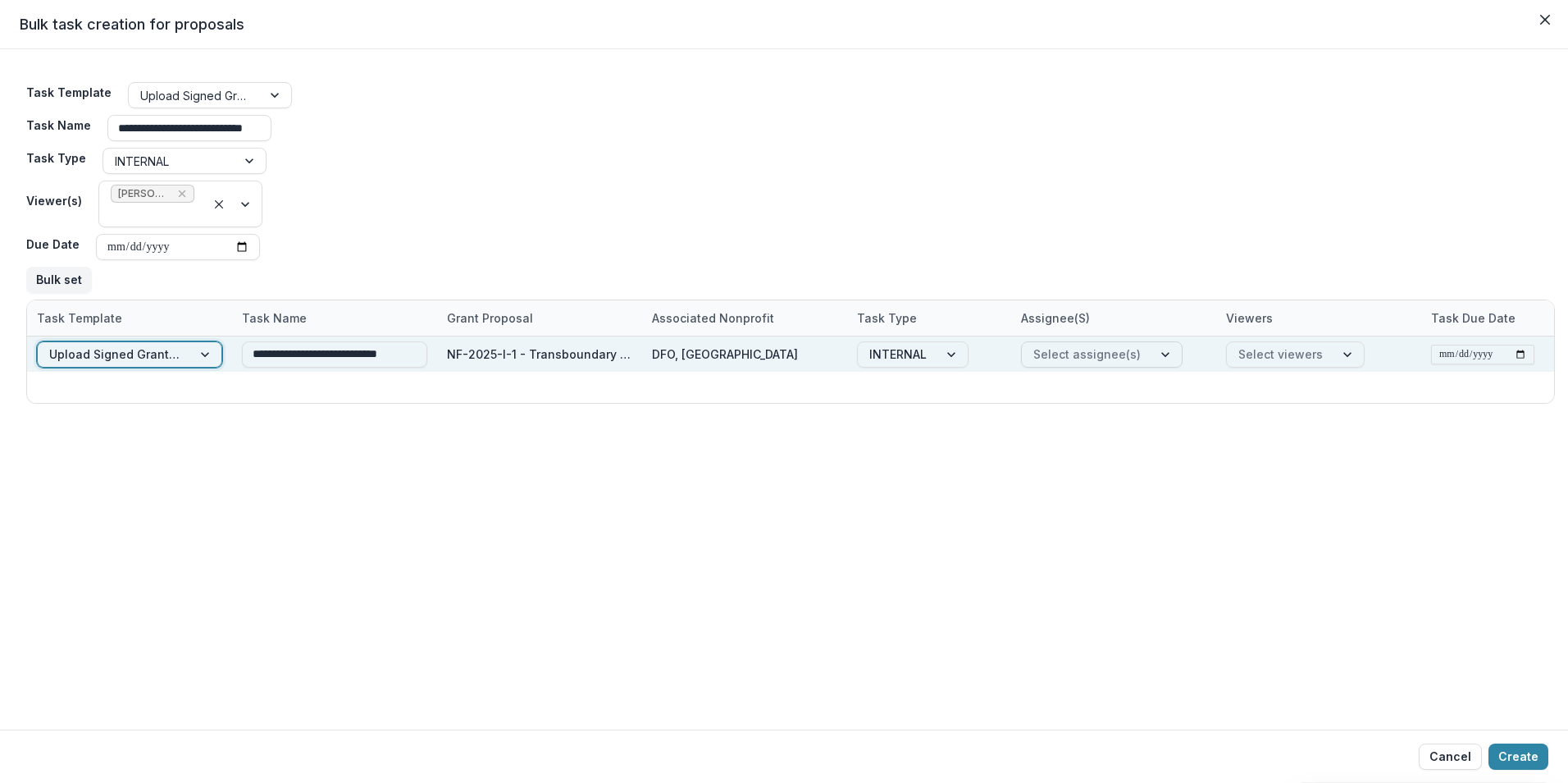
click at [1161, 355] on div at bounding box center [1167, 354] width 30 height 24
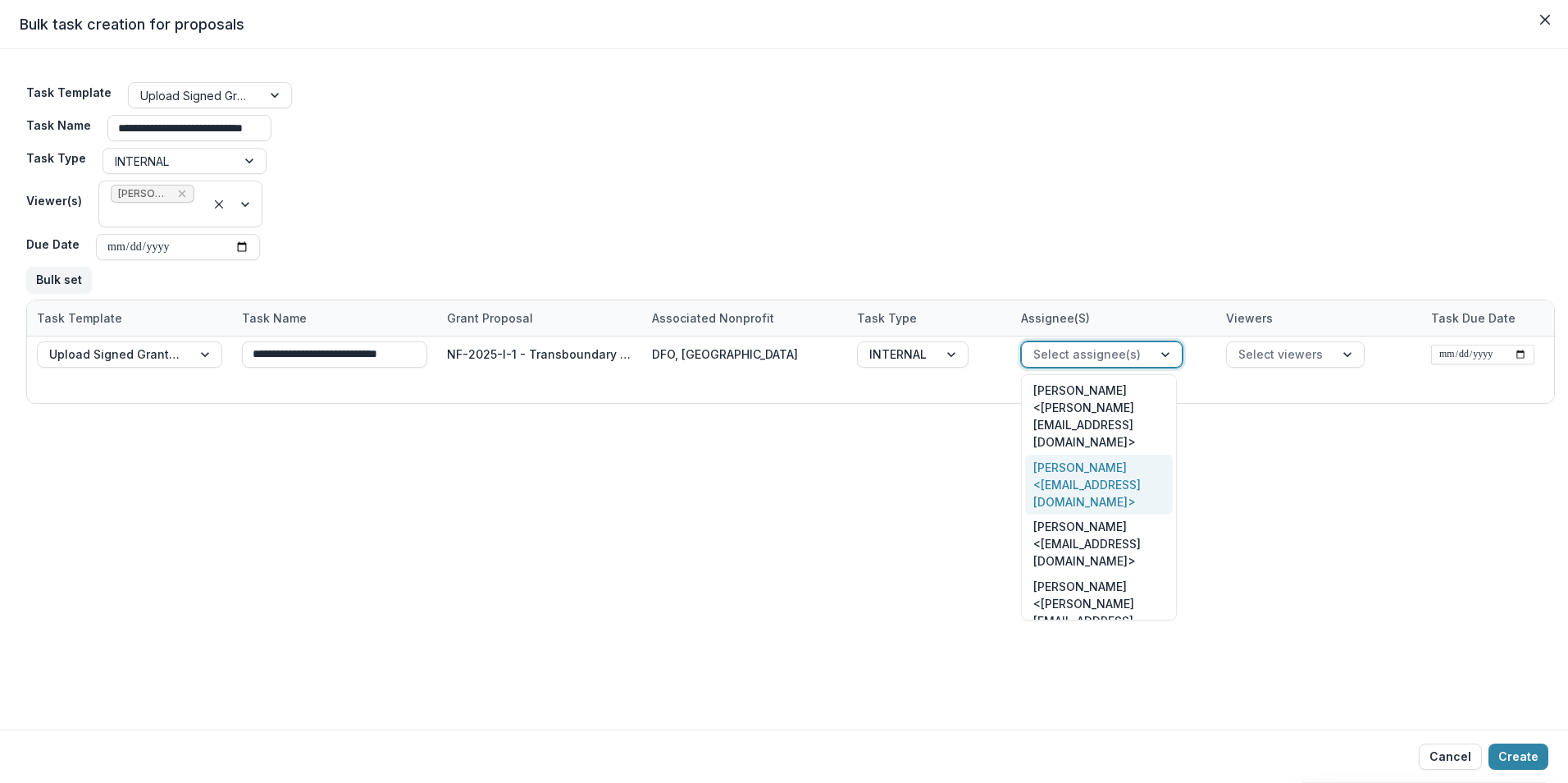
click at [1097, 454] on div "[PERSON_NAME] <[EMAIL_ADDRESS][DOMAIN_NAME]>" at bounding box center [1099, 484] width 148 height 60
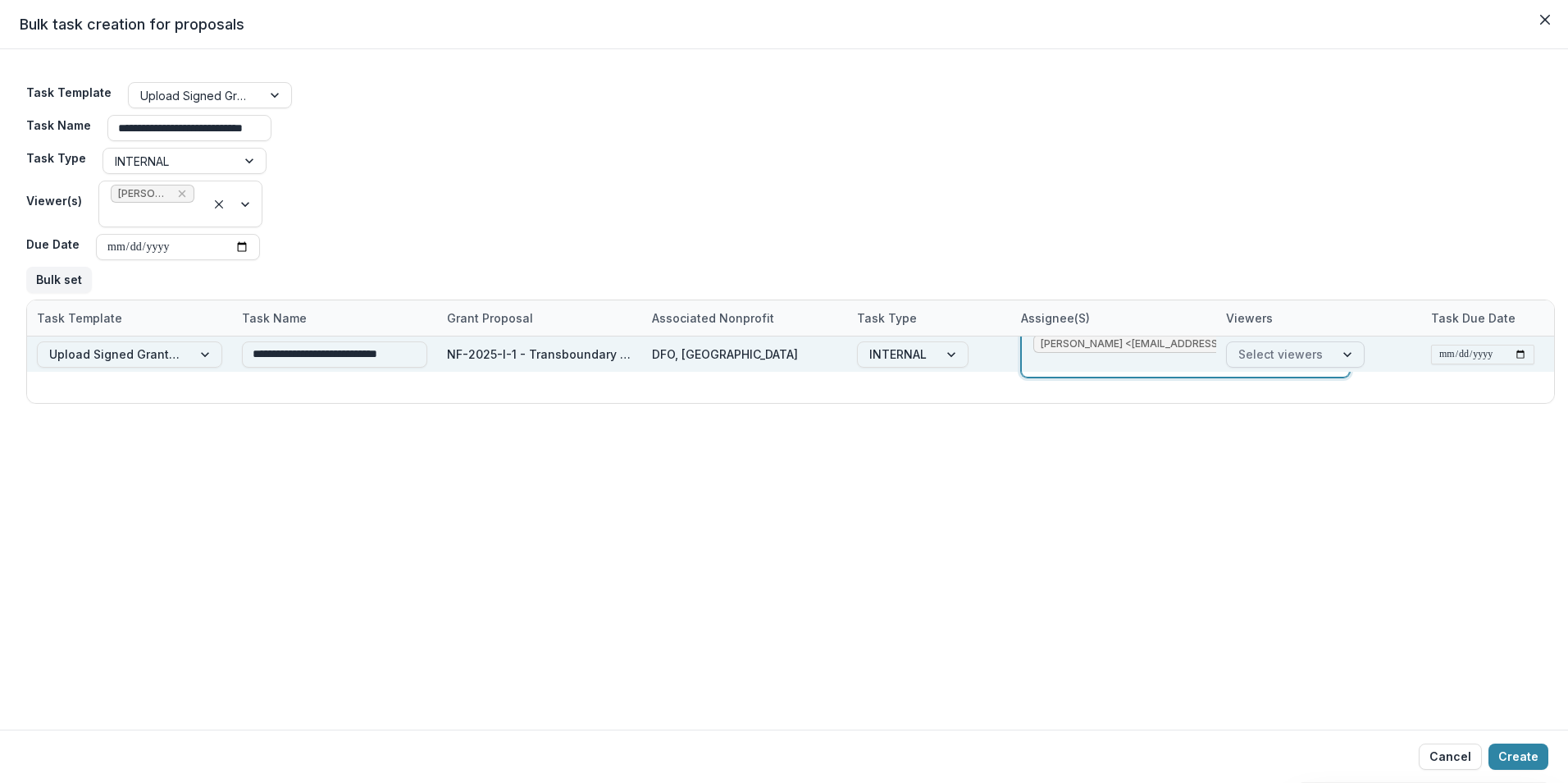
click at [1345, 348] on div at bounding box center [1350, 354] width 30 height 24
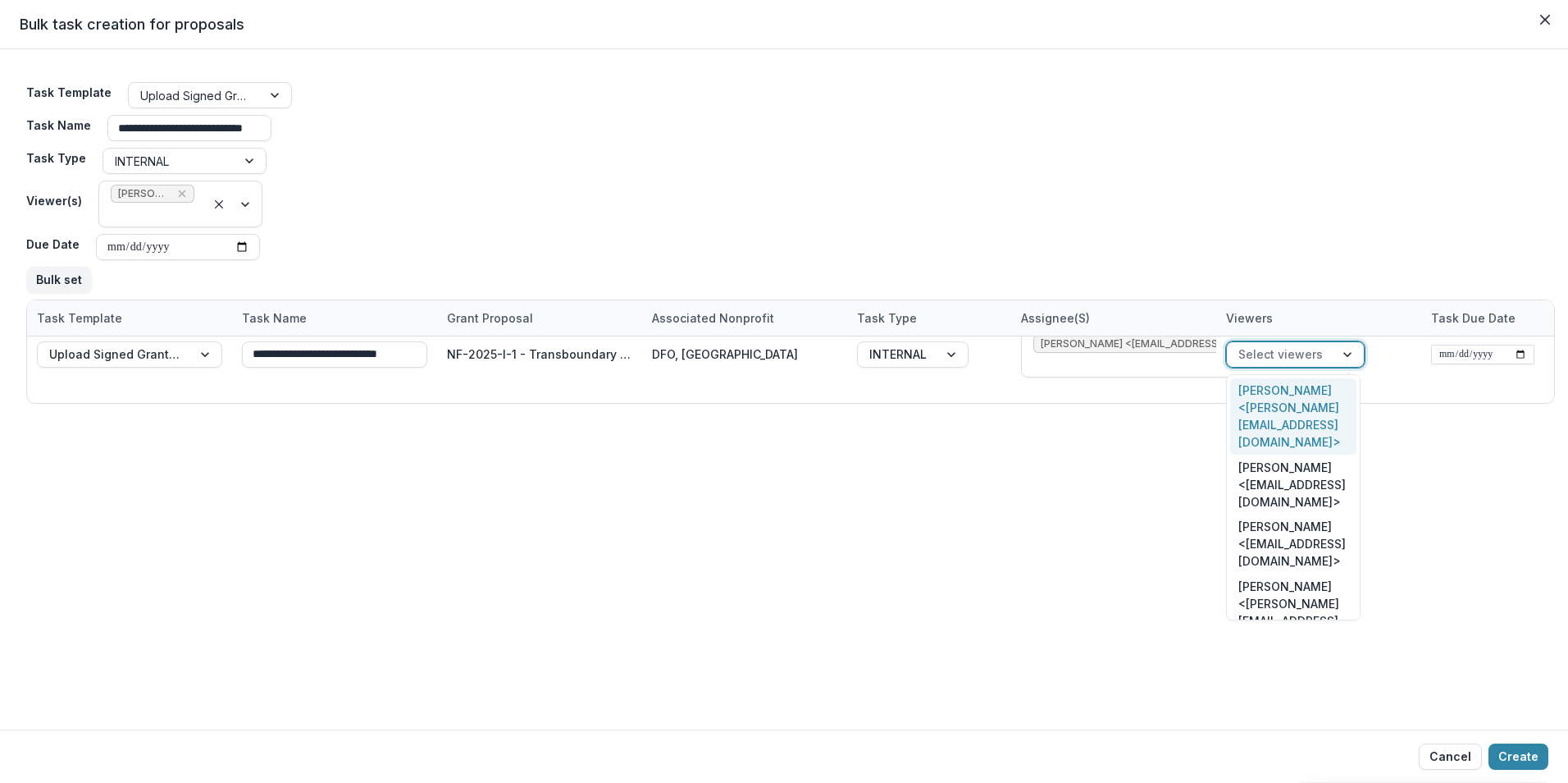
click at [1299, 397] on div "[PERSON_NAME] <[PERSON_NAME][EMAIL_ADDRESS][DOMAIN_NAME]>" at bounding box center [1293, 417] width 126 height 77
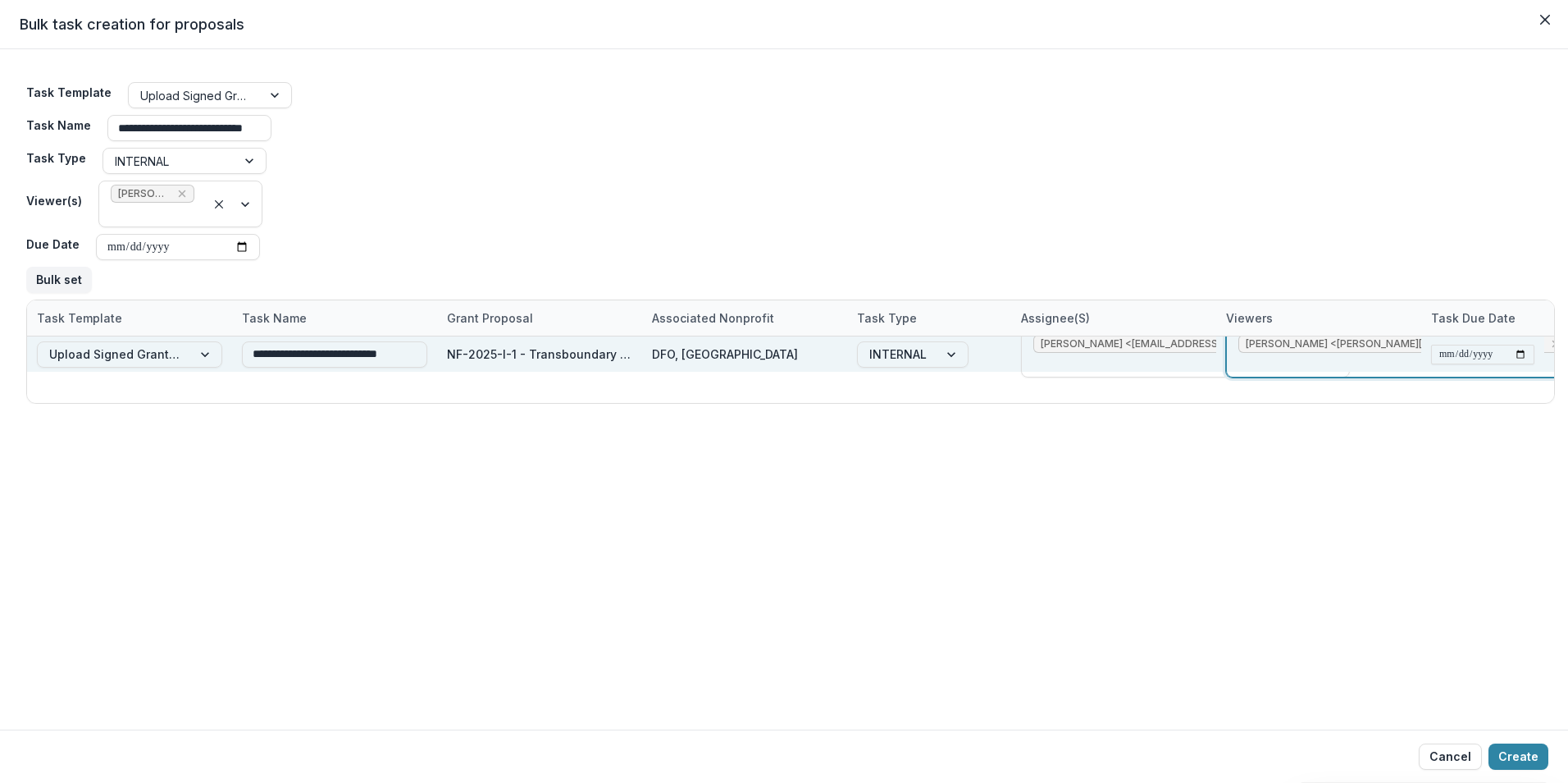
click at [1422, 350] on div at bounding box center [1482, 354] width 123 height 36
drag, startPoint x: 1415, startPoint y: 353, endPoint x: 1432, endPoint y: 355, distance: 17.1
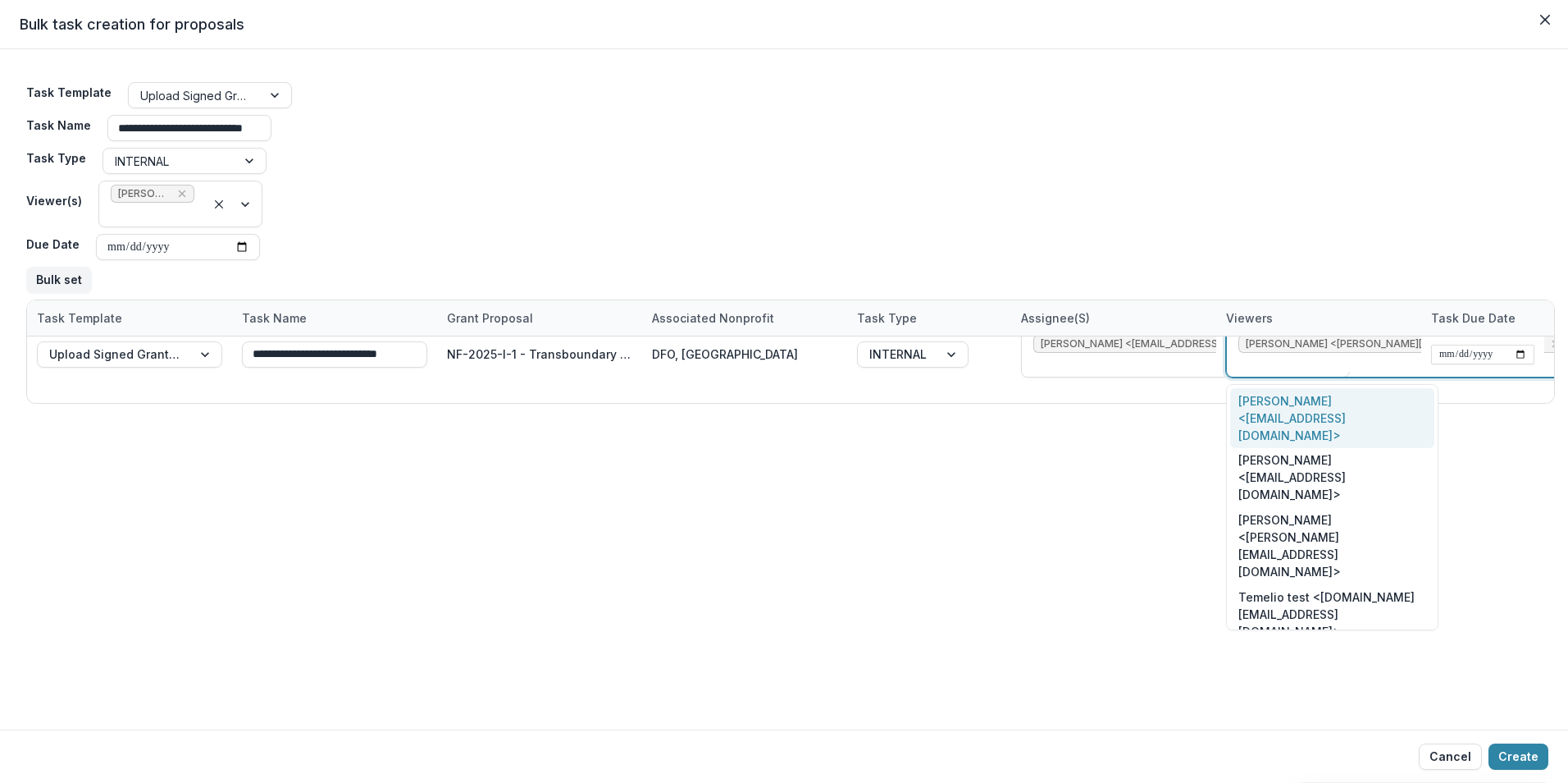
click at [1340, 398] on div "[PERSON_NAME] <[EMAIL_ADDRESS][DOMAIN_NAME]>" at bounding box center [1332, 418] width 204 height 60
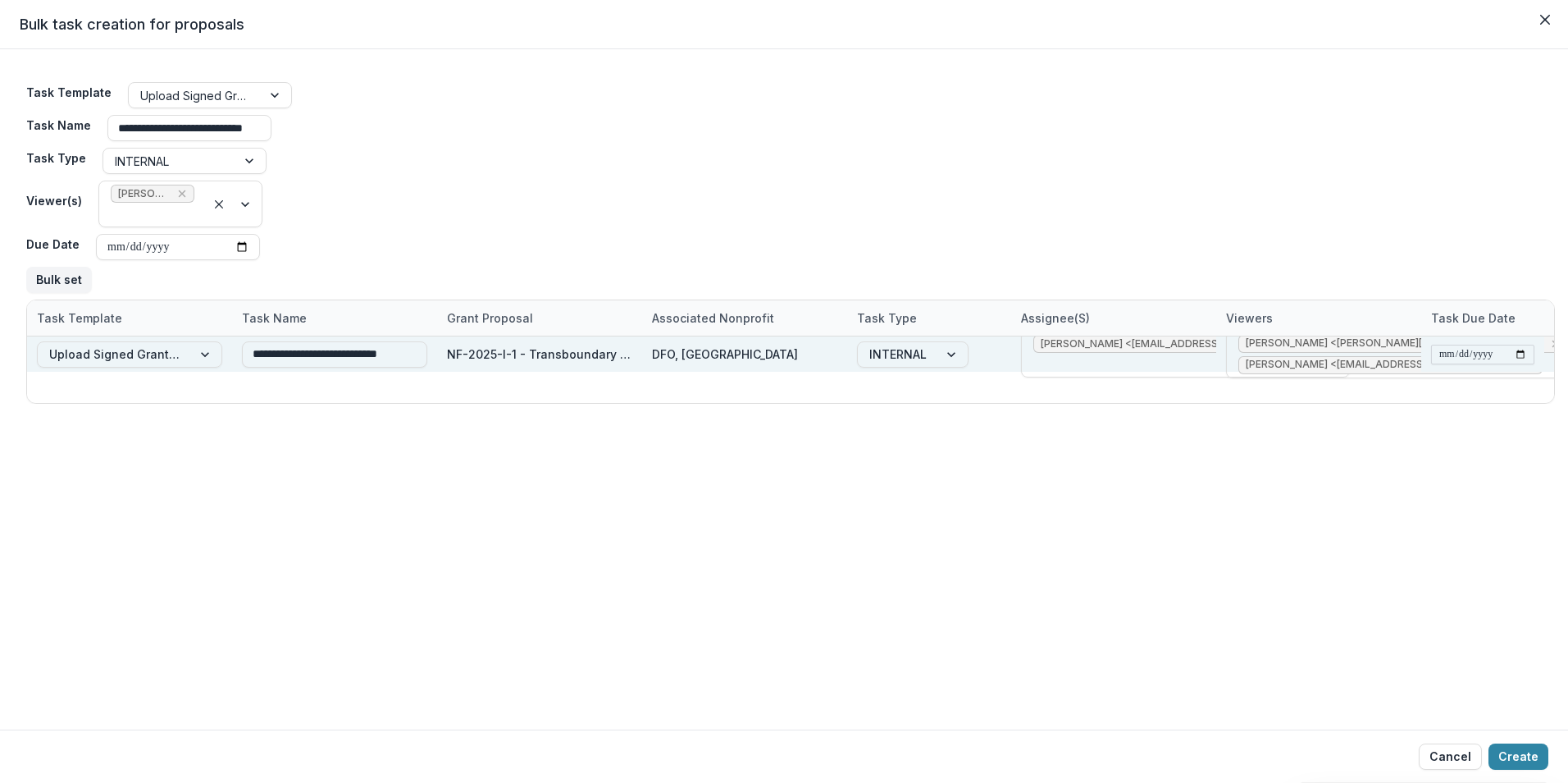
click at [1515, 353] on input "date" at bounding box center [1483, 354] width 103 height 20
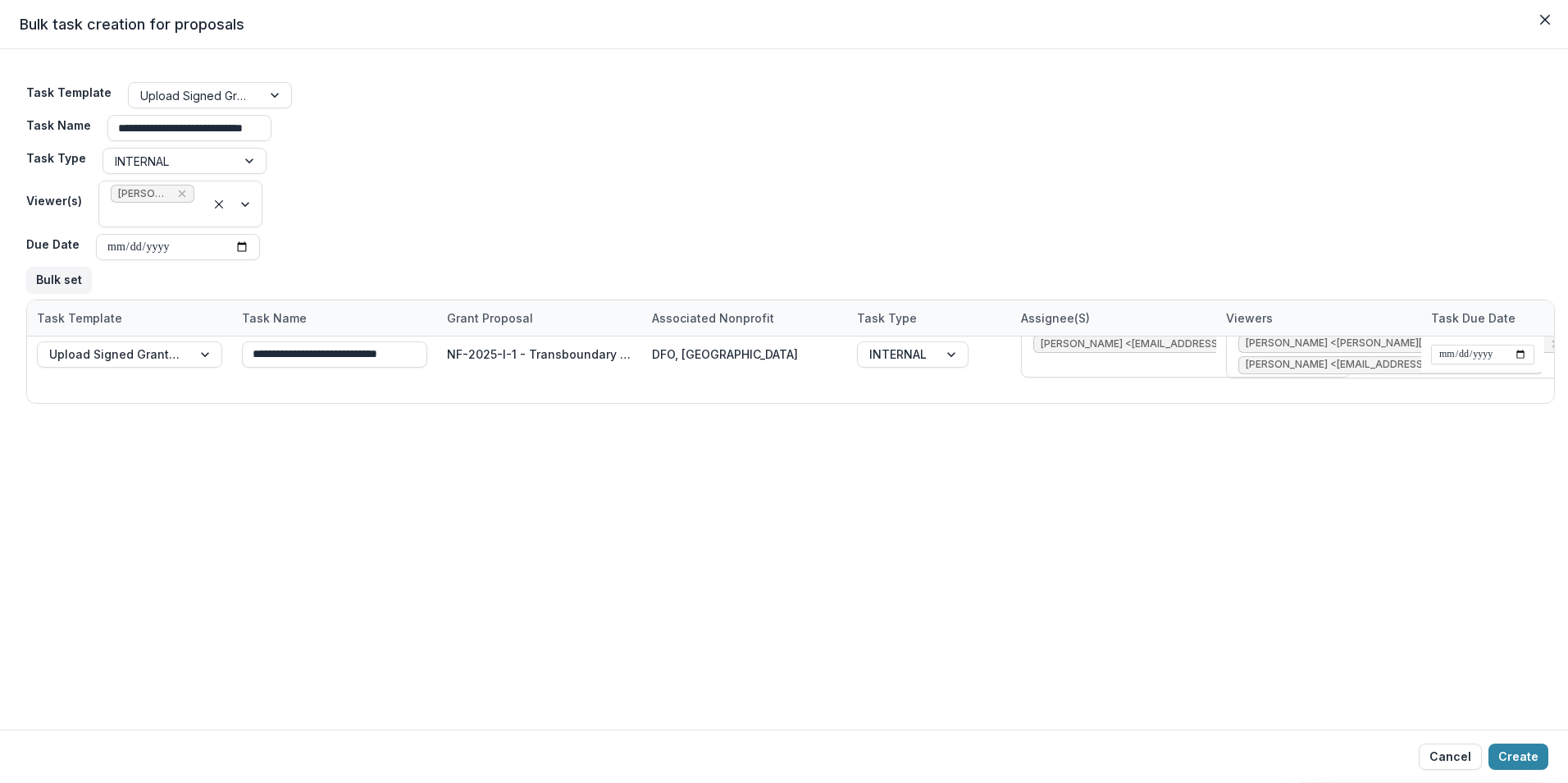
type input "**********"
click at [1537, 760] on button "Create" at bounding box center [1518, 757] width 60 height 26
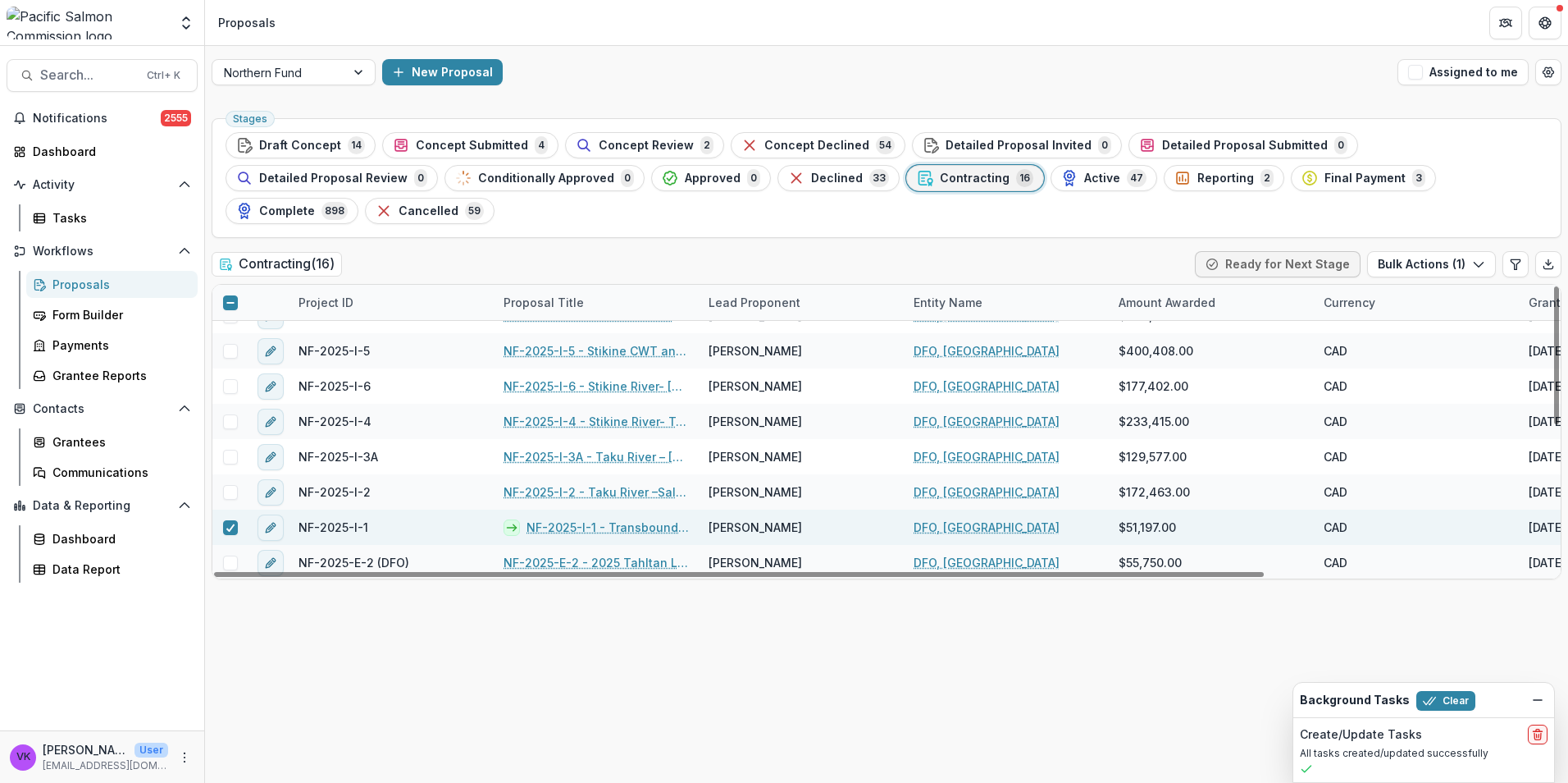
click at [620, 519] on link "NF-2025-I-1 - Transboundary Rivers [MEDICAL_DATA] Thermal Mark Recovery" at bounding box center [608, 527] width 162 height 17
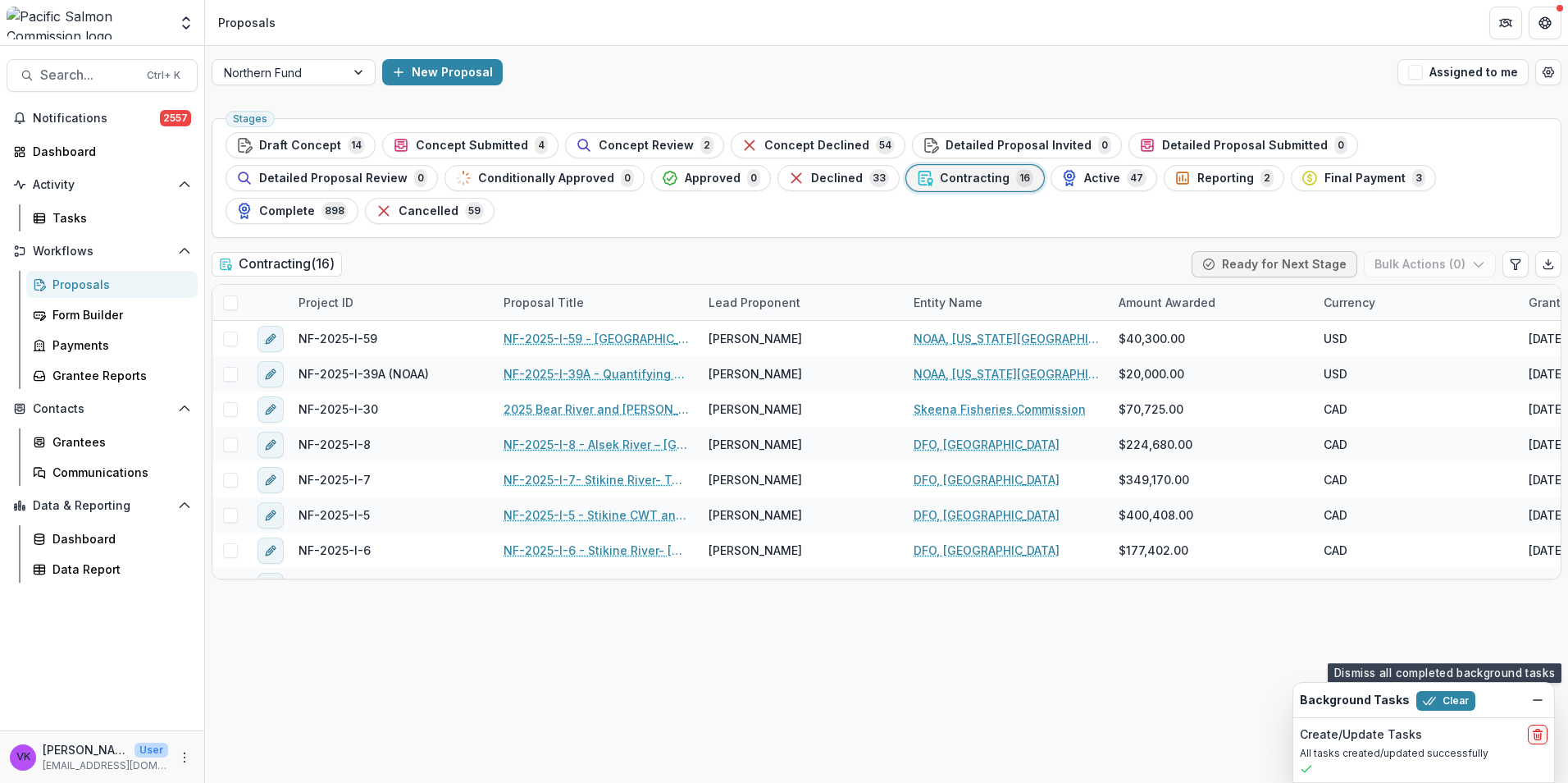
drag, startPoint x: 1454, startPoint y: 701, endPoint x: 1527, endPoint y: 722, distance: 76.0
click at [1454, 700] on button "Clear" at bounding box center [1445, 701] width 59 height 20
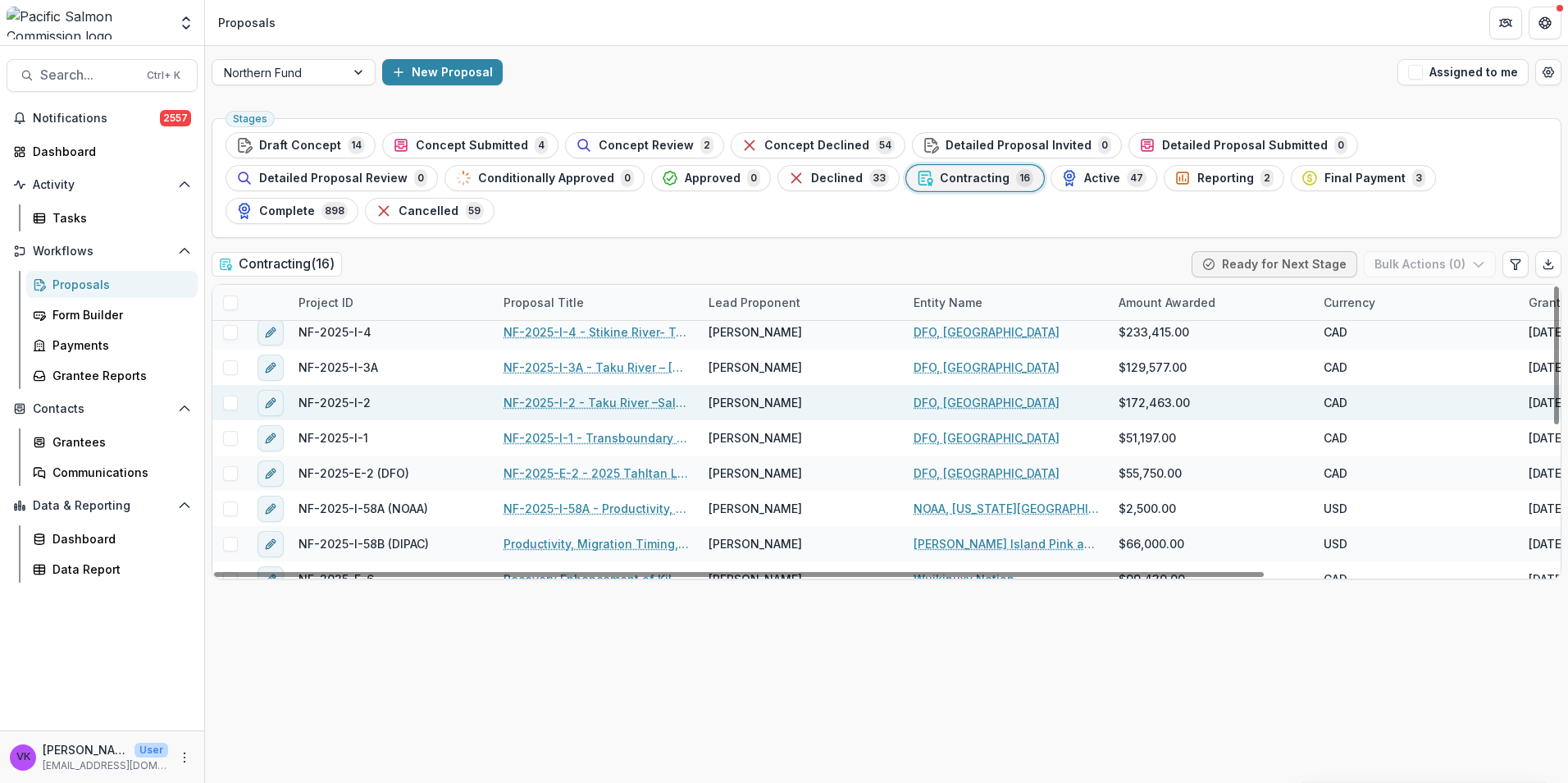
scroll to position [225, 0]
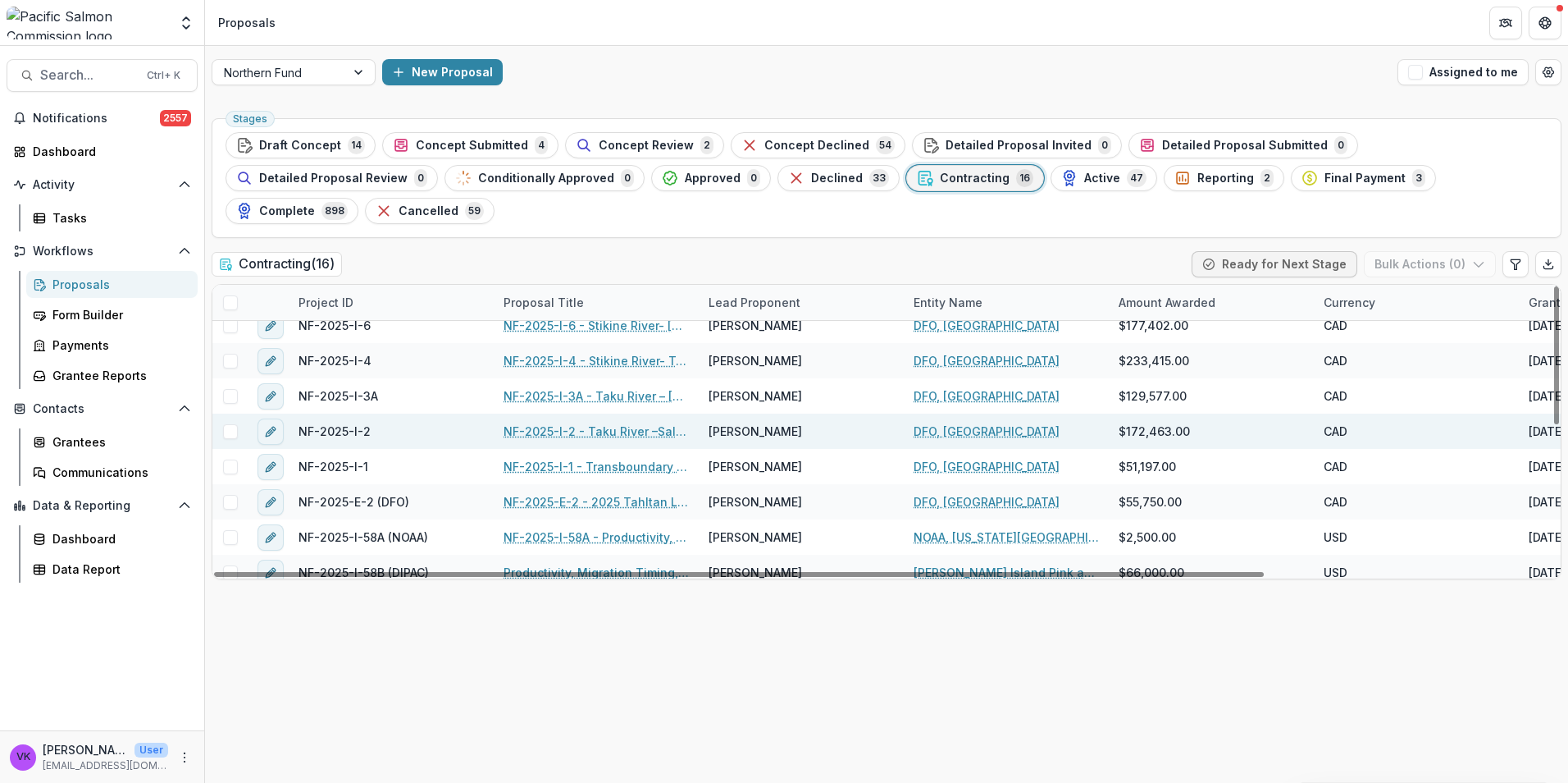
click at [613, 422] on link "NF-2025-I-2 - Taku River –Salmon Fishery Monitoring" at bounding box center [596, 431] width 185 height 17
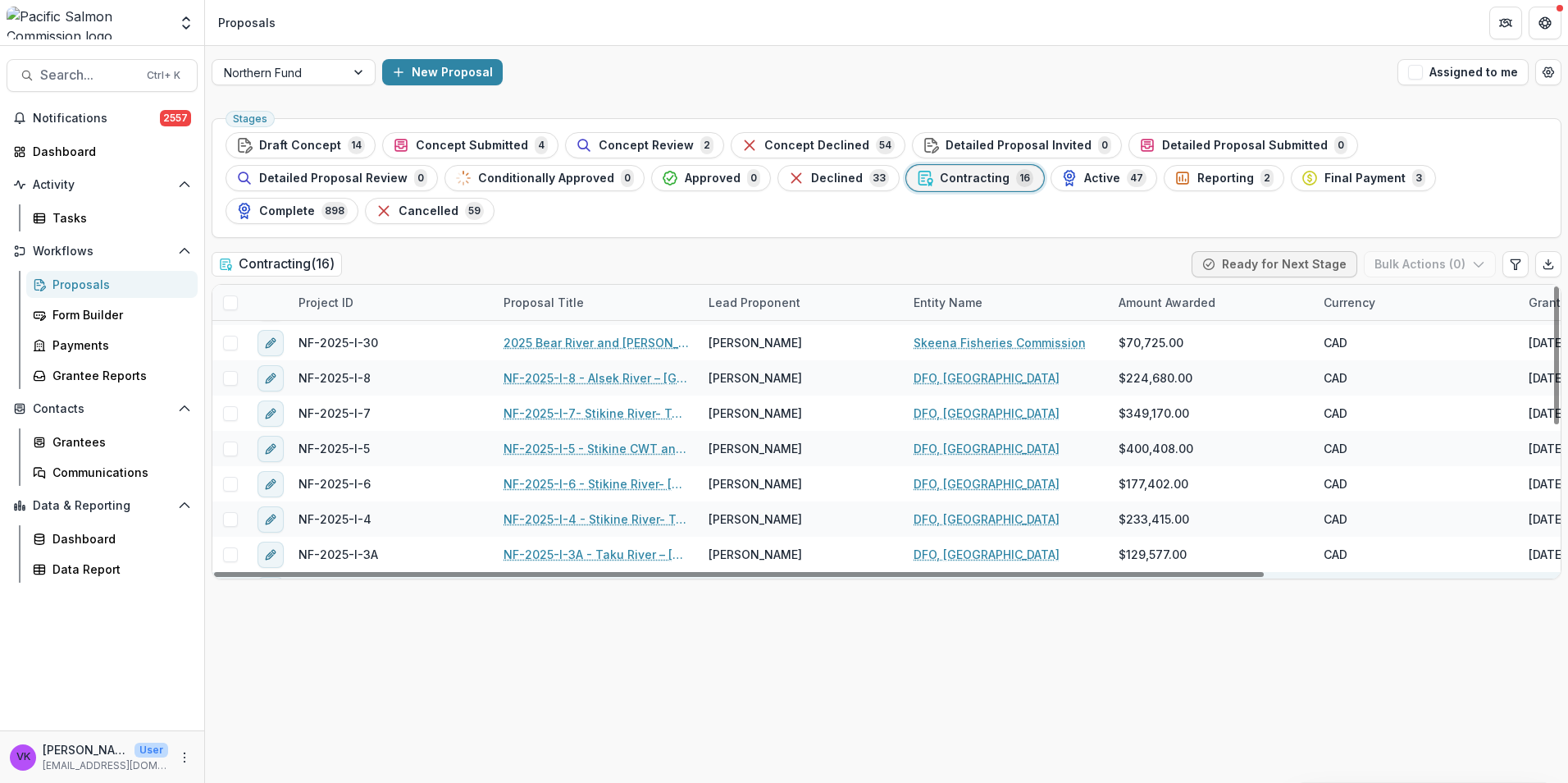
scroll to position [170, 0]
